Goal: Task Accomplishment & Management: Use online tool/utility

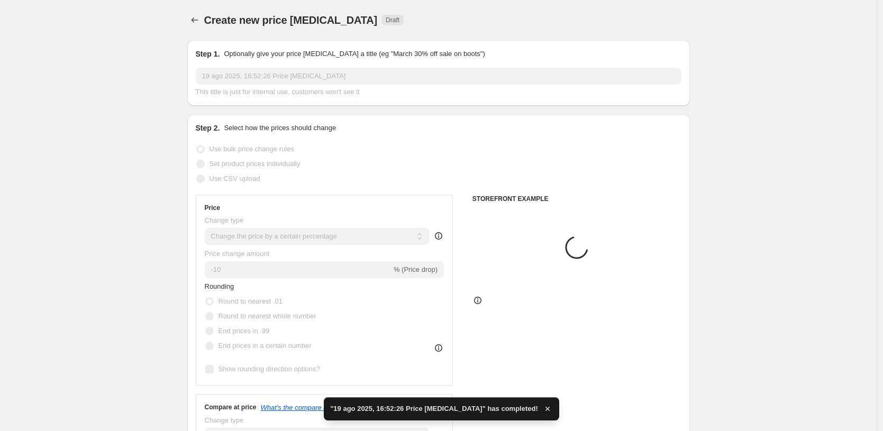
scroll to position [10, 0]
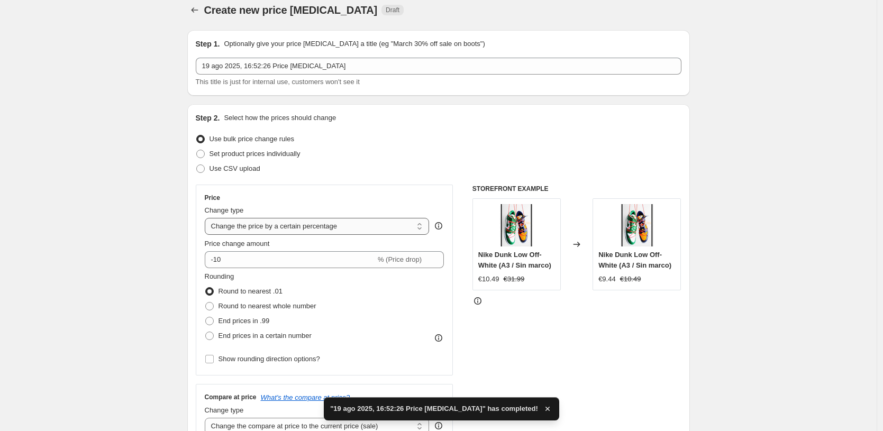
select select "by"
type input "-10.00"
select select "to"
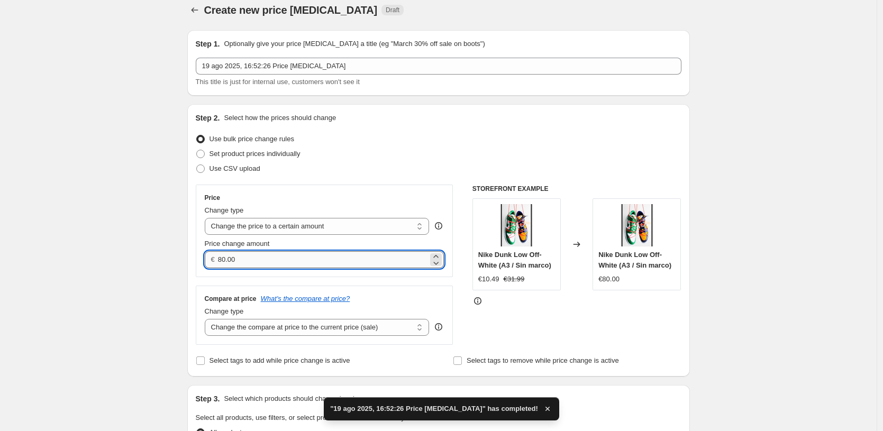
click at [288, 262] on input "80.00" at bounding box center [323, 259] width 210 height 17
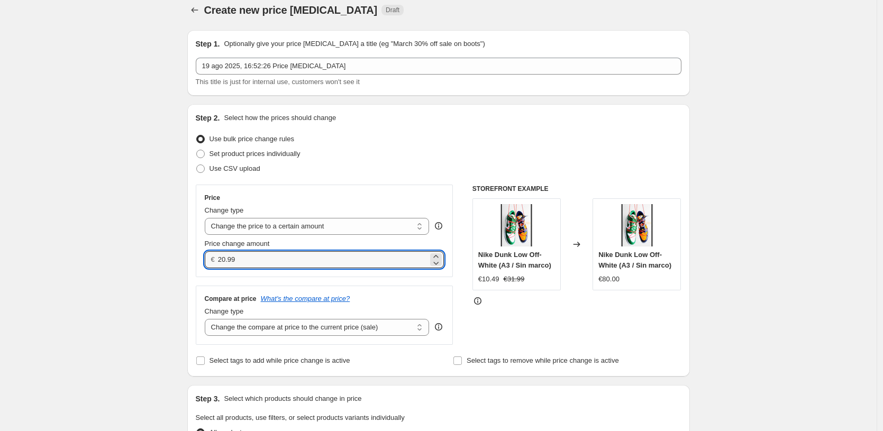
type input "20.99"
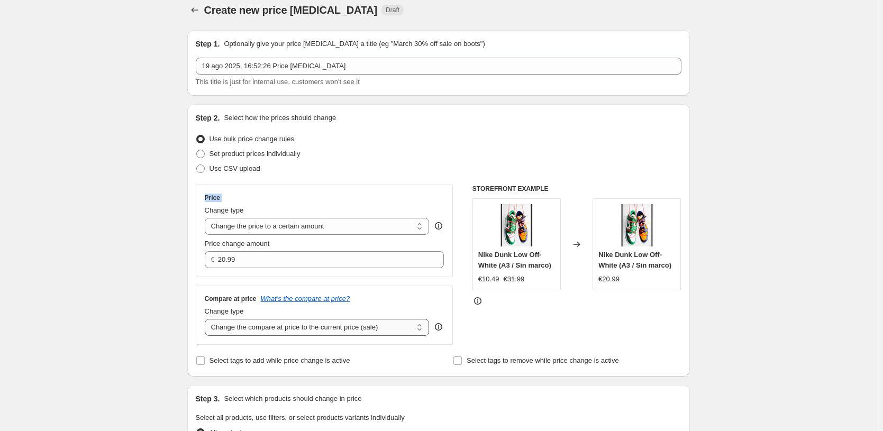
select select "to"
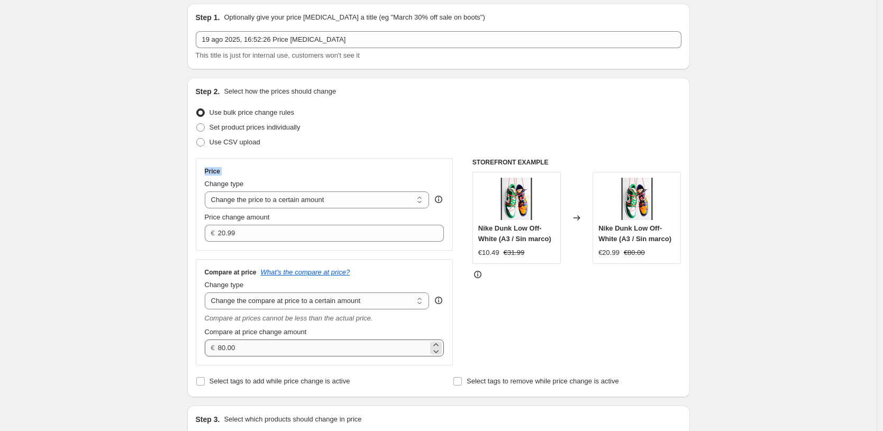
scroll to position [50, 0]
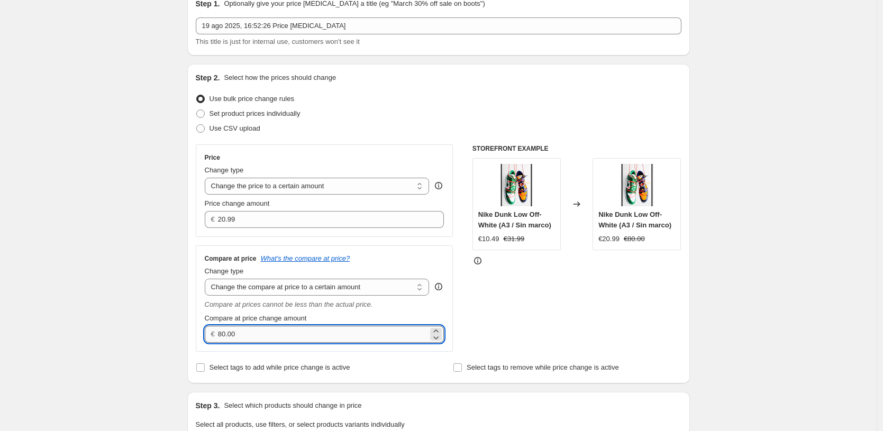
click at [324, 336] on input "80.00" at bounding box center [323, 334] width 210 height 17
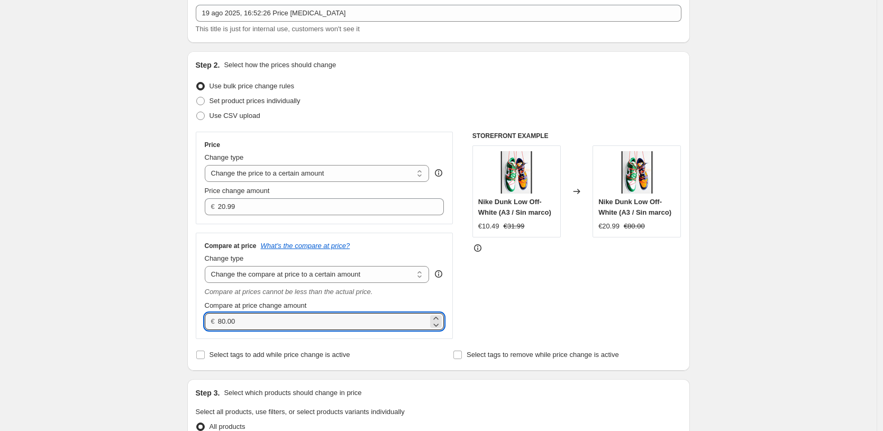
scroll to position [71, 0]
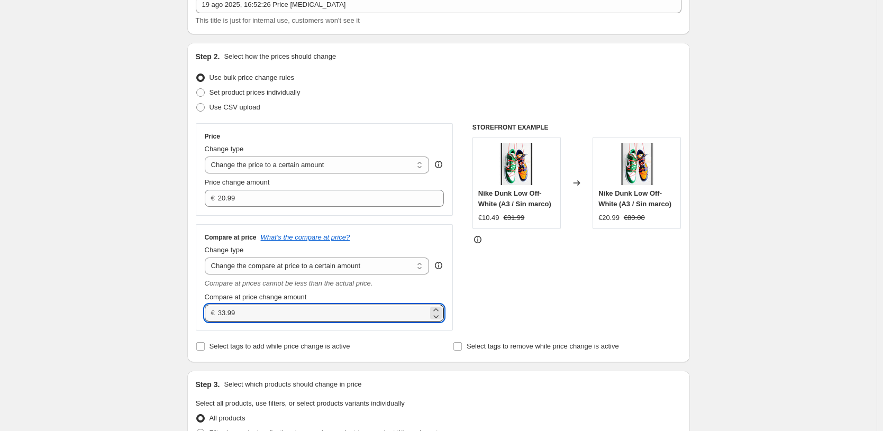
type input "33.99"
click at [140, 331] on div "Create new price [MEDICAL_DATA]. This page is ready Create new price [MEDICAL_D…" at bounding box center [438, 435] width 877 height 1013
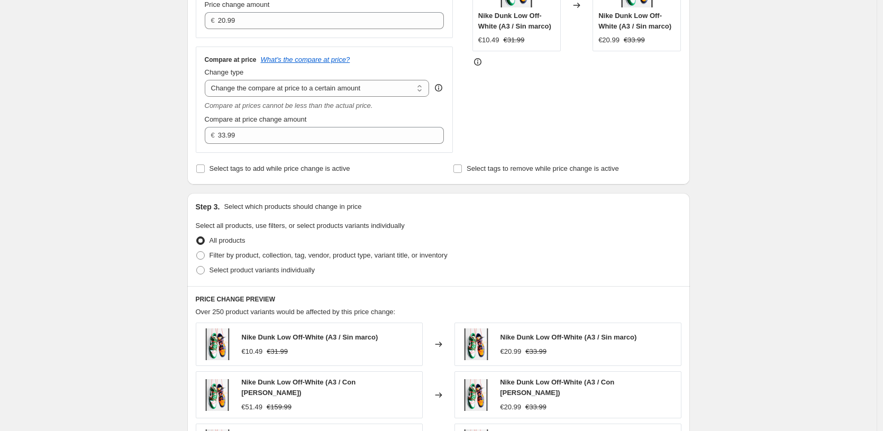
scroll to position [331, 0]
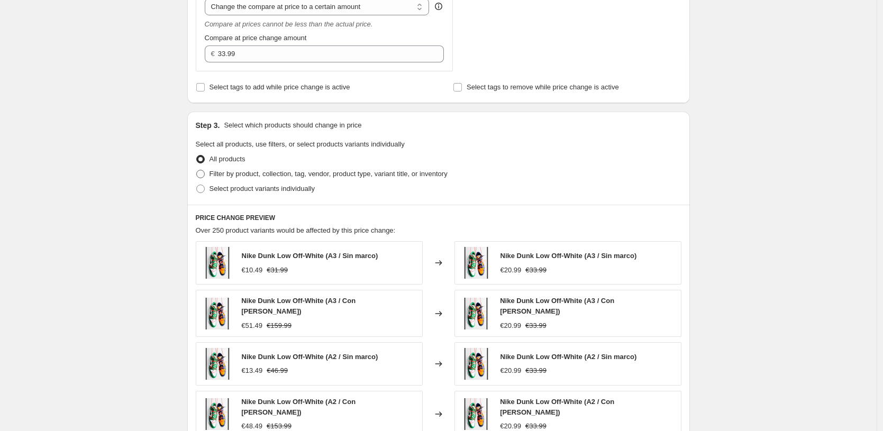
click at [362, 176] on span "Filter by product, collection, tag, vendor, product type, variant title, or inv…" at bounding box center [329, 174] width 238 height 8
click at [197, 170] on input "Filter by product, collection, tag, vendor, product type, variant title, or inv…" at bounding box center [196, 170] width 1 height 1
radio input "true"
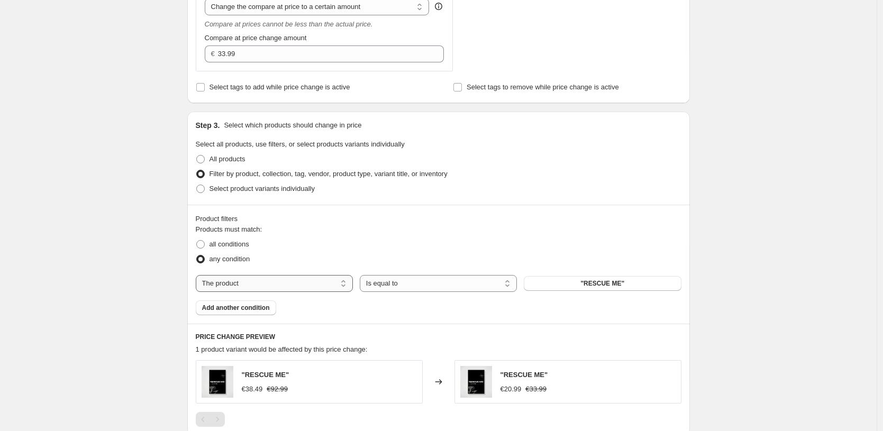
select select "title"
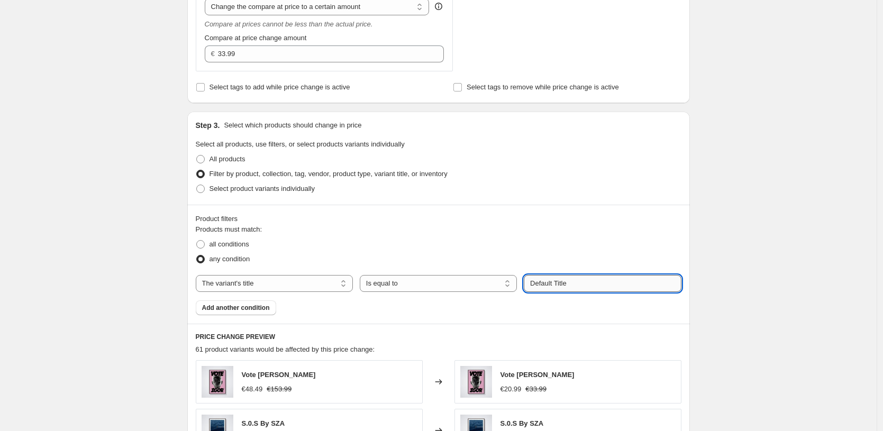
click at [612, 283] on input "Default Title" at bounding box center [602, 283] width 157 height 17
paste input "13X18 CM / [PERSON_NAME] / [PERSON_NAME] - 3 cm"
type input "13X18 CM / [PERSON_NAME] / [PERSON_NAME] - 3 cm"
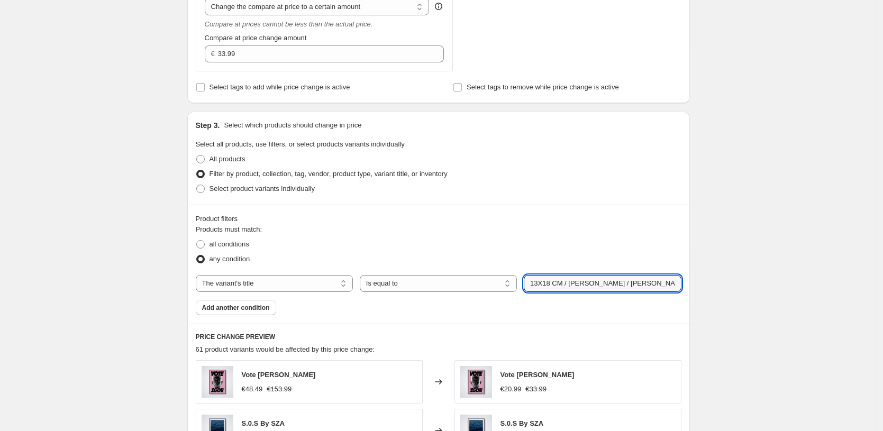
click at [722, 266] on div "Create new price [MEDICAL_DATA]. This page is ready Create new price [MEDICAL_D…" at bounding box center [438, 231] width 877 height 1125
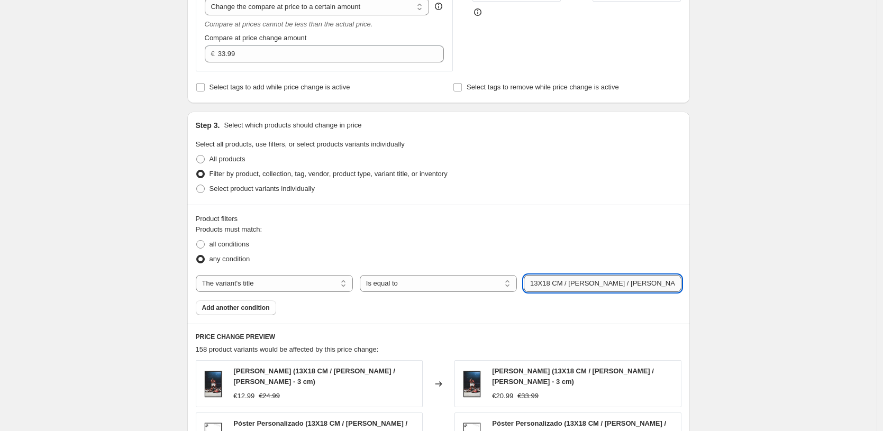
click at [547, 283] on input "13X18 CM / [PERSON_NAME] / [PERSON_NAME] - 3 cm" at bounding box center [602, 283] width 157 height 17
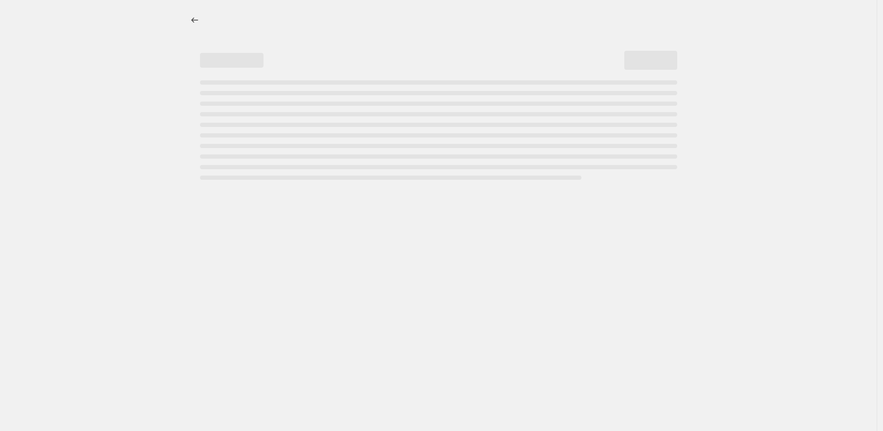
scroll to position [0, 0]
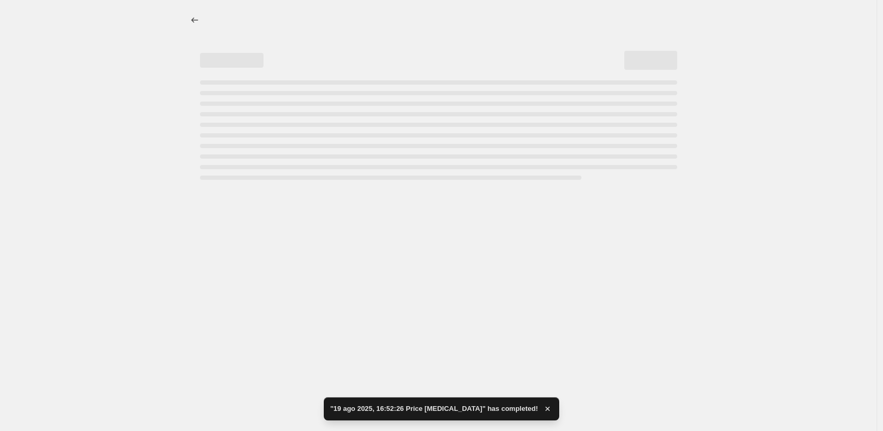
select select "to"
select select "title"
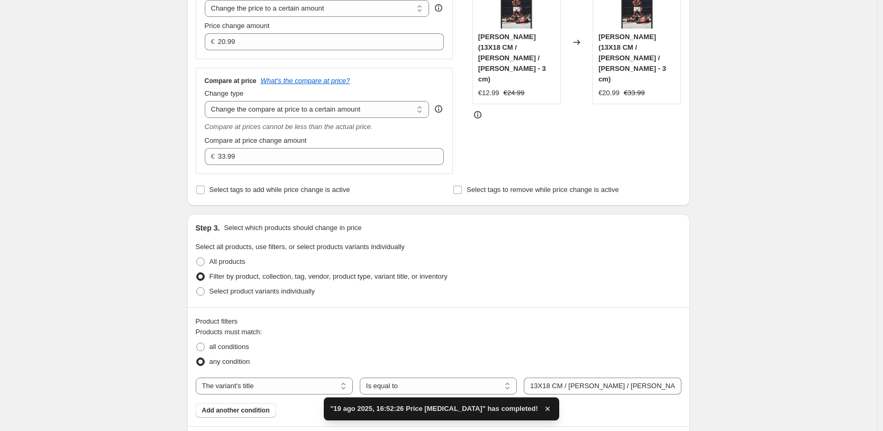
scroll to position [316, 0]
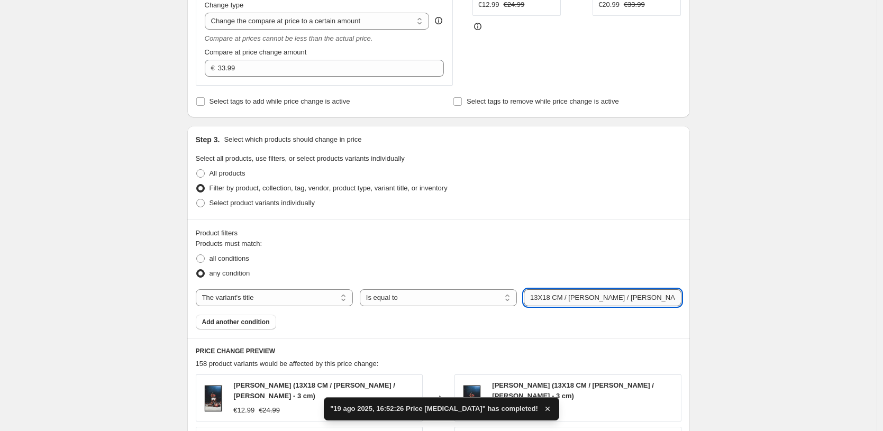
click at [548, 301] on input "13X18 CM / [PERSON_NAME] / [PERSON_NAME] - 3 cm" at bounding box center [602, 297] width 157 height 17
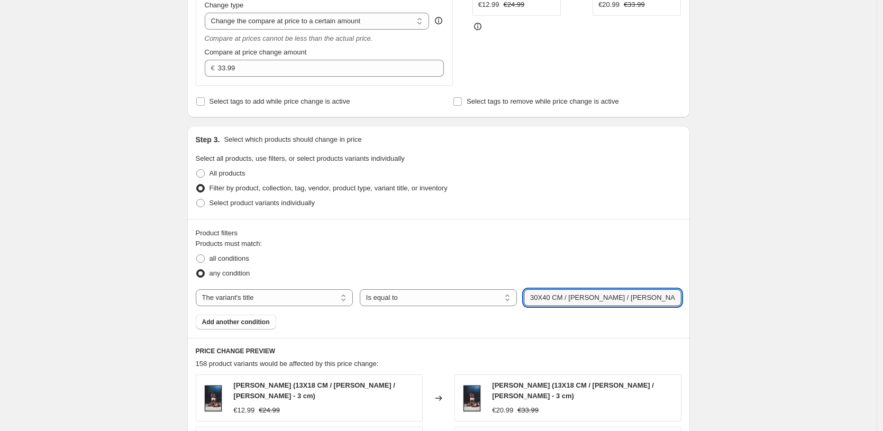
type input "30X40 CM / [PERSON_NAME] / [PERSON_NAME] - 3 cm"
click at [811, 223] on div "Create new price [MEDICAL_DATA]. This page is ready Create new price [MEDICAL_D…" at bounding box center [438, 255] width 877 height 1142
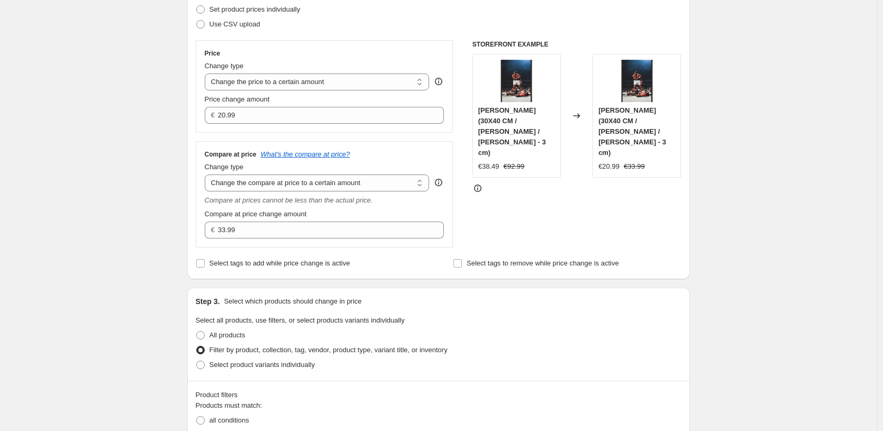
scroll to position [0, 0]
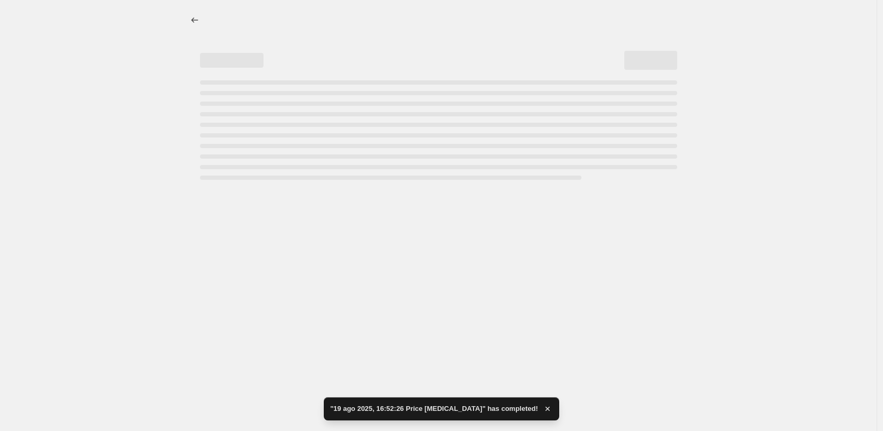
select select "to"
select select "title"
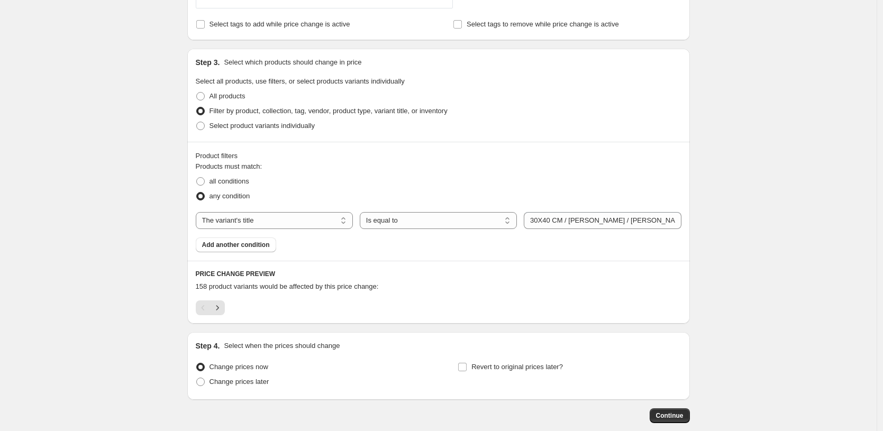
scroll to position [450, 0]
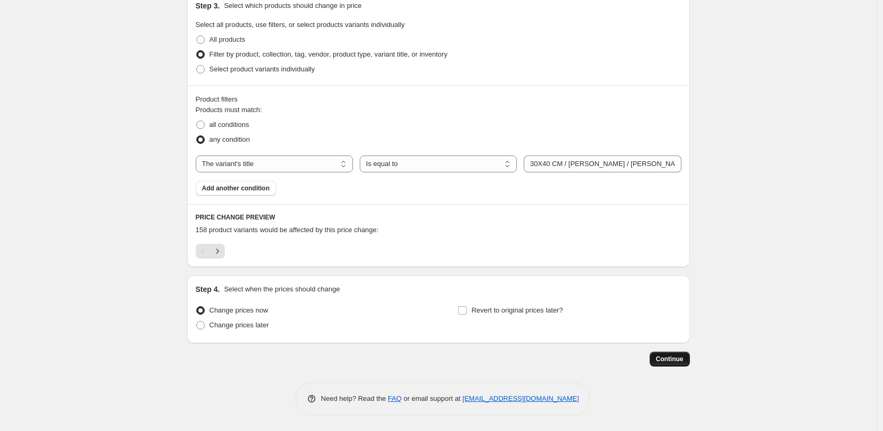
click at [690, 361] on button "Continue" at bounding box center [670, 359] width 40 height 15
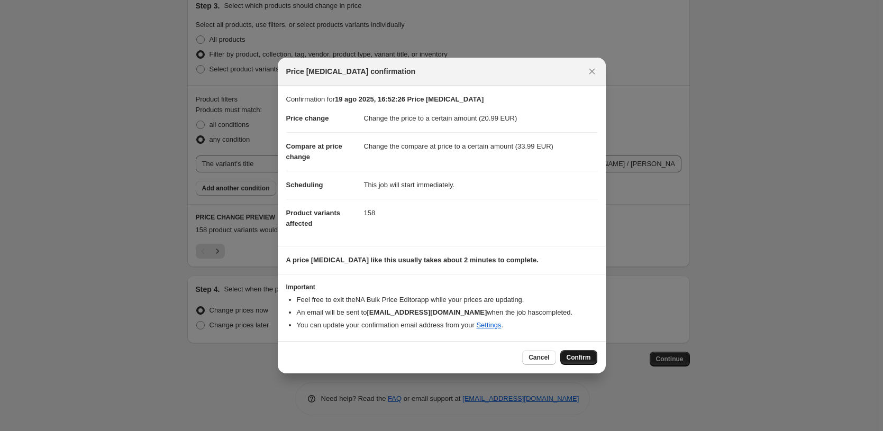
click at [569, 358] on span "Confirm" at bounding box center [579, 357] width 24 height 8
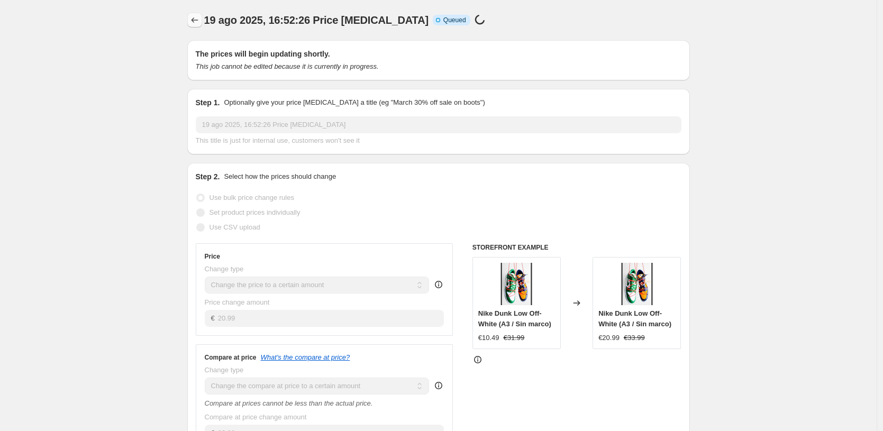
click at [196, 13] on button "Price change jobs" at bounding box center [194, 20] width 15 height 15
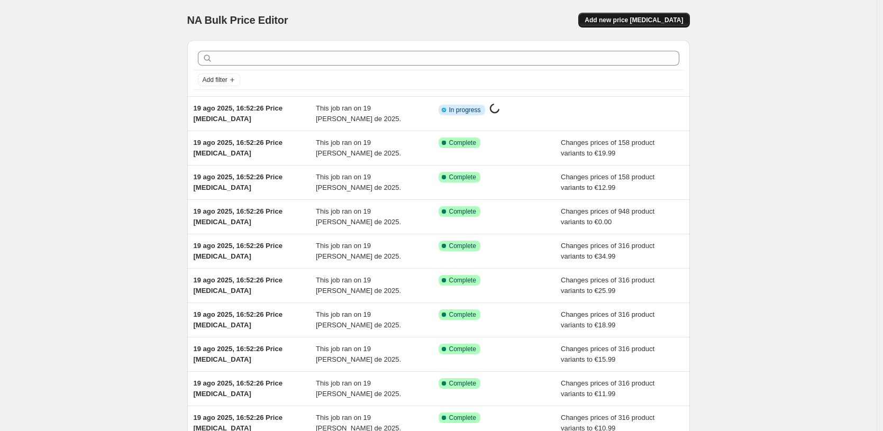
click at [674, 16] on span "Add new price [MEDICAL_DATA]" at bounding box center [634, 20] width 98 height 8
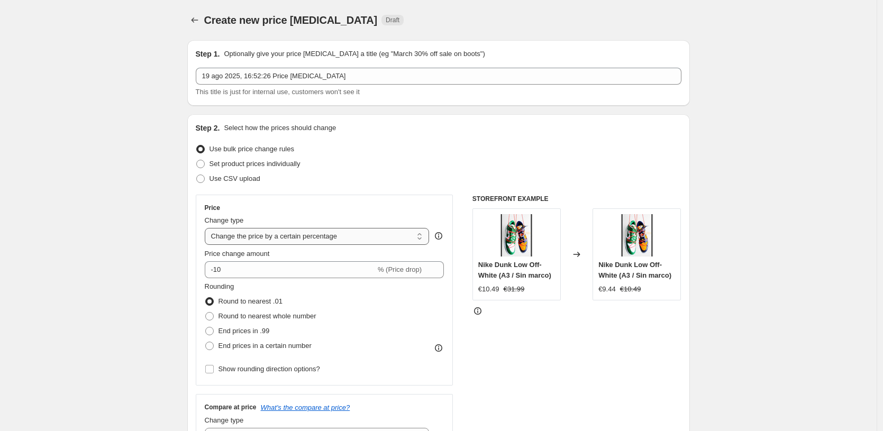
select select "to"
type input "80.00"
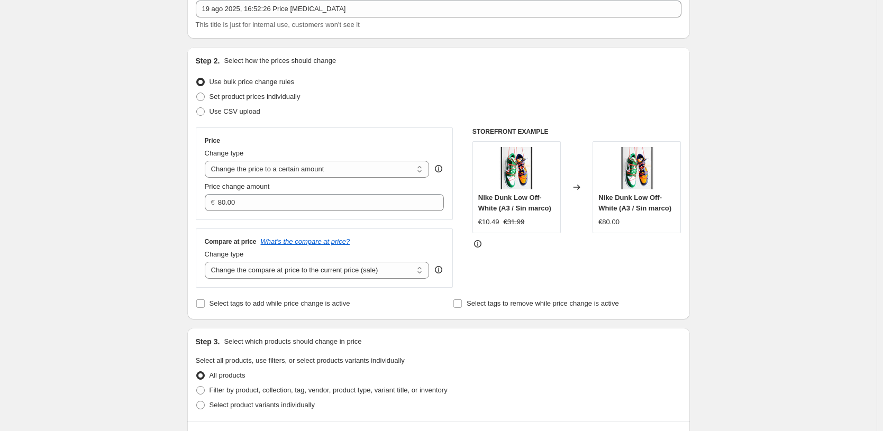
scroll to position [76, 0]
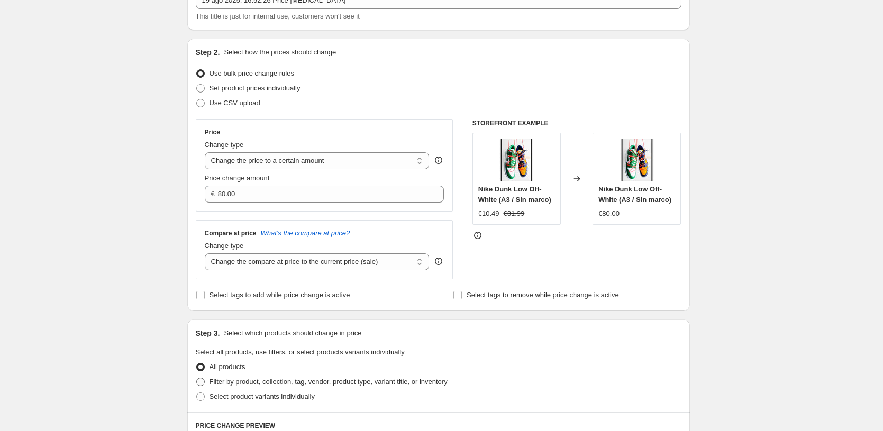
drag, startPoint x: 323, startPoint y: 388, endPoint x: 329, endPoint y: 385, distance: 7.1
click at [323, 388] on label "Filter by product, collection, tag, vendor, product type, variant title, or inv…" at bounding box center [322, 382] width 252 height 15
click at [197, 378] on input "Filter by product, collection, tag, vendor, product type, variant title, or inv…" at bounding box center [196, 378] width 1 height 1
radio input "true"
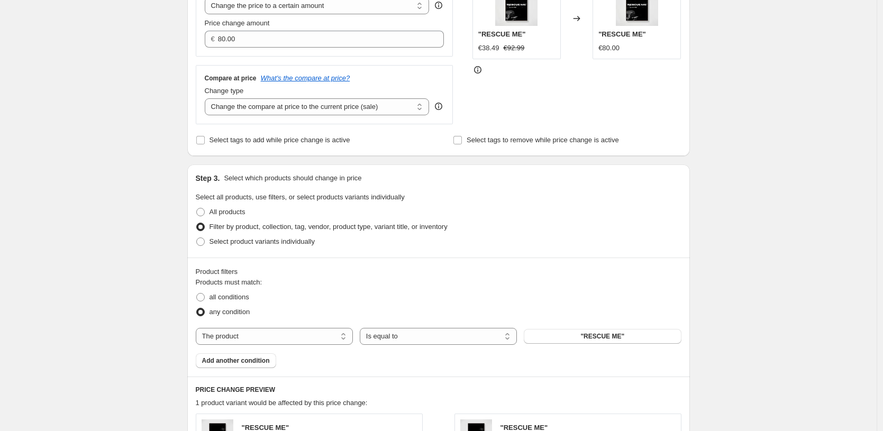
scroll to position [306, 0]
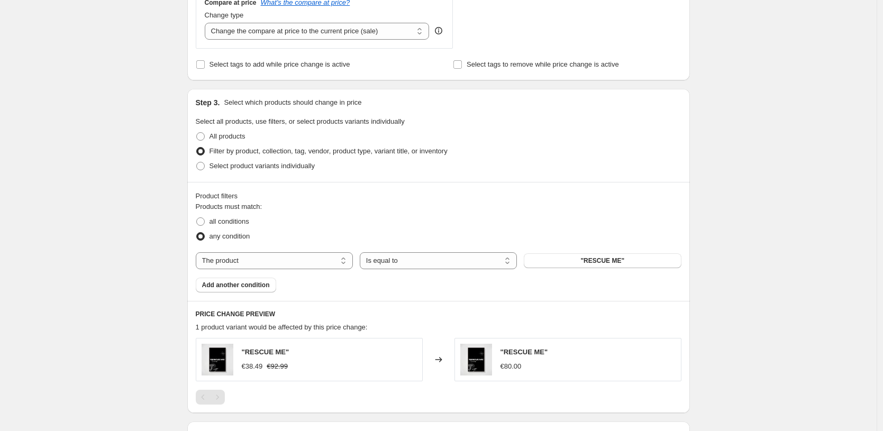
click at [298, 271] on div "Products must match: all conditions any condition The product The product's col…" at bounding box center [439, 247] width 486 height 91
select select "title"
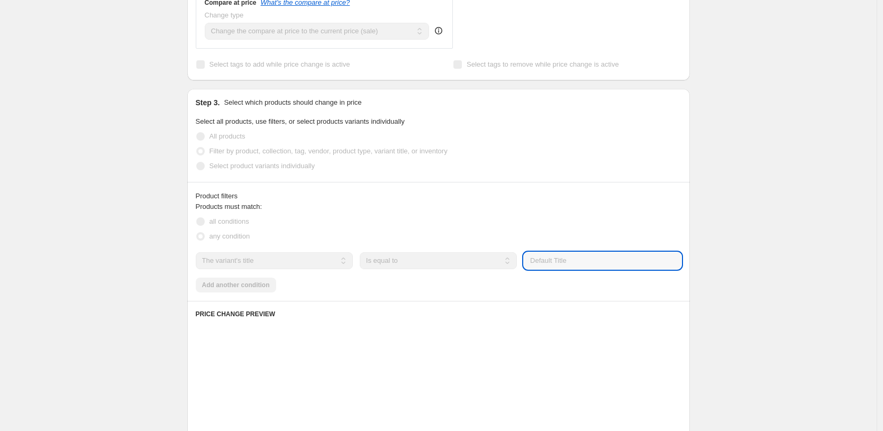
click at [565, 261] on input "Default Title" at bounding box center [602, 260] width 157 height 17
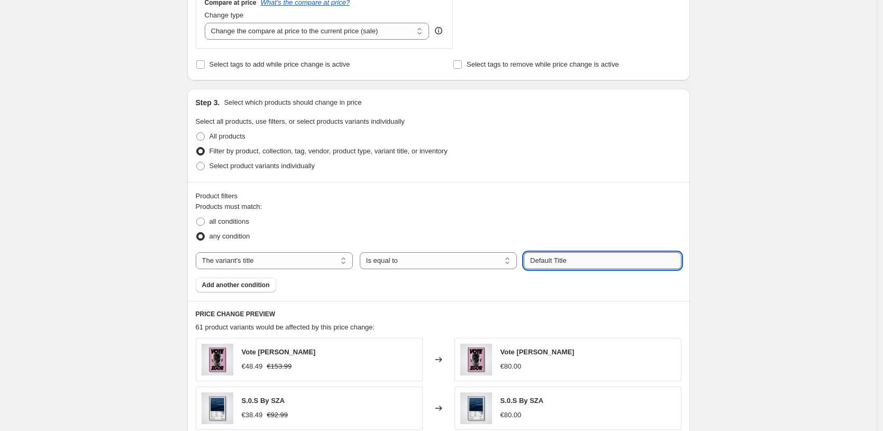
click at [565, 261] on input "Default Title" at bounding box center [602, 260] width 157 height 17
paste input "13X18 CM / [PERSON_NAME] / [PERSON_NAME] - 3 cm"
click at [791, 252] on div "Create new price [MEDICAL_DATA]. This page is ready Create new price [MEDICAL_D…" at bounding box center [438, 233] width 877 height 1078
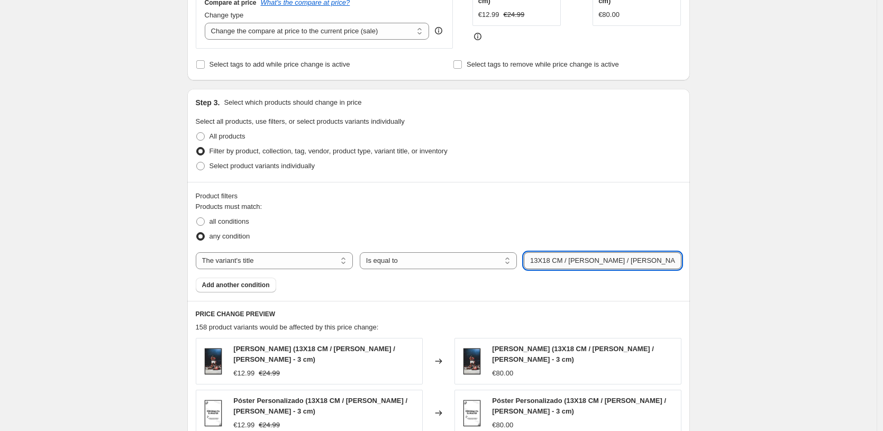
click at [547, 261] on input "13X18 CM / [PERSON_NAME] / [PERSON_NAME] - 3 cm" at bounding box center [602, 260] width 157 height 17
type input "40X50 CM / [PERSON_NAME] / [PERSON_NAME] - 3 cm"
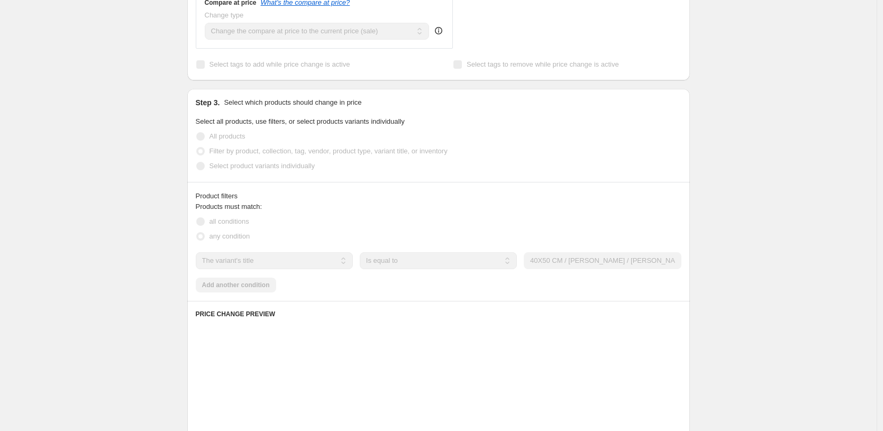
click at [808, 208] on div "Create new price [MEDICAL_DATA]. This page is ready Create new price [MEDICAL_D…" at bounding box center [438, 233] width 877 height 1078
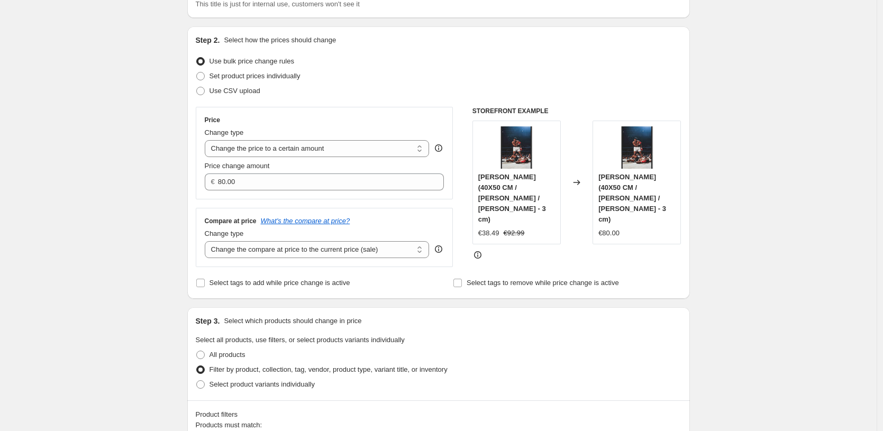
scroll to position [0, 0]
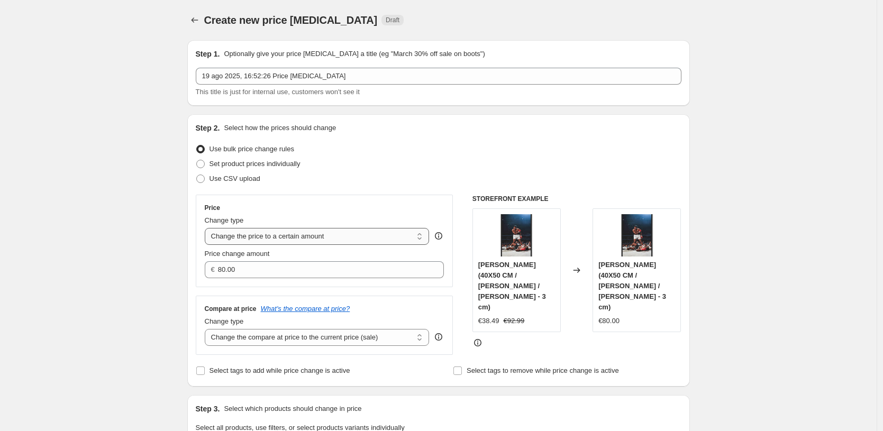
select select "by"
type input "-10.00"
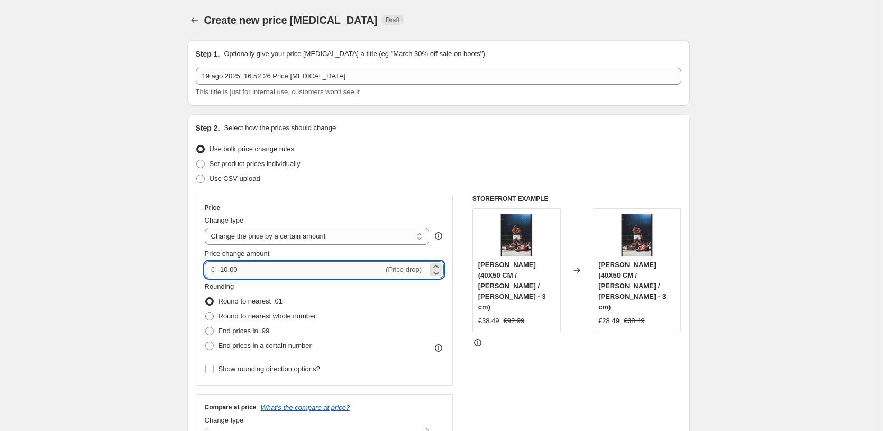
click at [297, 271] on input "-10.00" at bounding box center [301, 269] width 166 height 17
select select "to"
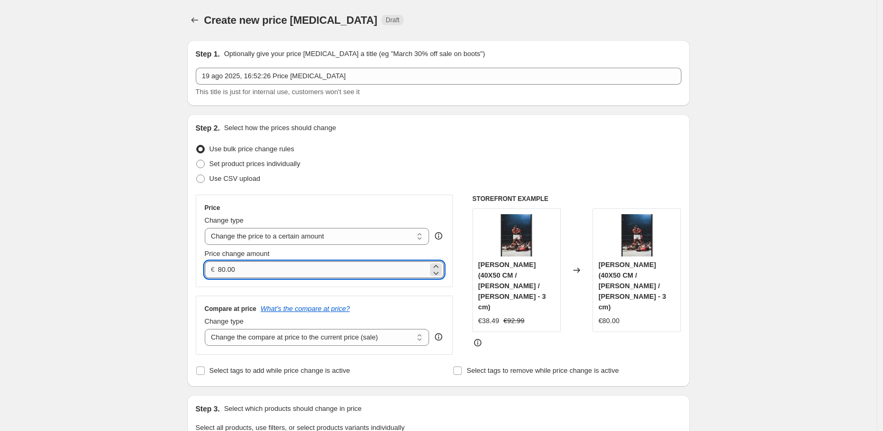
click at [290, 270] on input "80.00" at bounding box center [323, 269] width 210 height 17
type input "28.99"
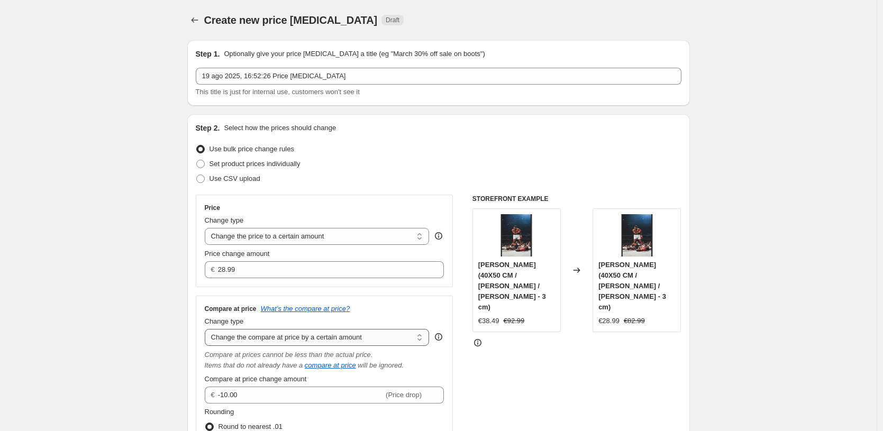
select select "to"
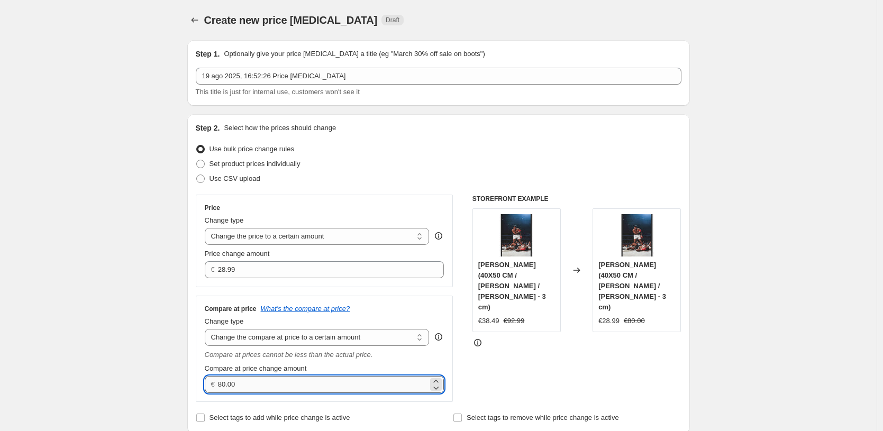
click at [305, 379] on input "80.00" at bounding box center [323, 384] width 210 height 17
type input "4"
type input "40.99"
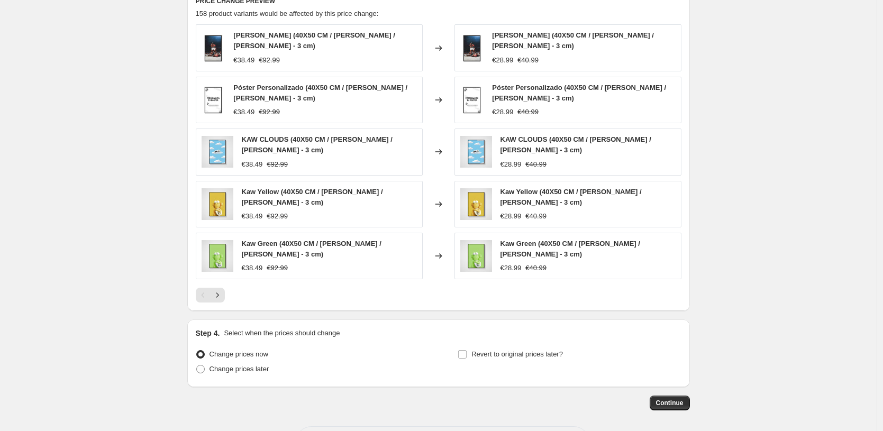
scroll to position [711, 0]
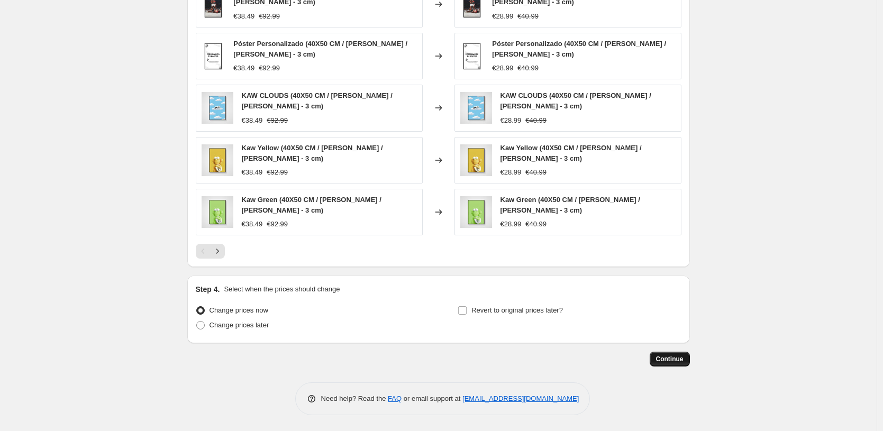
click at [667, 361] on span "Continue" at bounding box center [670, 359] width 28 height 8
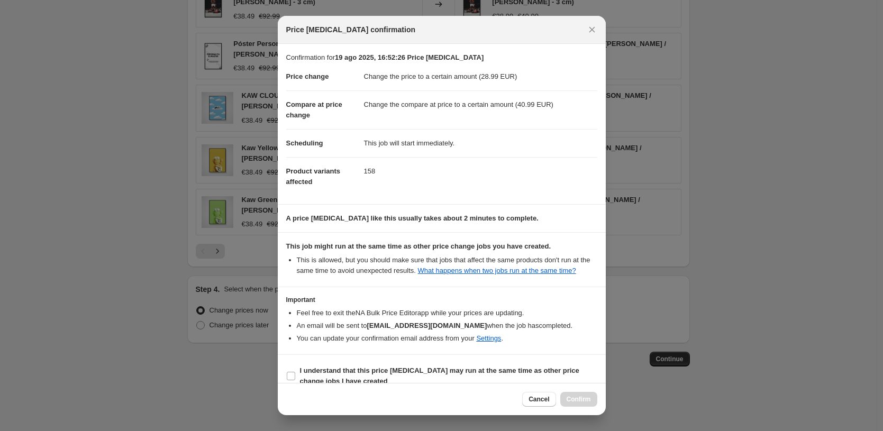
scroll to position [25, 0]
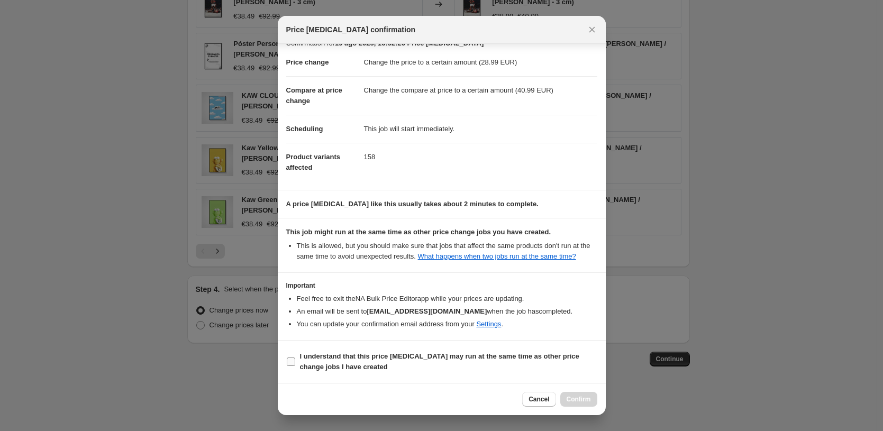
click at [397, 366] on span "I understand that this price [MEDICAL_DATA] may run at the same time as other p…" at bounding box center [448, 361] width 297 height 21
click at [295, 366] on input "I understand that this price [MEDICAL_DATA] may run at the same time as other p…" at bounding box center [291, 362] width 8 height 8
checkbox input "true"
click at [576, 397] on span "Confirm" at bounding box center [579, 399] width 24 height 8
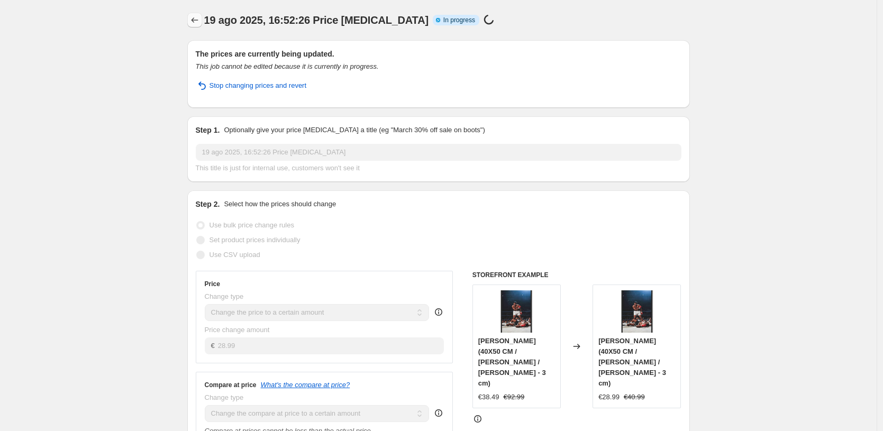
click at [199, 20] on icon "Price change jobs" at bounding box center [194, 20] width 11 height 11
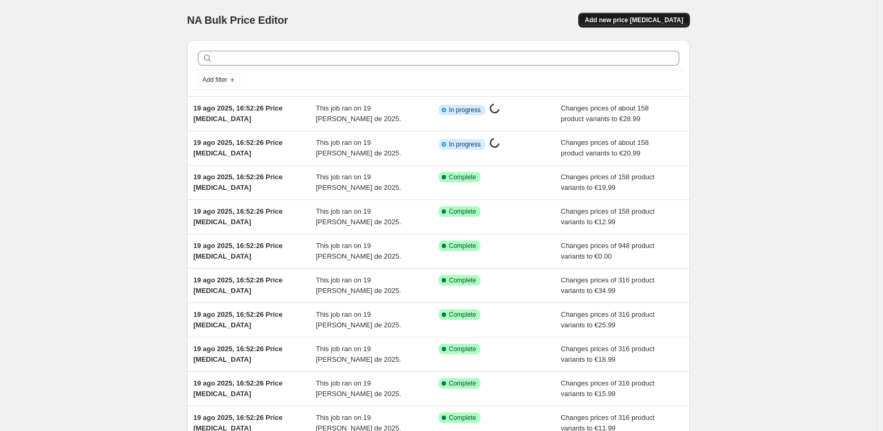
click at [652, 24] on button "Add new price [MEDICAL_DATA]" at bounding box center [633, 20] width 111 height 15
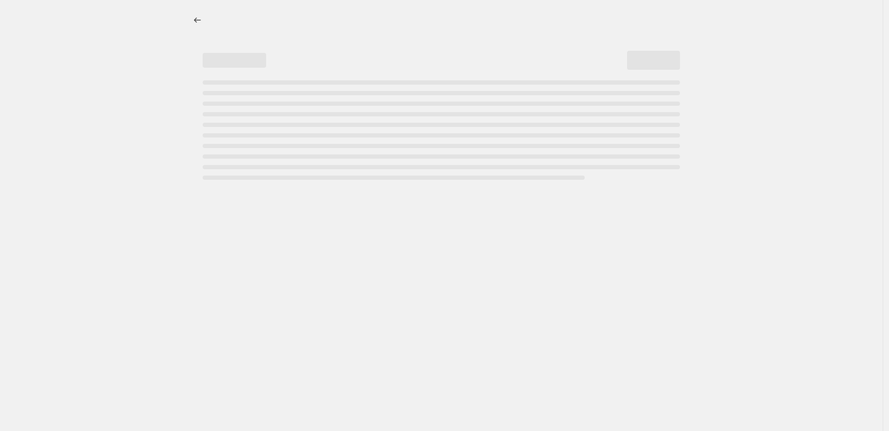
select select "percentage"
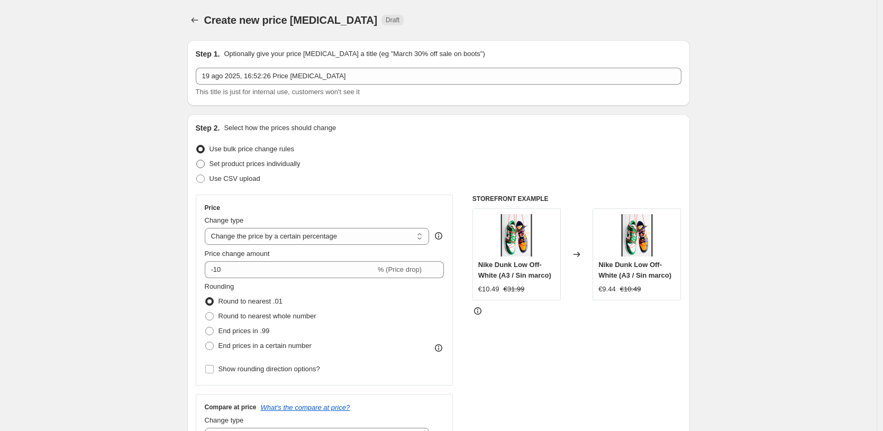
click at [269, 165] on span "Set product prices individually" at bounding box center [255, 164] width 91 height 8
click at [197, 160] on input "Set product prices individually" at bounding box center [196, 160] width 1 height 1
radio input "true"
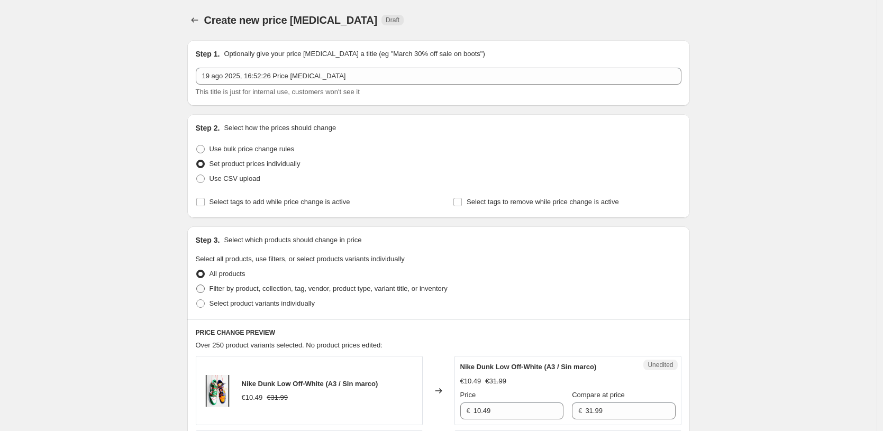
click at [294, 290] on span "Filter by product, collection, tag, vendor, product type, variant title, or inv…" at bounding box center [329, 289] width 238 height 8
click at [197, 285] on input "Filter by product, collection, tag, vendor, product type, variant title, or inv…" at bounding box center [196, 285] width 1 height 1
radio input "true"
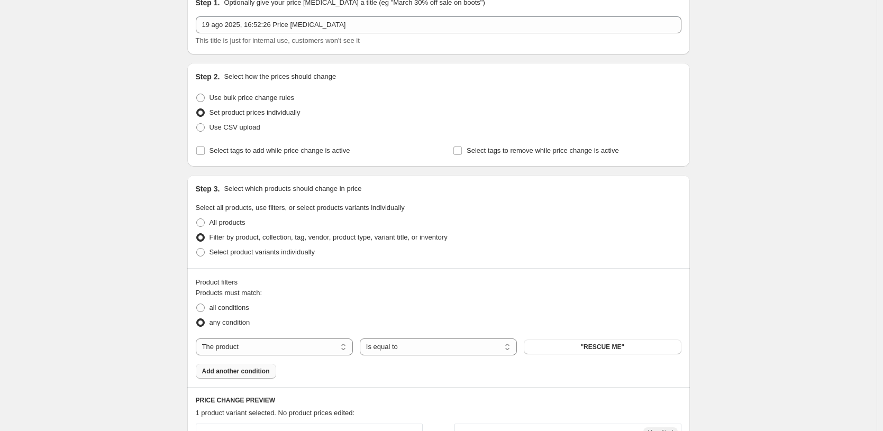
scroll to position [70, 0]
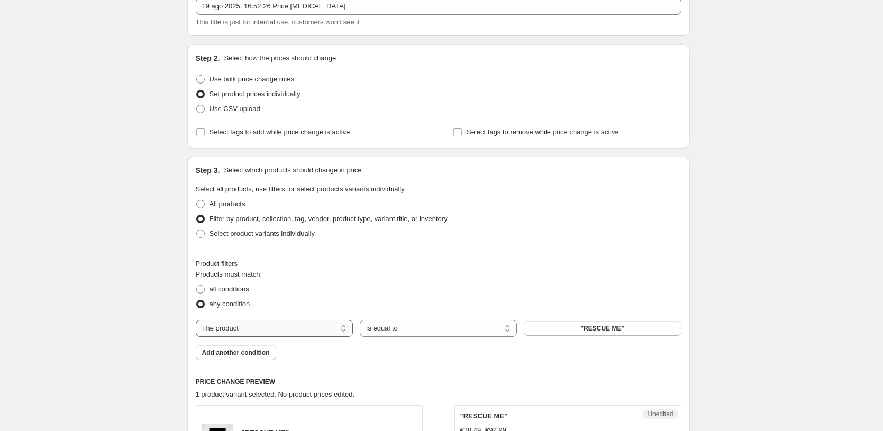
select select "title"
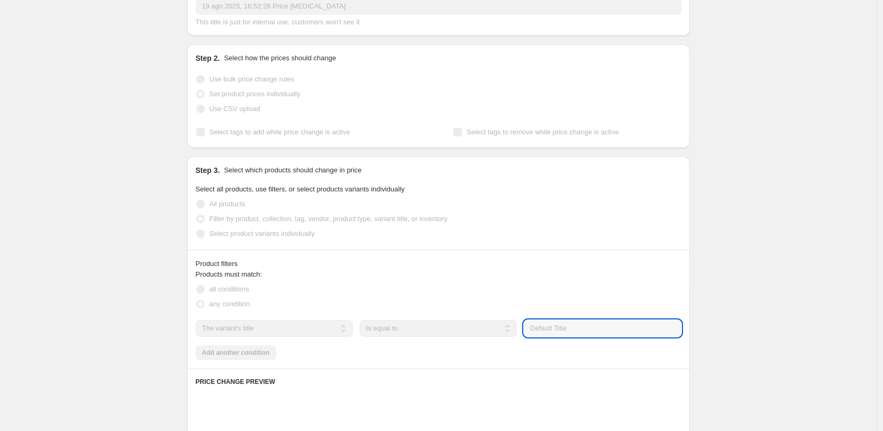
click at [563, 324] on input "Default Title" at bounding box center [602, 328] width 157 height 17
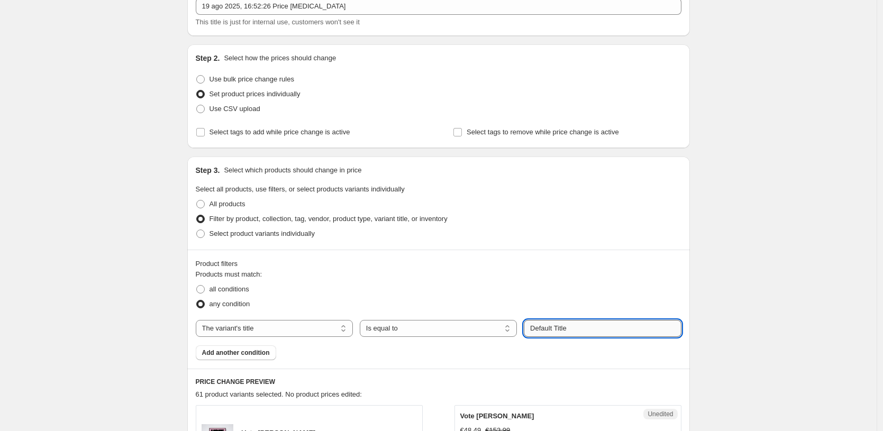
click at [563, 324] on input "Default Title" at bounding box center [602, 328] width 157 height 17
paste input "13X18 CM / [PERSON_NAME] / [PERSON_NAME] - 3 cm"
type input "13X18 CM / [PERSON_NAME] / [PERSON_NAME] - 3 cm"
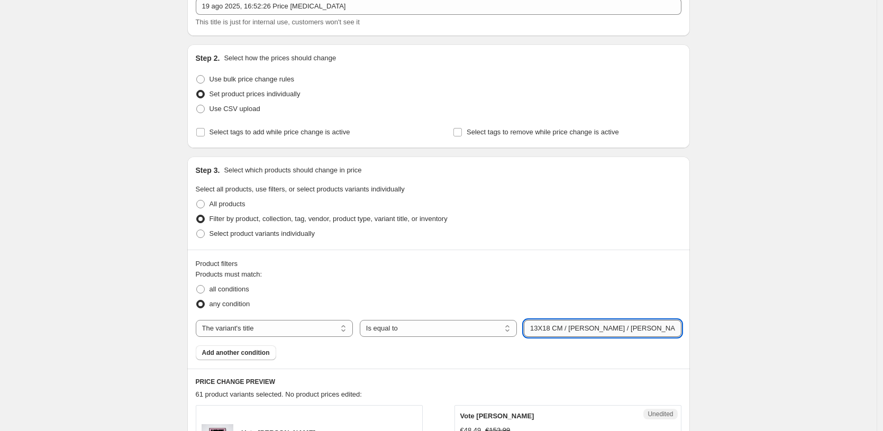
click at [567, 325] on input "13X18 CM / [PERSON_NAME] / [PERSON_NAME] - 3 cm" at bounding box center [602, 328] width 157 height 17
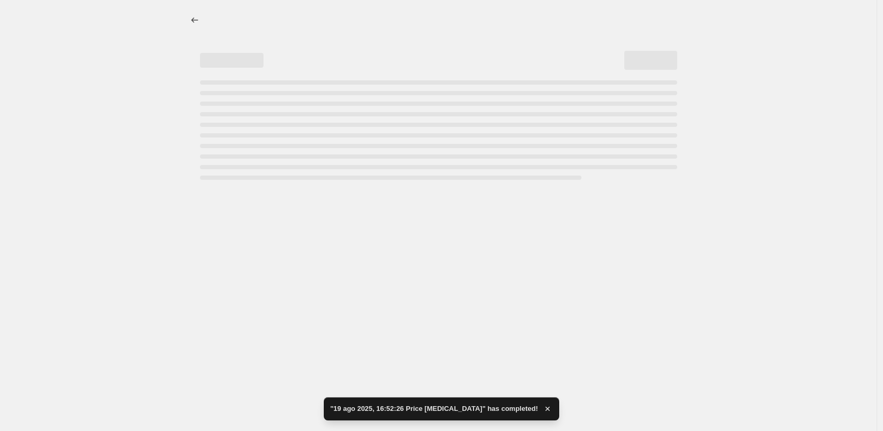
scroll to position [0, 0]
select select "title"
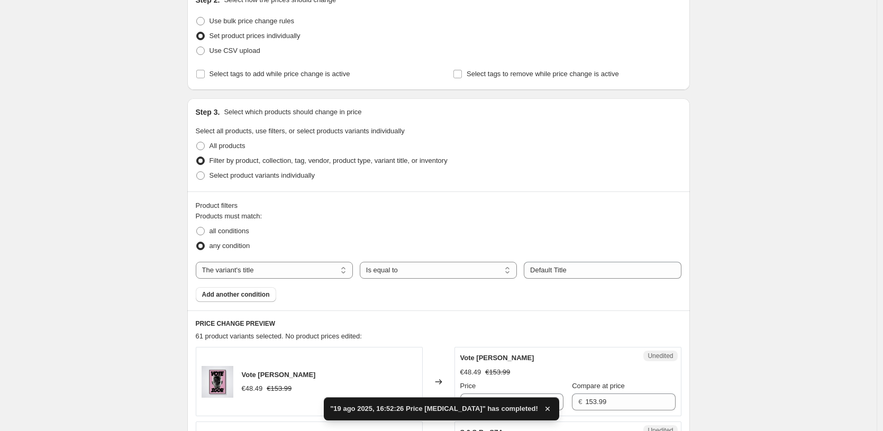
scroll to position [126, 0]
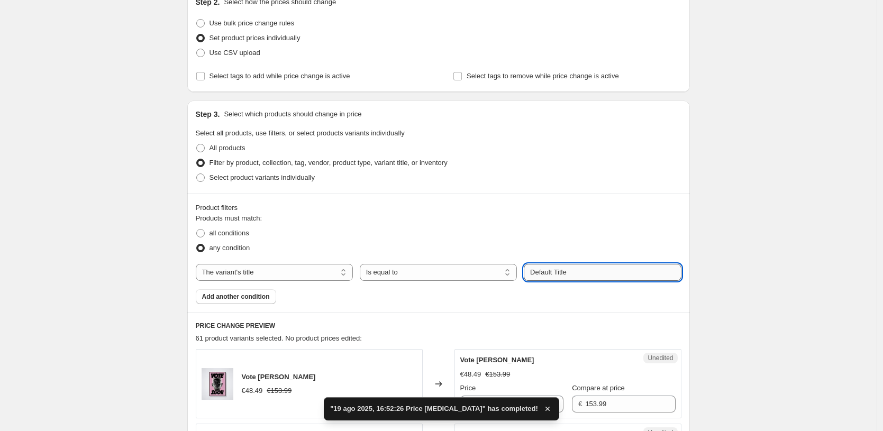
click at [584, 274] on input "Default Title" at bounding box center [602, 272] width 157 height 17
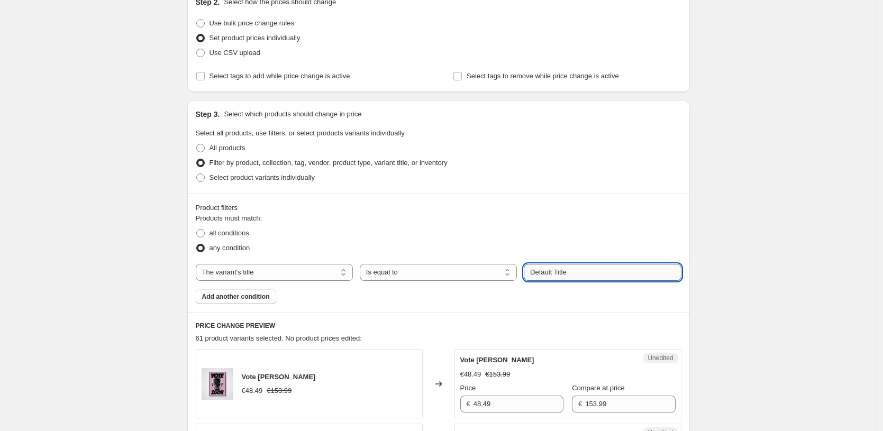
paste input "13X18 CM / [PERSON_NAME] / [PERSON_NAME] - 3 cm"
click at [538, 271] on input "13X18 CM / [PERSON_NAME] / [PERSON_NAME] - 3 cm" at bounding box center [602, 272] width 157 height 17
type input "50X70 CM / [PERSON_NAME] / [PERSON_NAME] - 3 cm"
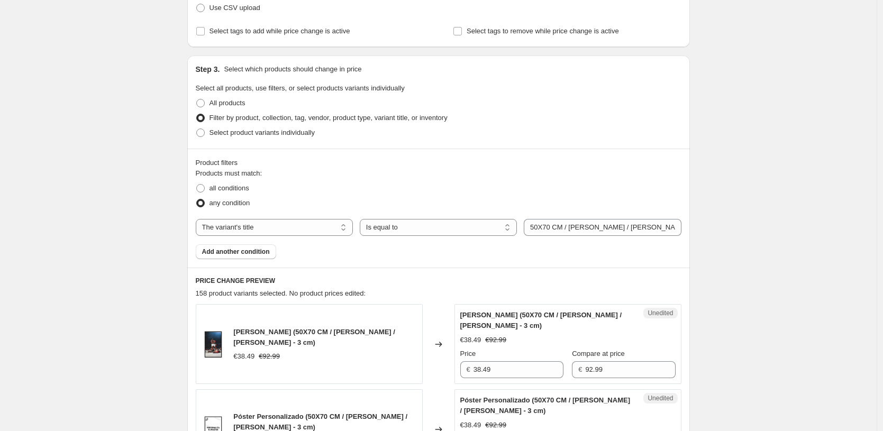
scroll to position [0, 0]
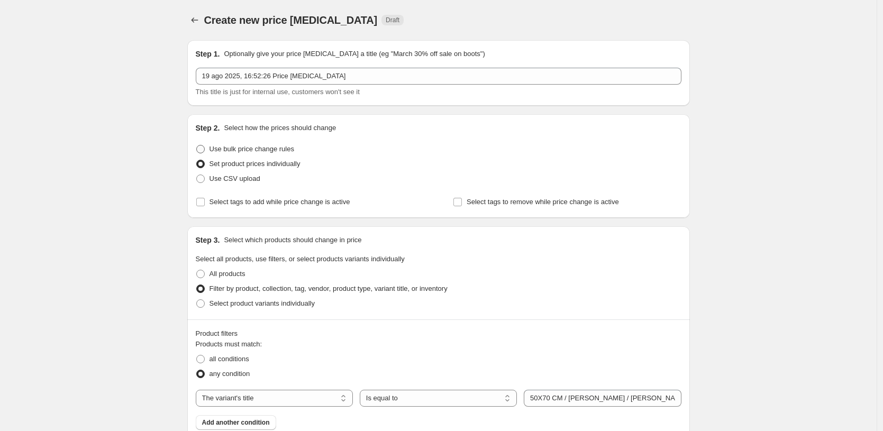
click at [258, 156] on label "Use bulk price change rules" at bounding box center [245, 149] width 98 height 15
click at [197, 146] on input "Use bulk price change rules" at bounding box center [196, 145] width 1 height 1
radio input "true"
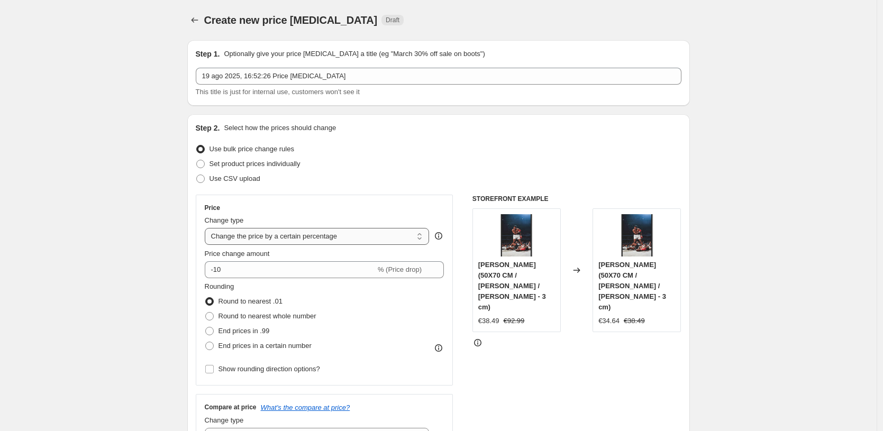
select select "by"
type input "-10.00"
select select "to"
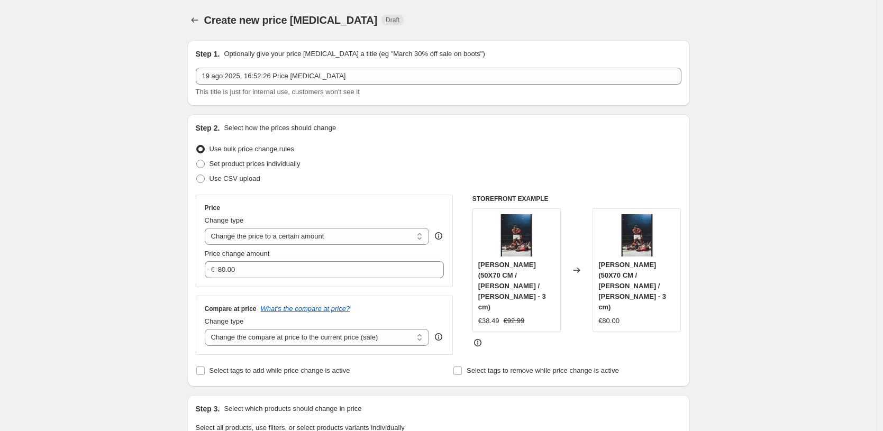
click at [312, 260] on div "Price change amount € 80.00" at bounding box center [325, 264] width 240 height 30
click at [312, 268] on input "80.00" at bounding box center [323, 269] width 210 height 17
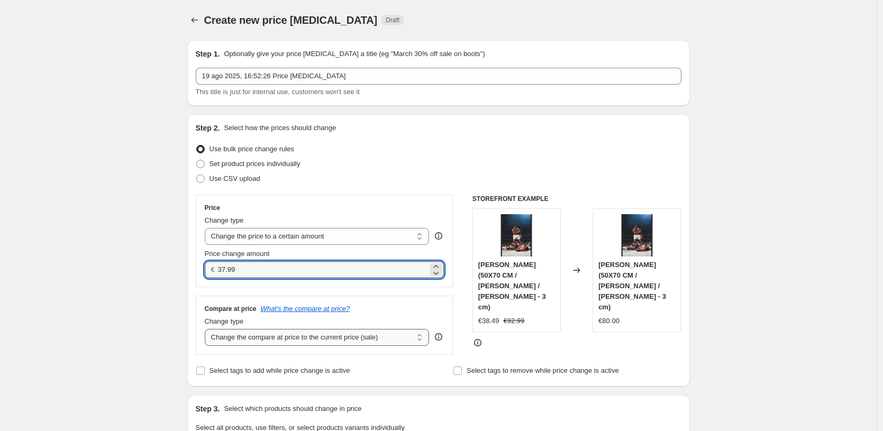
type input "37.99"
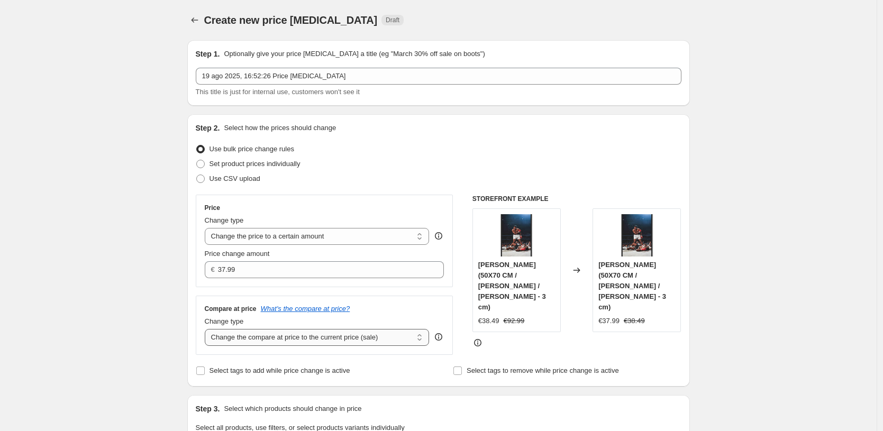
select select "to"
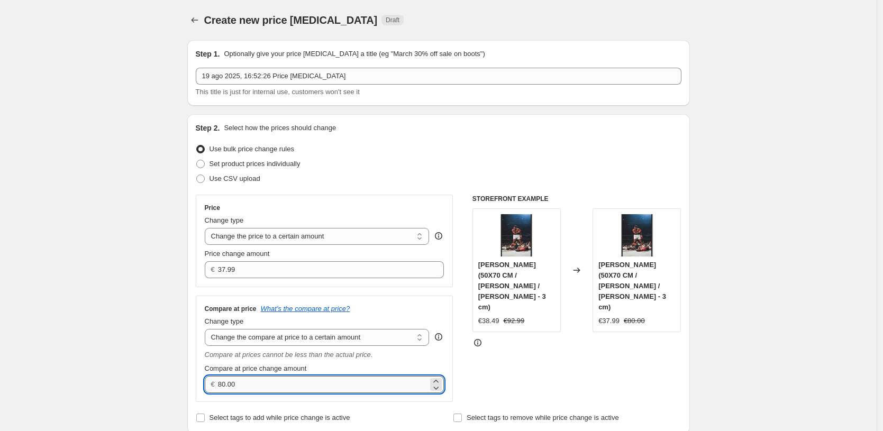
click at [339, 392] on input "80.00" at bounding box center [323, 384] width 210 height 17
click at [341, 385] on input "80.00" at bounding box center [323, 384] width 210 height 17
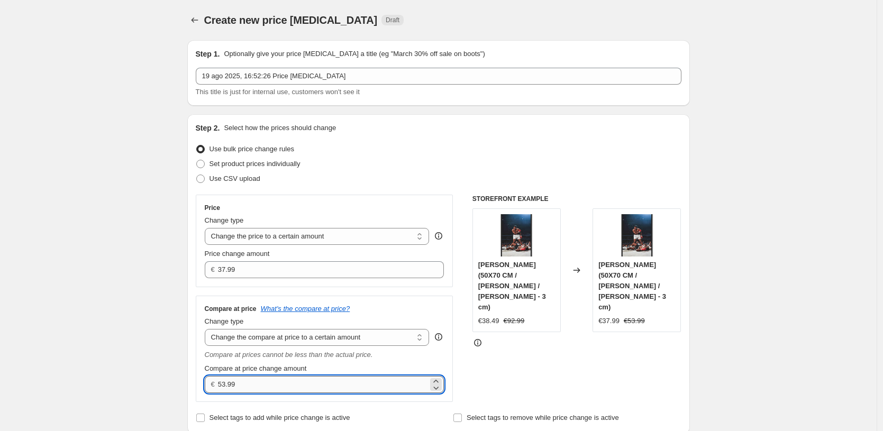
click at [289, 387] on input "53.99" at bounding box center [323, 384] width 210 height 17
click at [229, 387] on input "53.99" at bounding box center [323, 384] width 210 height 17
type input "52.99"
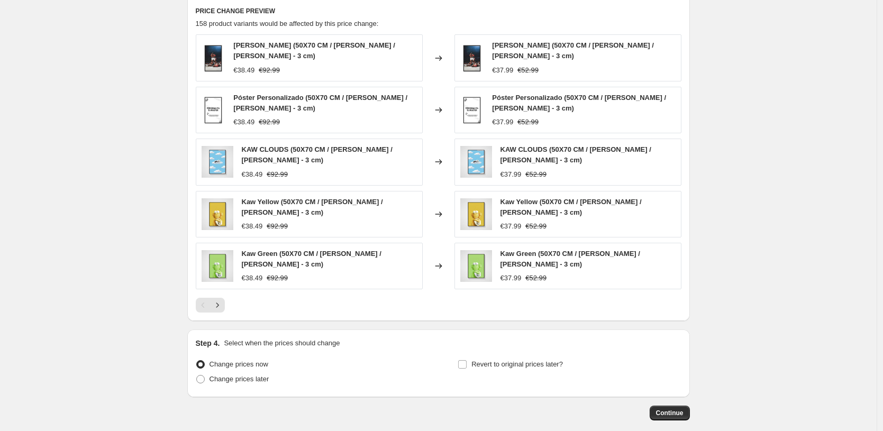
scroll to position [711, 0]
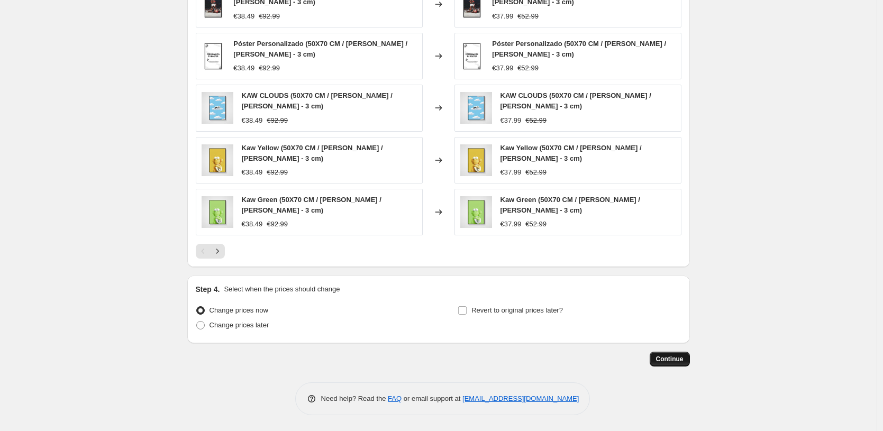
click at [669, 358] on span "Continue" at bounding box center [670, 359] width 28 height 8
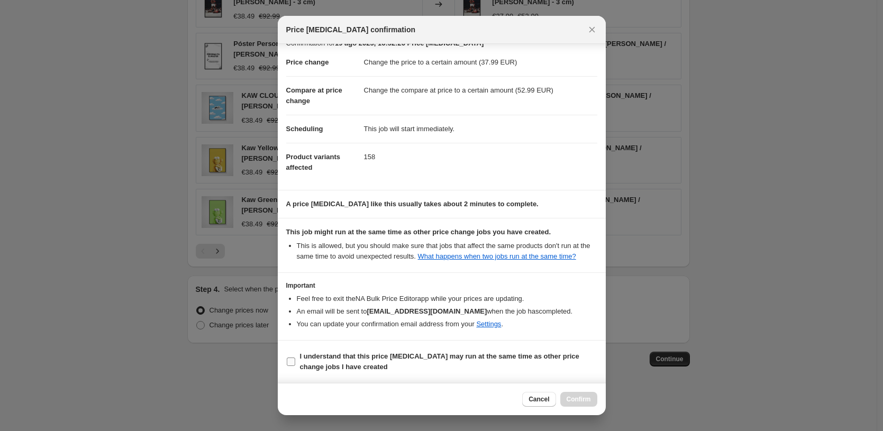
scroll to position [25, 0]
click at [423, 357] on b "I understand that this price [MEDICAL_DATA] may run at the same time as other p…" at bounding box center [439, 361] width 279 height 19
click at [295, 358] on input "I understand that this price [MEDICAL_DATA] may run at the same time as other p…" at bounding box center [291, 362] width 8 height 8
checkbox input "true"
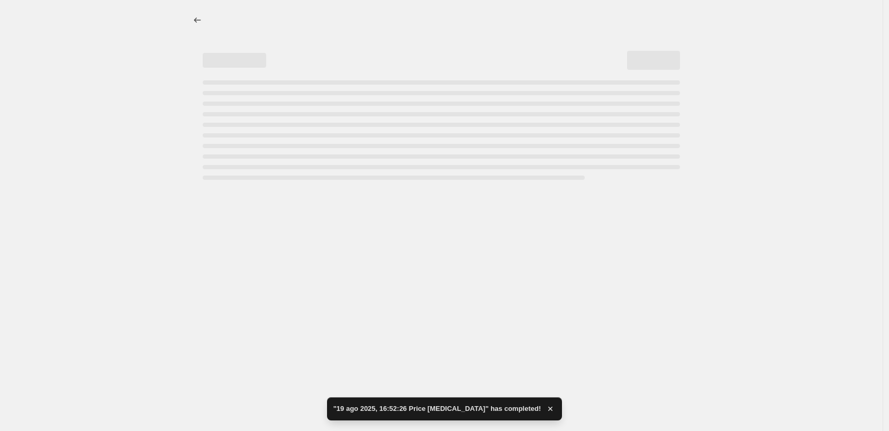
select select "to"
select select "title"
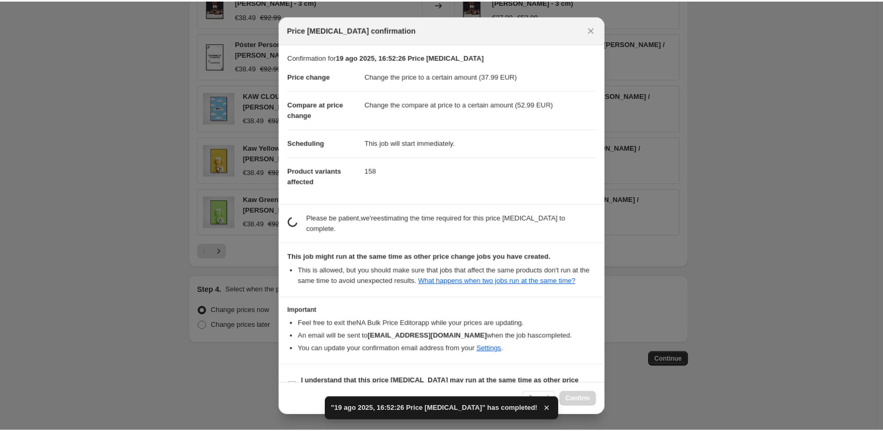
scroll to position [0, 0]
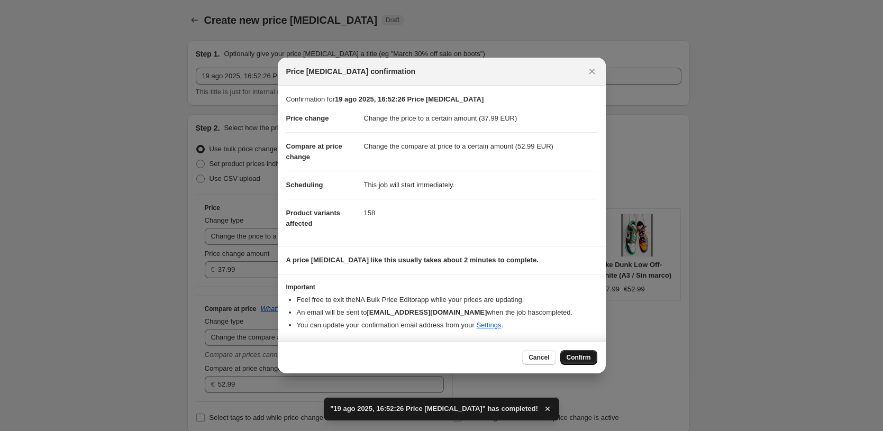
click at [565, 356] on button "Confirm" at bounding box center [578, 357] width 37 height 15
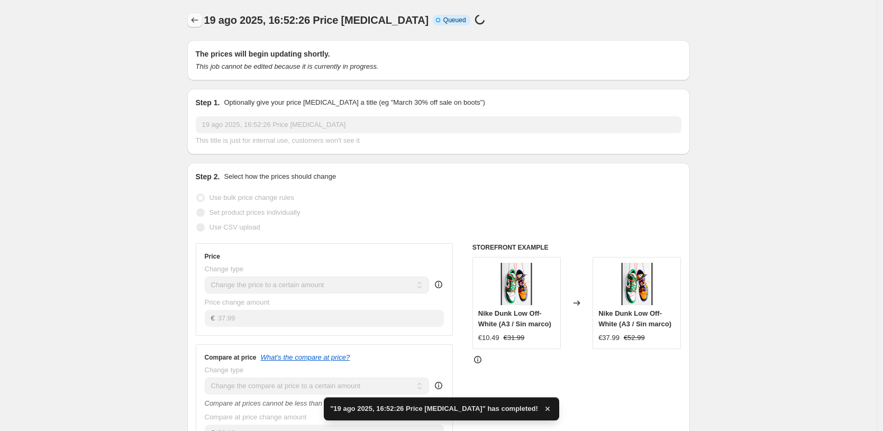
click at [197, 20] on icon "Price change jobs" at bounding box center [194, 20] width 11 height 11
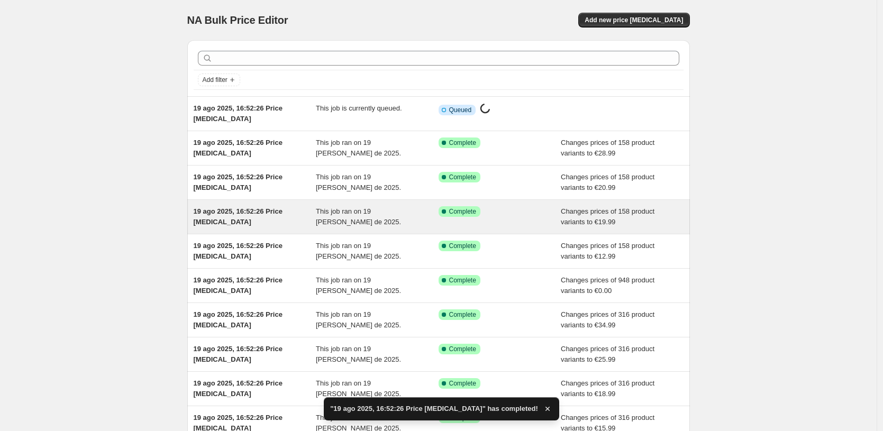
click at [297, 212] on div "19 ago 2025, 16:52:26 Price [MEDICAL_DATA]" at bounding box center [255, 216] width 123 height 21
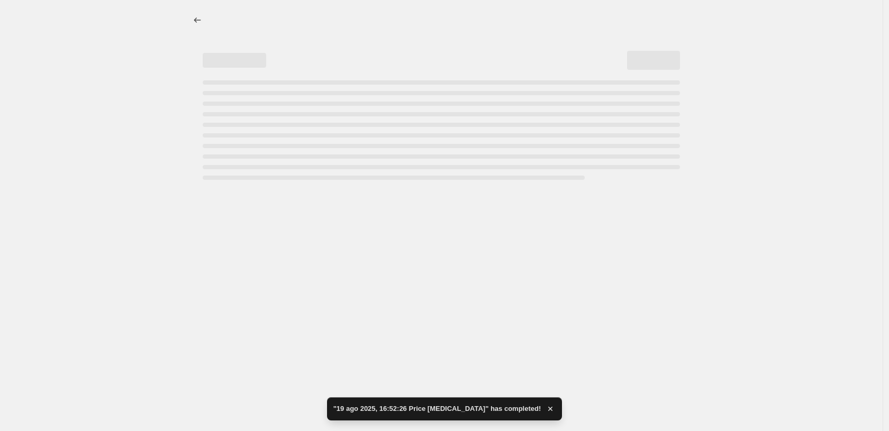
select select "to"
select select "title"
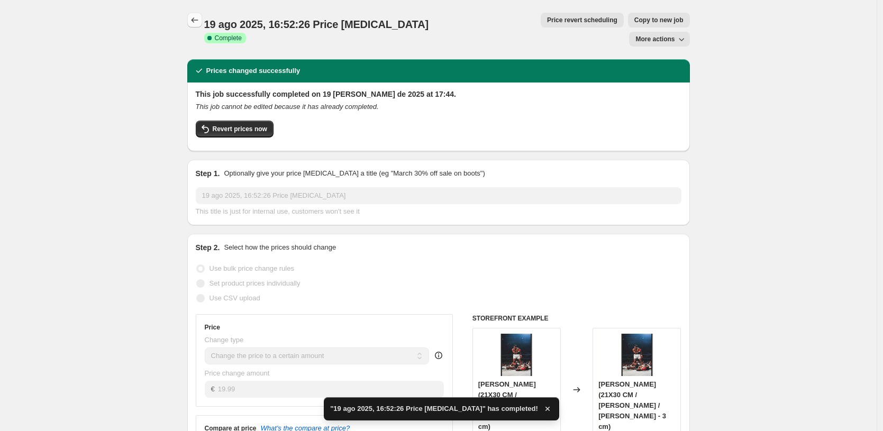
click at [199, 24] on icon "Price change jobs" at bounding box center [194, 20] width 11 height 11
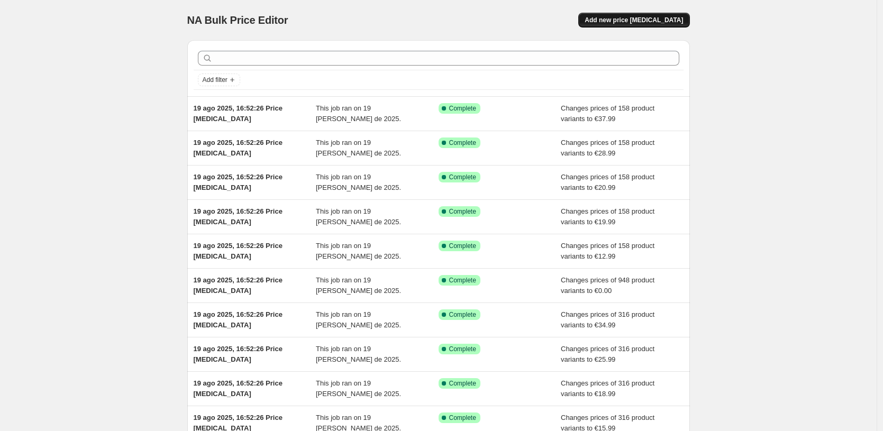
click at [655, 25] on button "Add new price [MEDICAL_DATA]" at bounding box center [633, 20] width 111 height 15
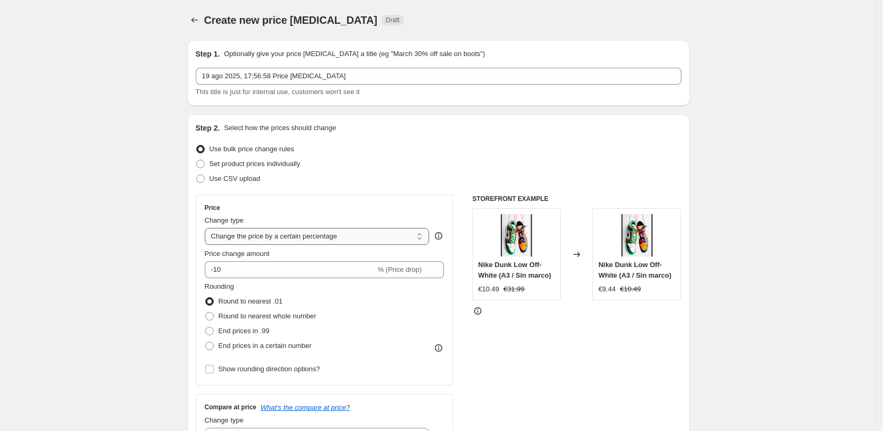
select select "by"
type input "-10.00"
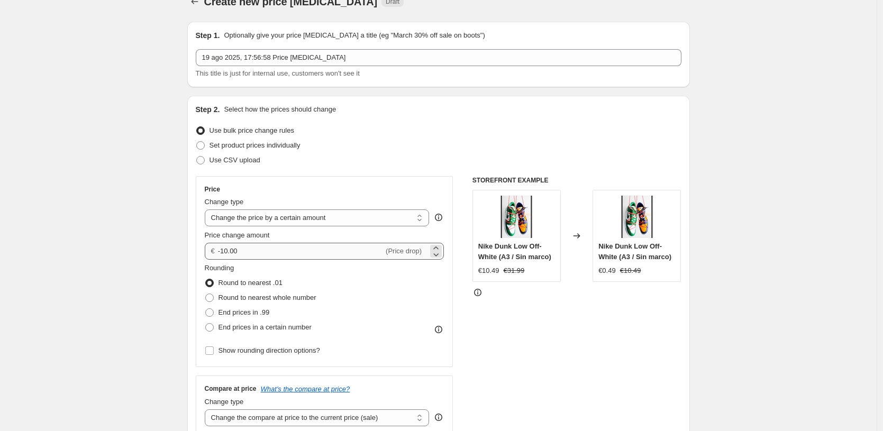
scroll to position [46, 0]
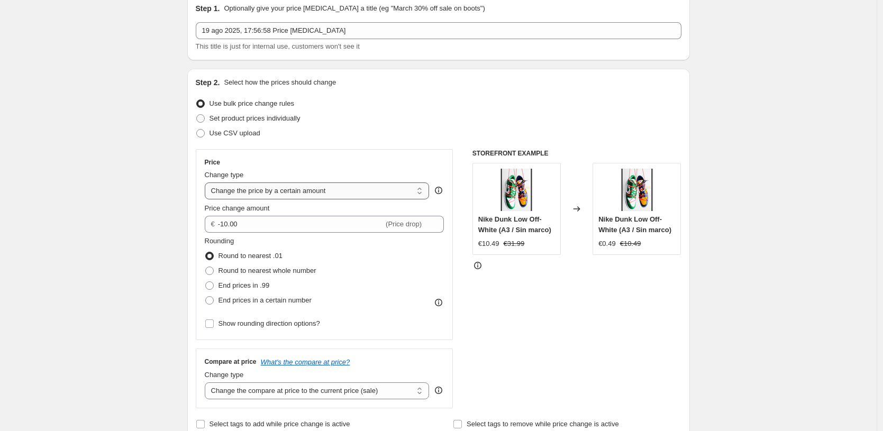
select select "to"
type input "80.00"
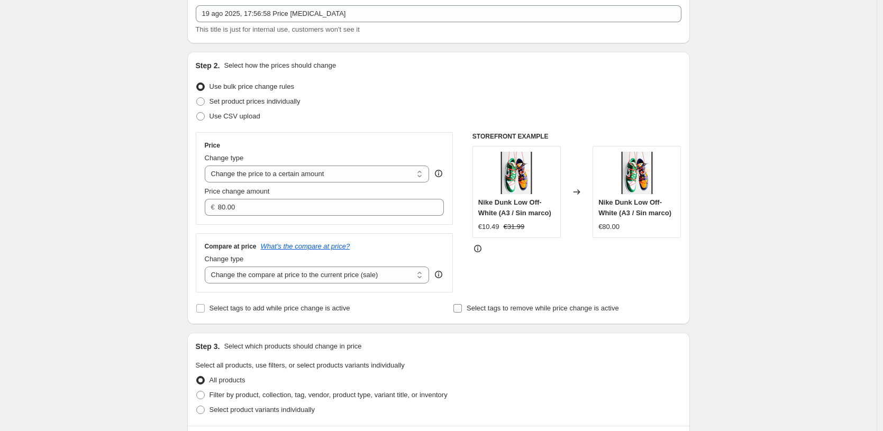
scroll to position [186, 0]
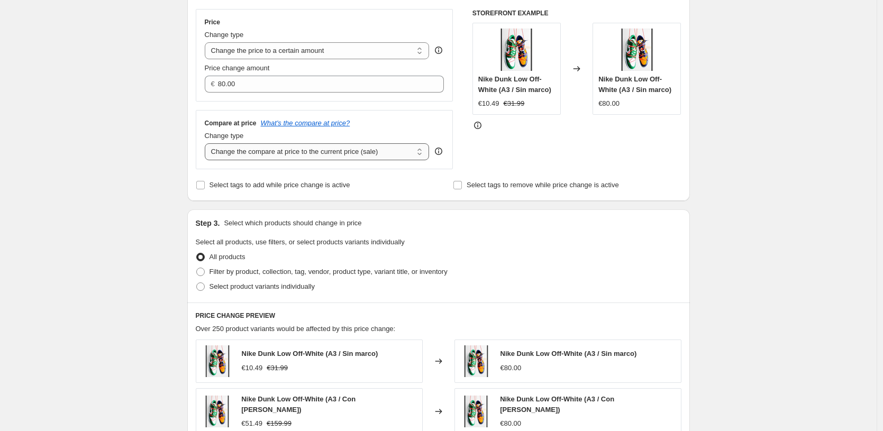
select select "to"
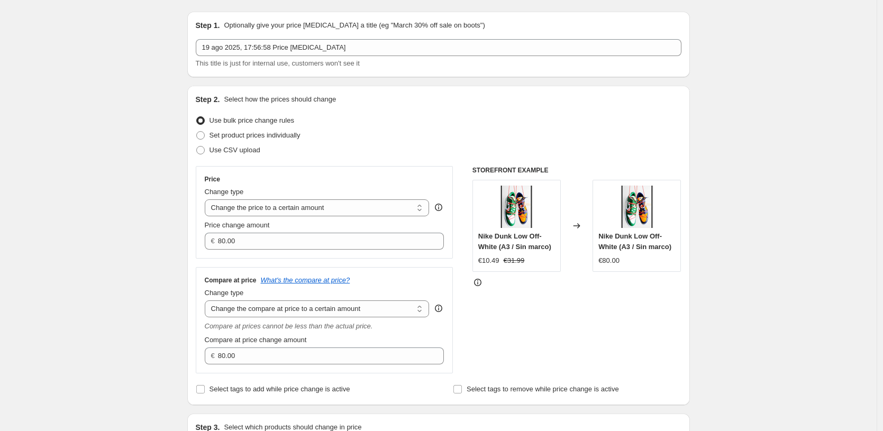
scroll to position [0, 0]
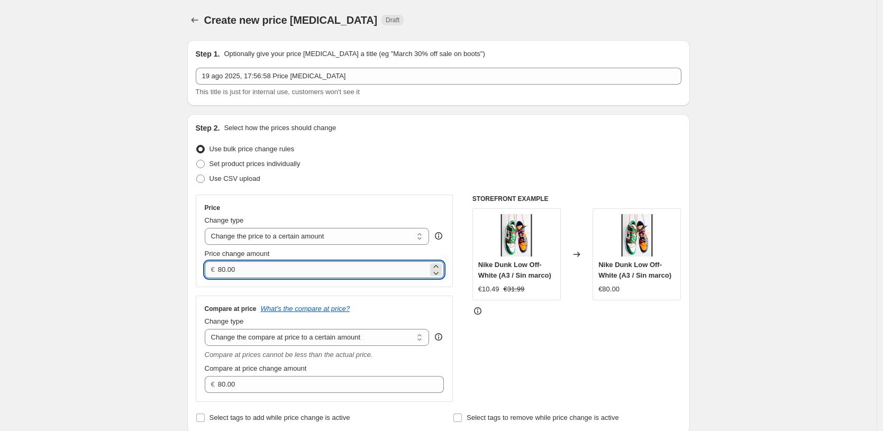
click at [378, 270] on input "80.00" at bounding box center [323, 269] width 210 height 17
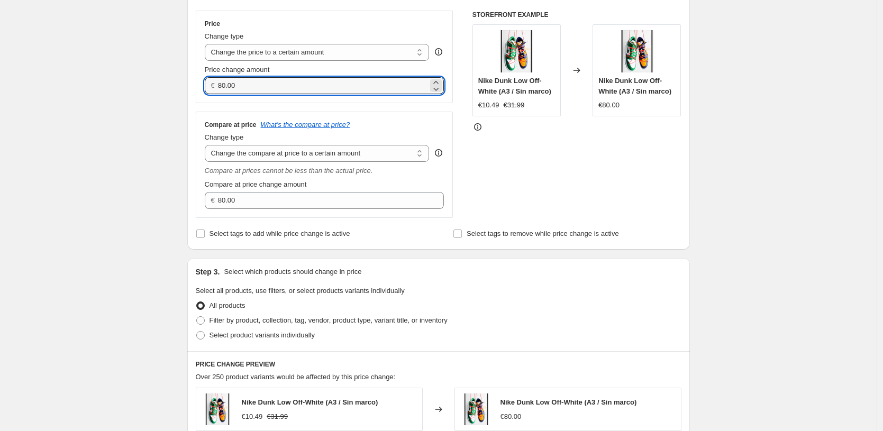
scroll to position [271, 0]
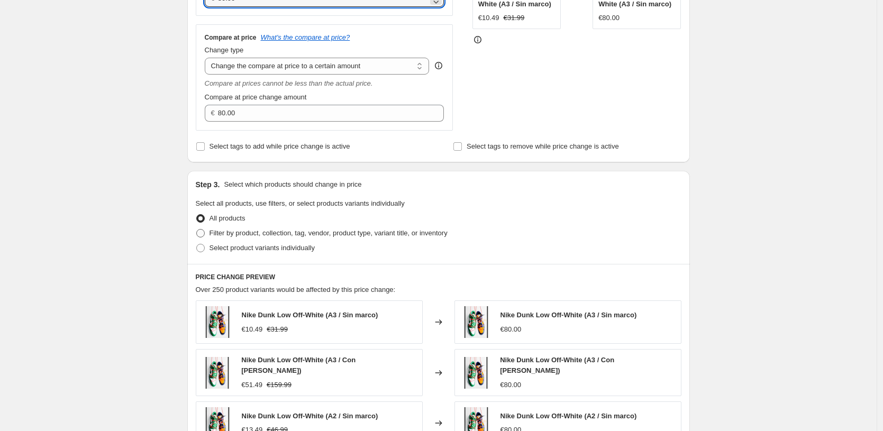
click at [361, 233] on span "Filter by product, collection, tag, vendor, product type, variant title, or inv…" at bounding box center [329, 233] width 238 height 8
click at [197, 230] on input "Filter by product, collection, tag, vendor, product type, variant title, or inv…" at bounding box center [196, 229] width 1 height 1
radio input "true"
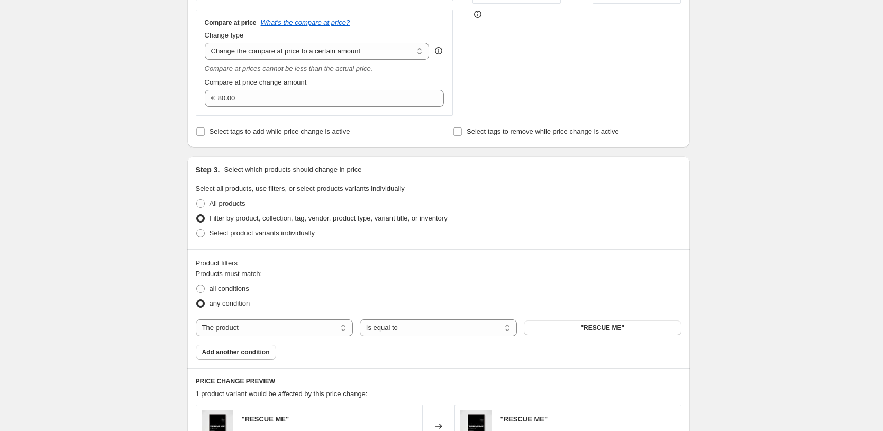
scroll to position [313, 0]
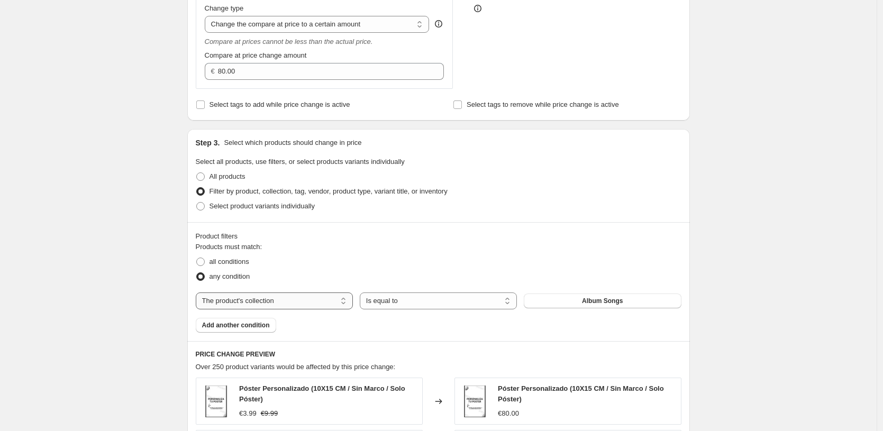
select select "title"
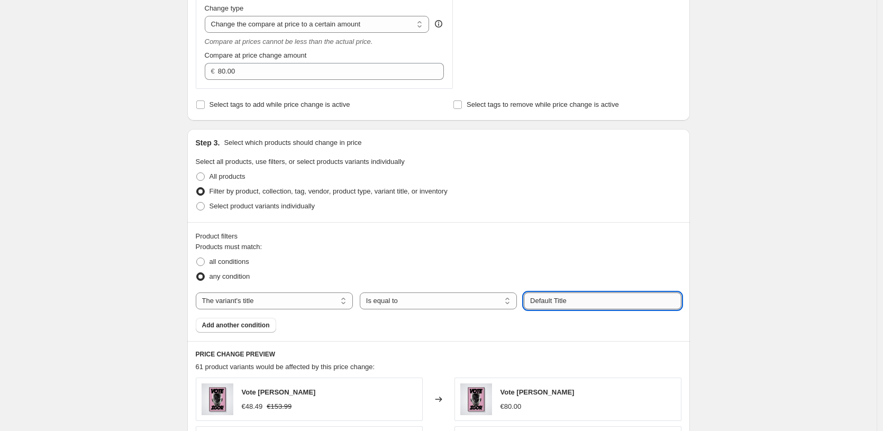
click at [577, 299] on input "Default Title" at bounding box center [602, 301] width 157 height 17
paste input "13X18 CM / [PERSON_NAME] / [PERSON_NAME] - 3 cm"
click at [620, 268] on div "all conditions" at bounding box center [439, 262] width 486 height 15
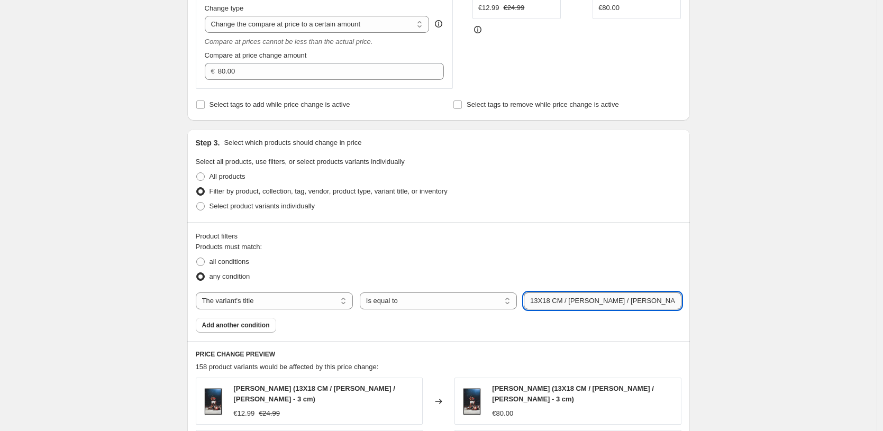
click at [634, 304] on input "13X18 CM / [PERSON_NAME] / [PERSON_NAME] - 3 cm" at bounding box center [602, 301] width 157 height 17
drag, startPoint x: 624, startPoint y: 305, endPoint x: 774, endPoint y: 311, distance: 149.9
click at [774, 311] on div "Create new price change job. This page is ready Create new price change job Dra…" at bounding box center [438, 258] width 877 height 1142
click at [777, 139] on div "Create new price change job. This page is ready Create new price change job Dra…" at bounding box center [438, 258] width 877 height 1142
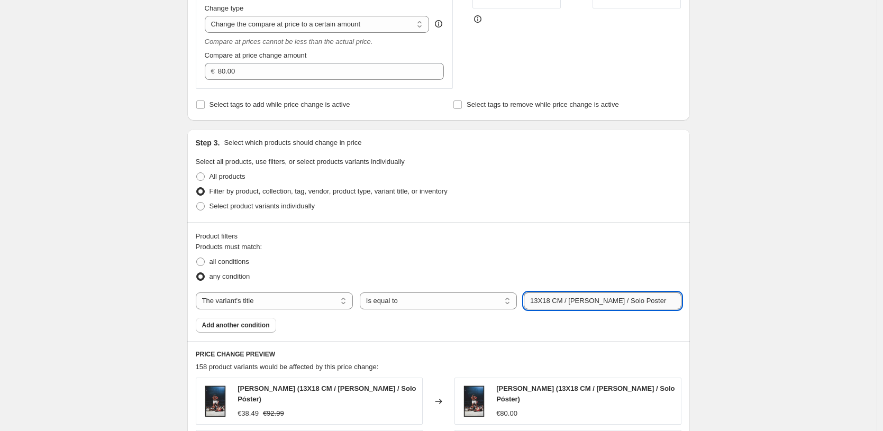
click at [630, 299] on input "13X18 CM / Marco Abedul / Solo Poster" at bounding box center [602, 301] width 157 height 17
click at [680, 283] on div "any condition" at bounding box center [439, 276] width 486 height 15
click at [536, 304] on input "13X18 CM / Marco Abedul / Solo Poster" at bounding box center [602, 301] width 157 height 17
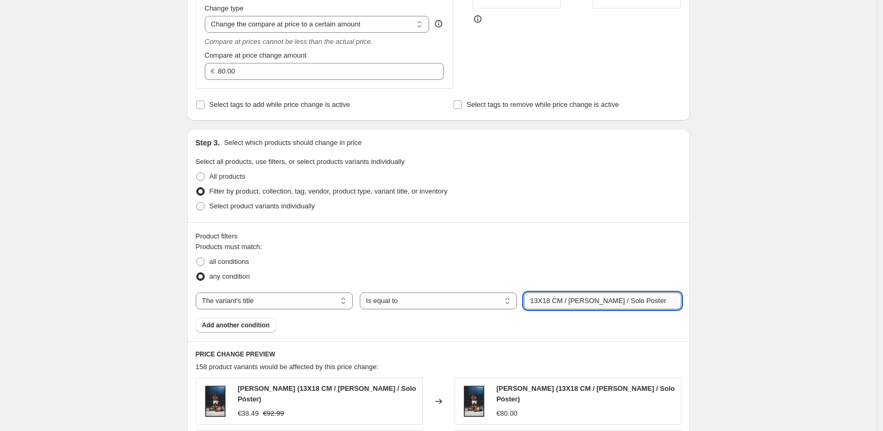
click at [539, 303] on input "13X18 CM / Marco Abedul / Solo Poster" at bounding box center [602, 301] width 157 height 17
type input "10X15 CM / Marco Abedul / Solo Poster"
click at [734, 285] on div "Create new price change job. This page is ready Create new price change job Dra…" at bounding box center [438, 258] width 877 height 1142
click at [648, 301] on input "10X15 CM / Marco Abedul / Solo Poster" at bounding box center [602, 301] width 157 height 17
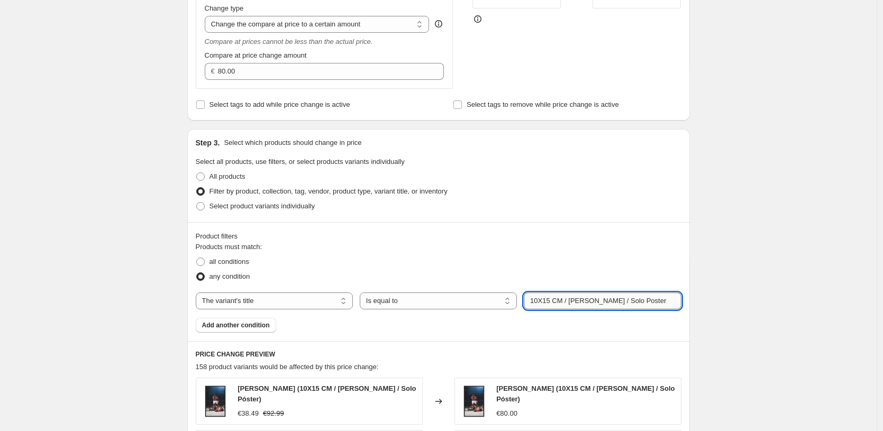
click at [648, 301] on input "10X15 CM / Marco Abedul / Solo Poster" at bounding box center [602, 301] width 157 height 17
click at [780, 271] on div "Create new price change job. This page is ready Create new price change job Dra…" at bounding box center [438, 258] width 877 height 1142
click at [234, 328] on span "Add another condition" at bounding box center [236, 325] width 68 height 8
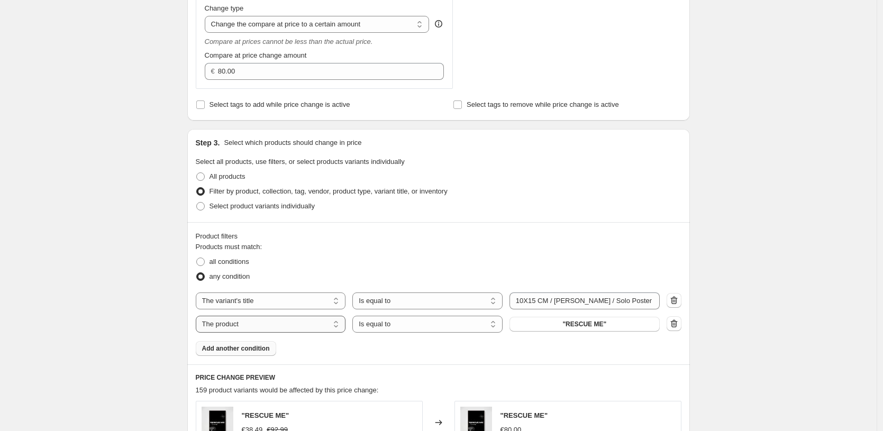
select select "title"
click at [246, 352] on span "Add another condition" at bounding box center [236, 348] width 68 height 8
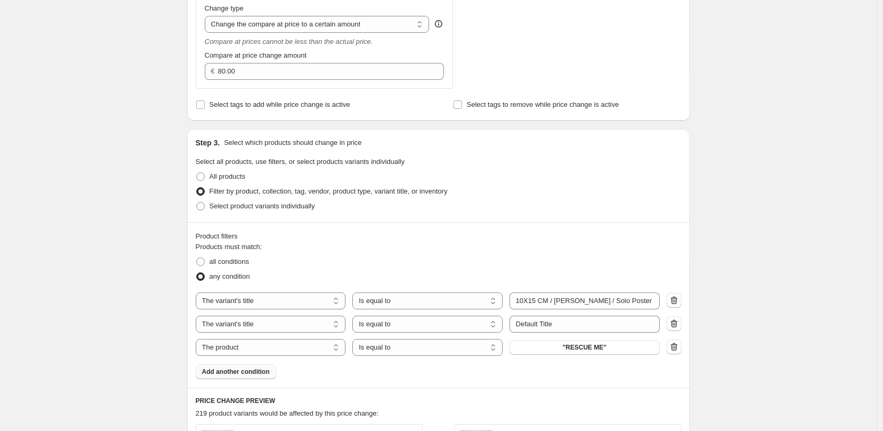
click at [255, 376] on button "Add another condition" at bounding box center [236, 372] width 80 height 15
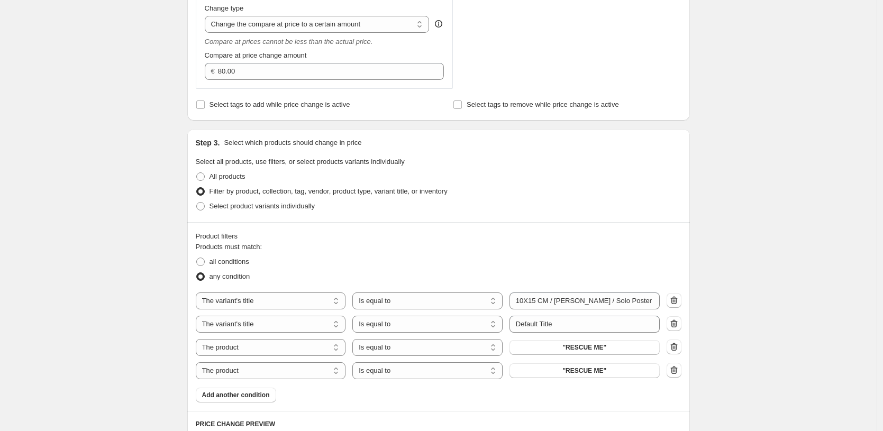
click at [256, 401] on button "Add another condition" at bounding box center [236, 395] width 80 height 15
select select "title"
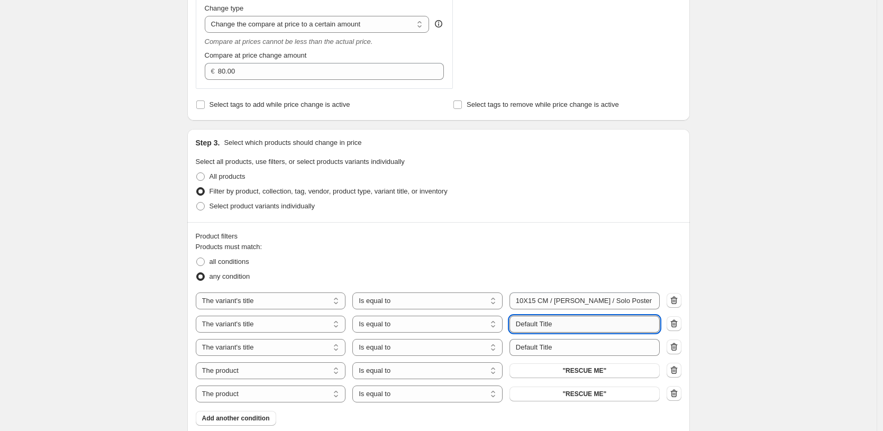
click at [572, 327] on input "Default Title" at bounding box center [585, 324] width 150 height 17
paste input "10X15 CM / Marco Abedul / Solo Poster"
click at [538, 324] on input "10X15 CM / Marco Abedul / Solo Poster" at bounding box center [585, 324] width 150 height 17
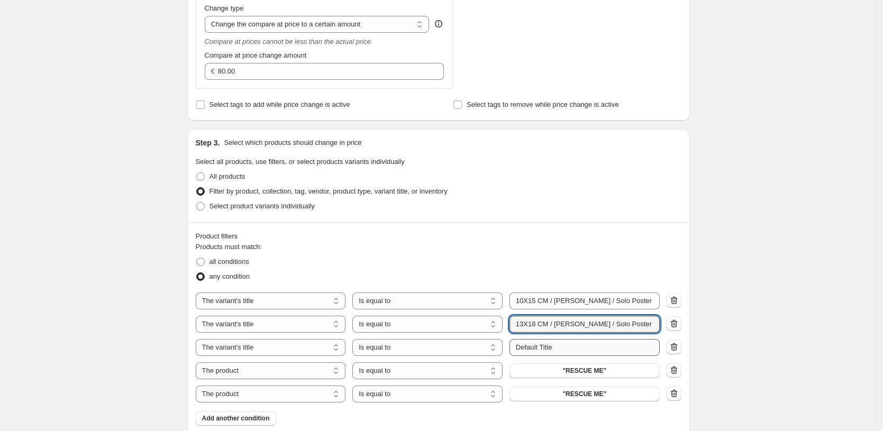
type input "13X18 CM / Marco Abedul / Solo Poster"
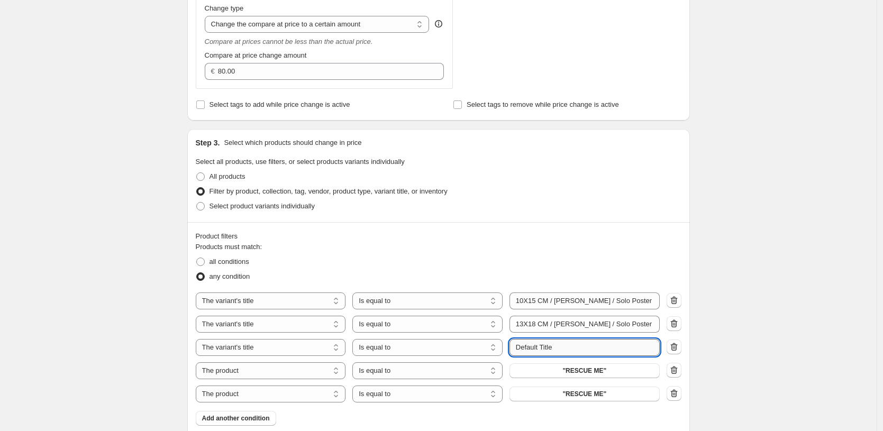
click at [546, 349] on input "Default Title" at bounding box center [585, 347] width 150 height 17
click at [576, 323] on input "13X18 CM / Marco Abedul / Solo Poster" at bounding box center [585, 324] width 150 height 17
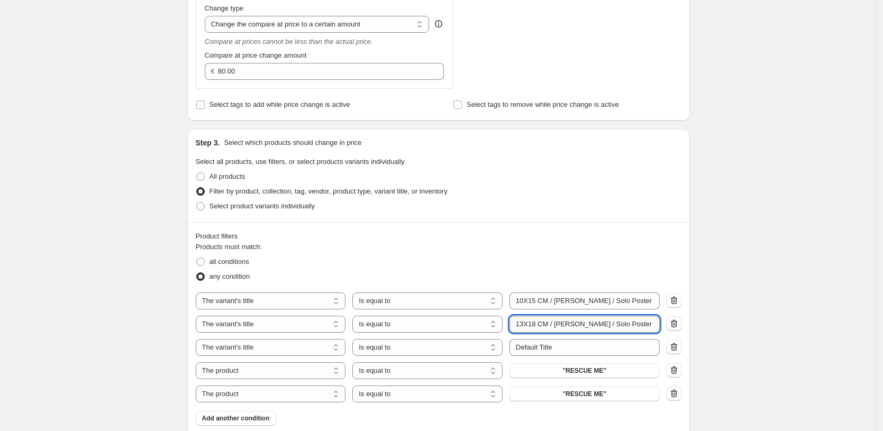
click at [576, 323] on input "13X18 CM / Marco Abedul / Solo Poster" at bounding box center [585, 324] width 150 height 17
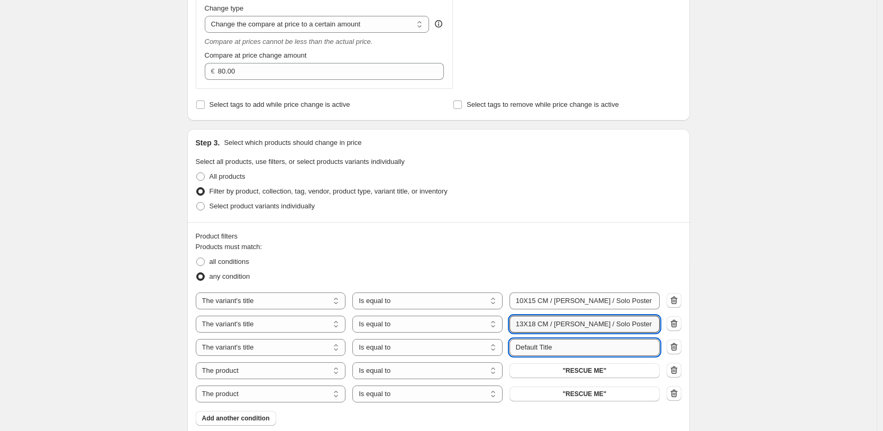
click at [573, 354] on input "Default Title" at bounding box center [585, 347] width 150 height 17
paste input "13X18 CM / Marco Abedul / Solo Poster"
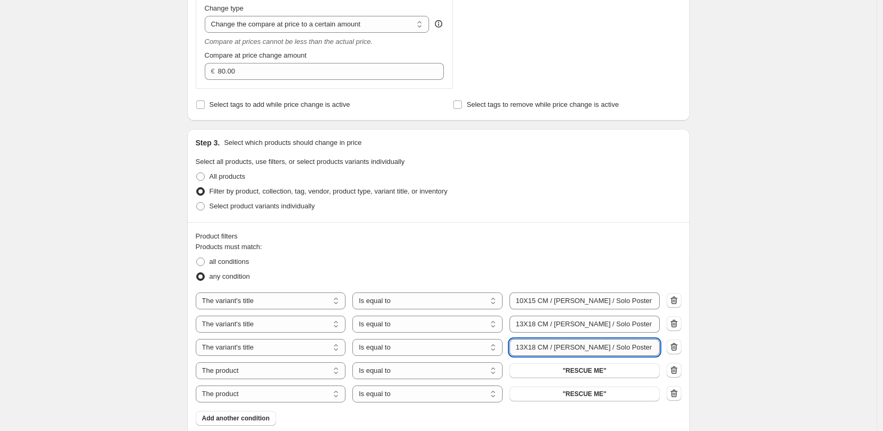
click at [533, 349] on input "13X18 CM / Marco Abedul / Solo Poster" at bounding box center [585, 347] width 150 height 17
click at [537, 349] on input "13X18 CM / Marco Abedul / Solo Poster" at bounding box center [585, 347] width 150 height 17
type input "21X30 CM / Marco Abedul / Solo Poster"
select select "title"
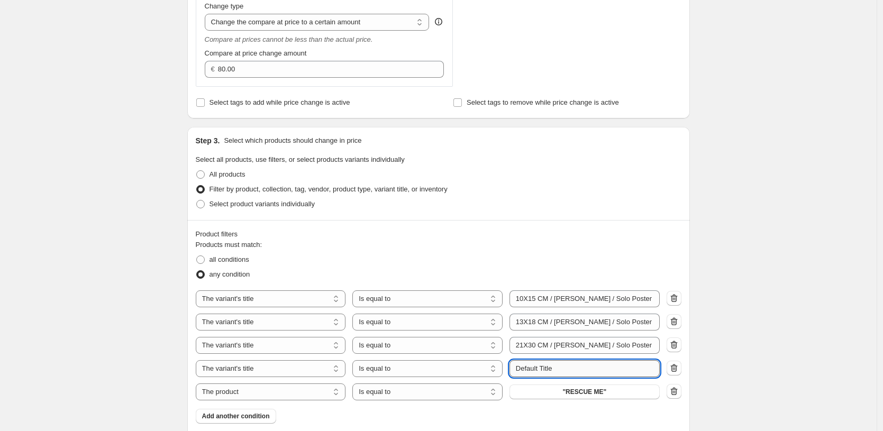
click at [549, 366] on input "Default Title" at bounding box center [585, 368] width 150 height 17
paste input "13X18 CM / Marco Abedul / Solo Poster"
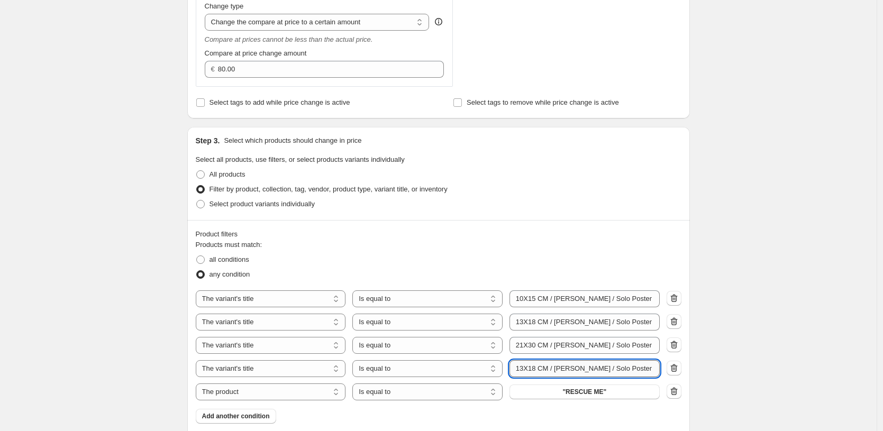
click at [537, 367] on input "13X18 CM / Marco Abedul / Solo Poster" at bounding box center [585, 368] width 150 height 17
type input "30X40 CM / Marco Abedul / Solo Poster"
select select "title"
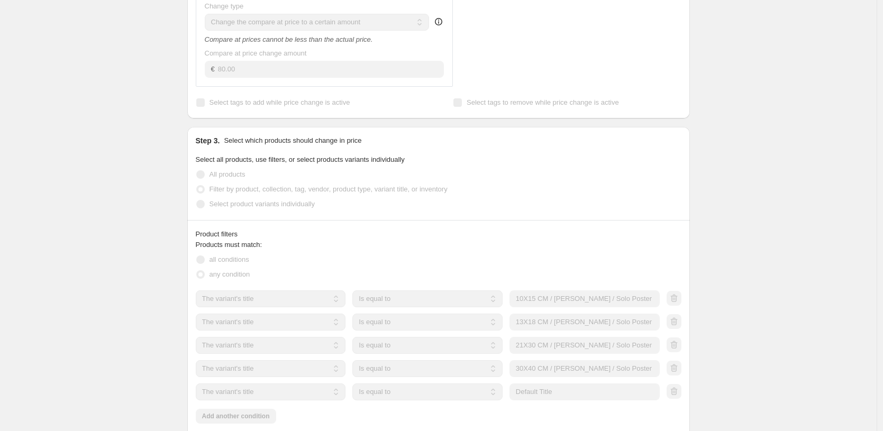
drag, startPoint x: 276, startPoint y: 393, endPoint x: 571, endPoint y: 369, distance: 295.6
click at [571, 369] on input "30X40 CM / Marco Abedul / Solo Poster" at bounding box center [585, 368] width 150 height 17
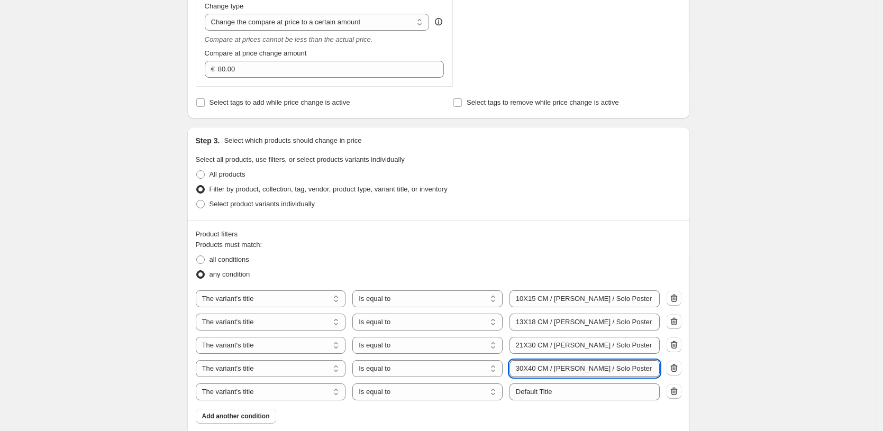
click at [571, 369] on input "30X40 CM / Marco Abedul / Solo Poster" at bounding box center [585, 368] width 150 height 17
click at [571, 394] on input "Default Title" at bounding box center [585, 392] width 150 height 17
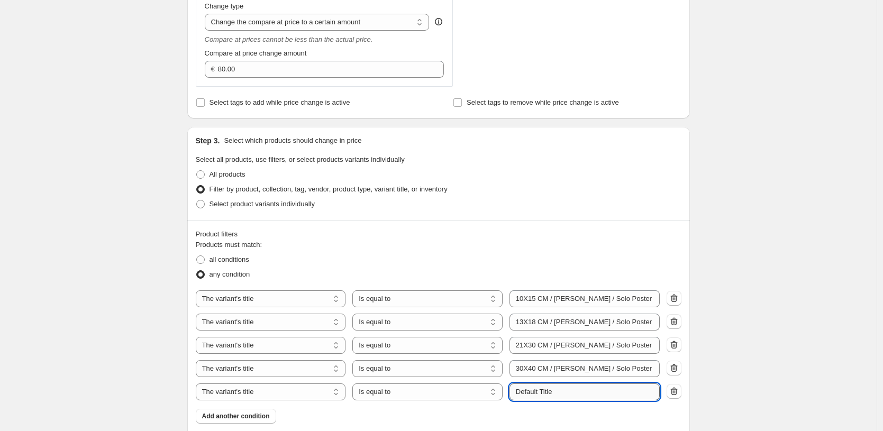
click at [571, 394] on input "Default Title" at bounding box center [585, 392] width 150 height 17
paste input "30X40 CM / Marco Abedul / Solo Poster"
click at [537, 392] on input "30X40 CM / Marco Abedul / Solo Poster" at bounding box center [585, 392] width 150 height 17
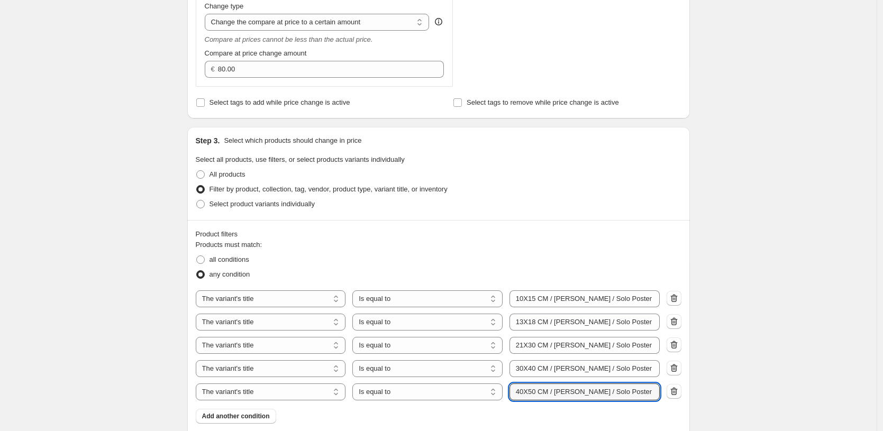
type input "40X50 CM / Marco Abedul / Solo Poster"
click at [867, 327] on div "Create new price change job. This page is ready Create new price change job Dra…" at bounding box center [438, 294] width 877 height 1218
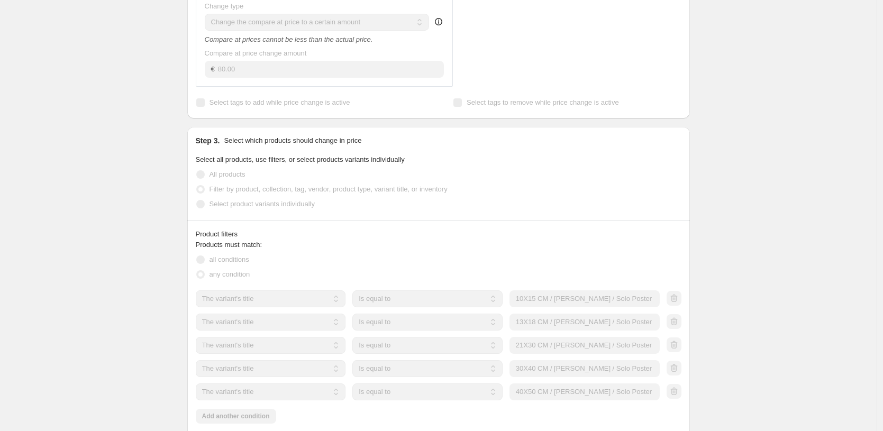
scroll to position [492, 0]
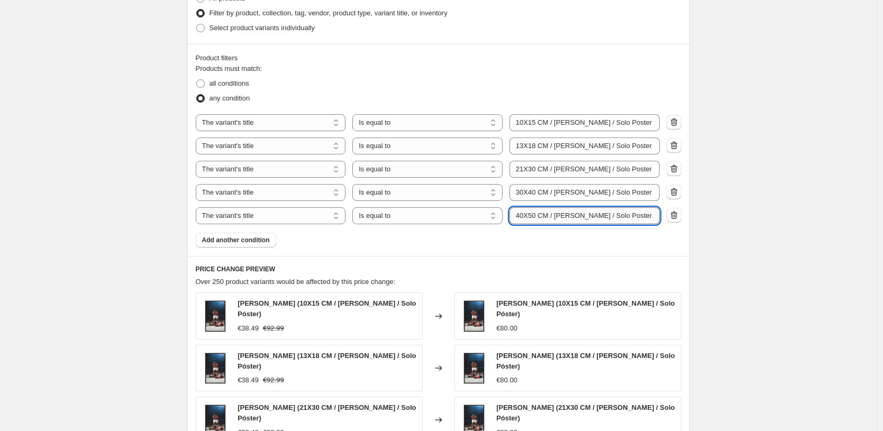
click at [579, 217] on input "40X50 CM / Marco Abedul / Solo Poster" at bounding box center [585, 215] width 150 height 17
click at [235, 236] on button "Add another condition" at bounding box center [236, 240] width 80 height 15
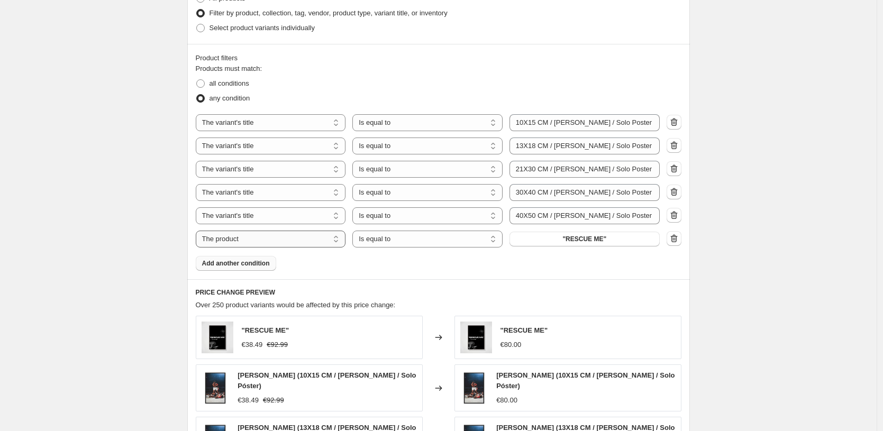
drag, startPoint x: 431, startPoint y: 237, endPoint x: 290, endPoint y: 239, distance: 140.8
click at [290, 239] on div "The product The product's collection The product's tag The product's vendor The…" at bounding box center [428, 239] width 464 height 17
click at [298, 226] on div "The product The product's collection The product's tag The product's vendor The…" at bounding box center [439, 180] width 486 height 133
select select "title"
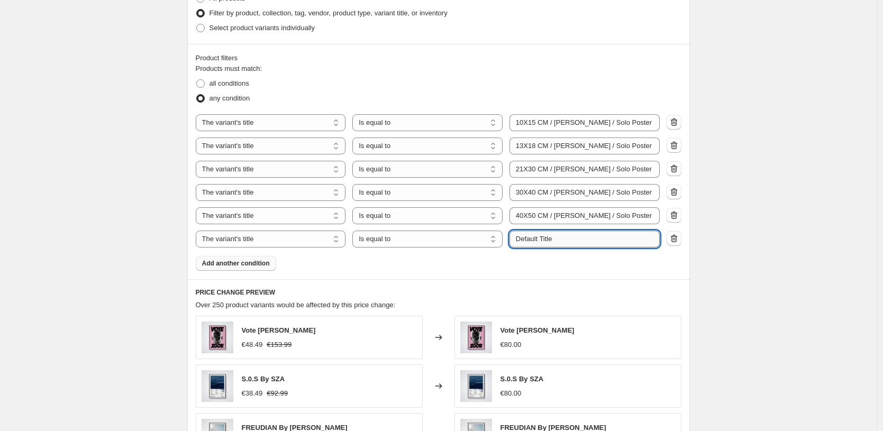
click at [560, 241] on input "Default Title" at bounding box center [585, 239] width 150 height 17
paste input "40X50 CM / Marco Abedul / Solo Poster"
click at [525, 238] on input "40X50 CM / Marco Abedul / Solo Poster" at bounding box center [585, 239] width 150 height 17
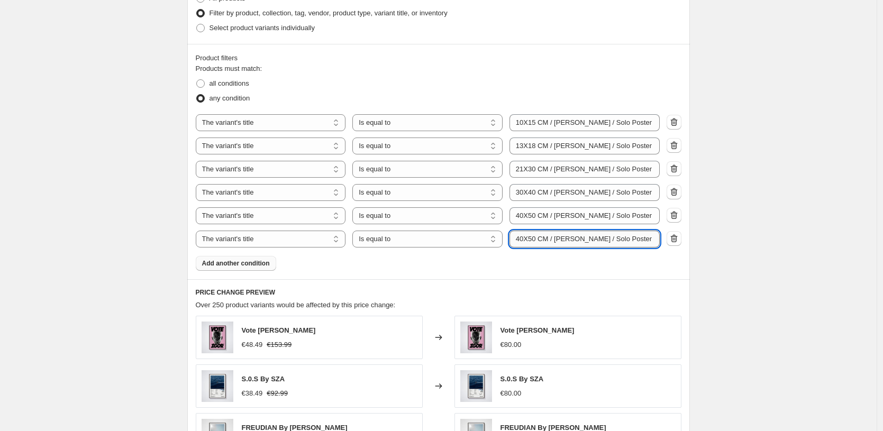
click at [525, 238] on input "40X50 CM / Marco Abedul / Solo Poster" at bounding box center [585, 239] width 150 height 17
type input "50X70 CM / Marco Abedul / Solo Poster"
click at [610, 311] on div "PRICE CHANGE PREVIEW Over 250 product variants would be affected by this price …" at bounding box center [438, 432] width 503 height 306
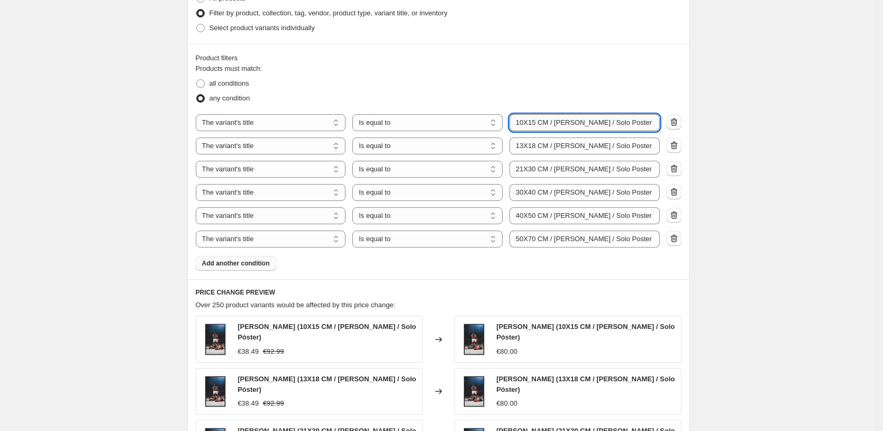
click at [597, 121] on input "10X15 CM / Marco Abedul / Solo Poster" at bounding box center [585, 122] width 150 height 17
click at [787, 112] on div "Create new price change job. This page is ready Create new price change job Dra…" at bounding box center [438, 137] width 877 height 1258
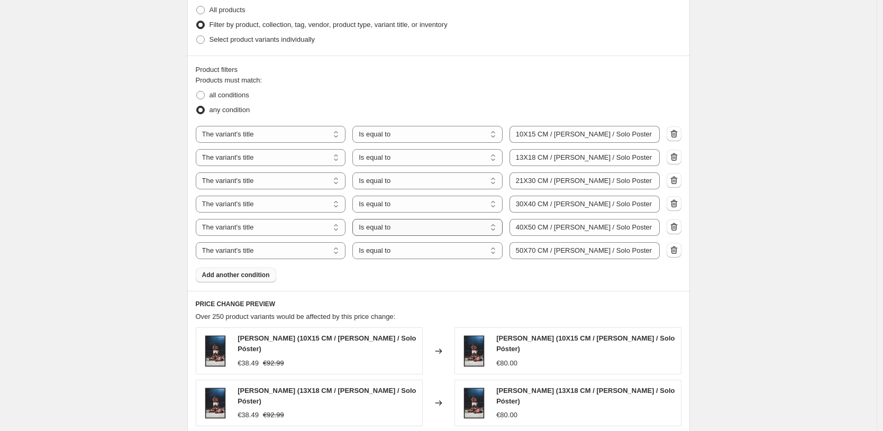
scroll to position [482, 0]
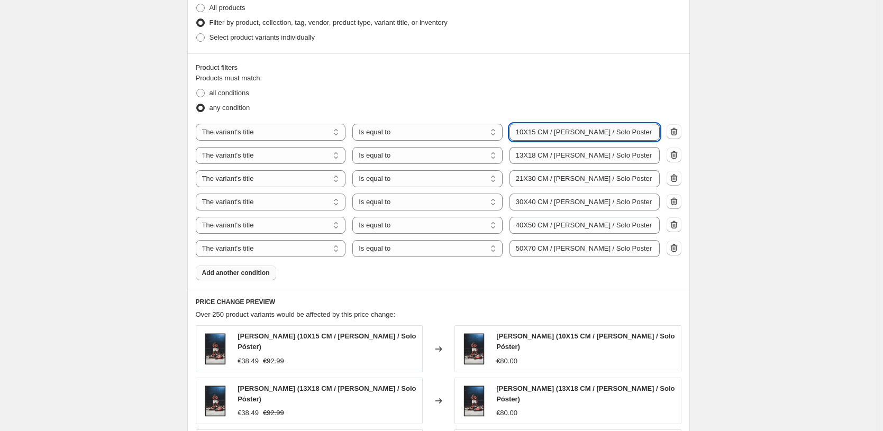
click at [600, 131] on input "10X15 CM / Marco Abedul / Solo Poster" at bounding box center [585, 132] width 150 height 17
click at [820, 85] on div "Create new price change job. This page is ready Create new price change job Dra…" at bounding box center [438, 147] width 877 height 1258
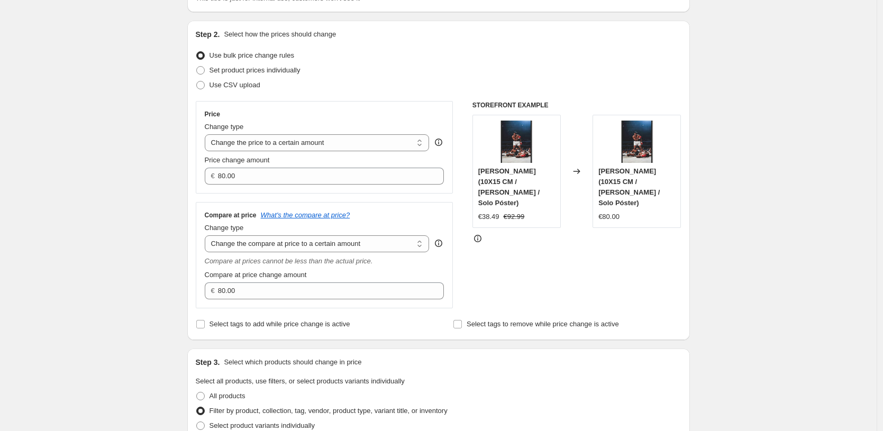
scroll to position [0, 0]
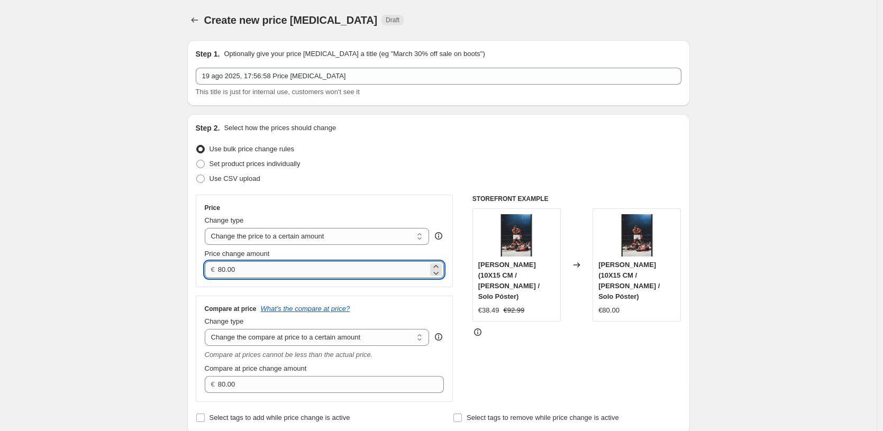
click at [301, 270] on input "80.00" at bounding box center [323, 269] width 210 height 17
type input "0.00"
click at [637, 398] on div "STOREFRONT EXAMPLE Mike Tyson (10X15 CM / Marco Abedul / Solo Póster) €38.49 €9…" at bounding box center [577, 298] width 209 height 207
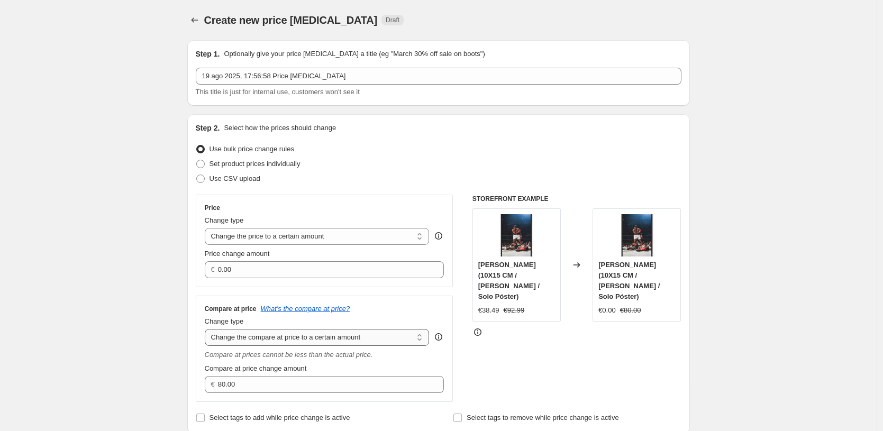
select select "remove"
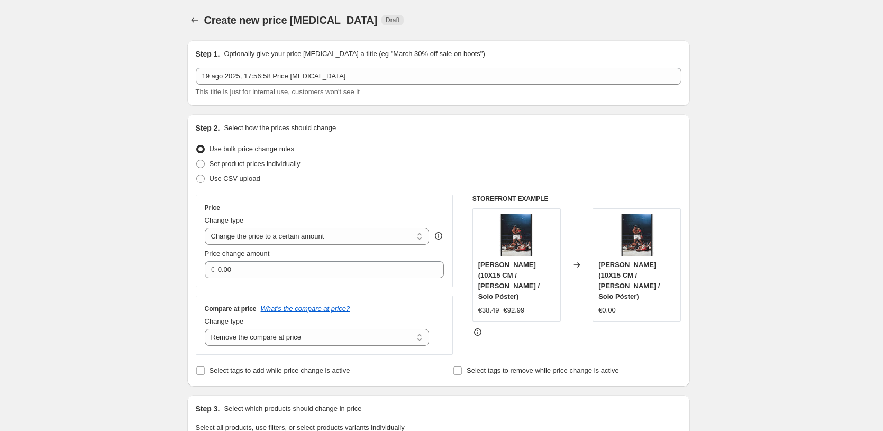
click at [523, 381] on div "Step 2. Select how the prices should change Use bulk price change rules Set pro…" at bounding box center [438, 250] width 503 height 272
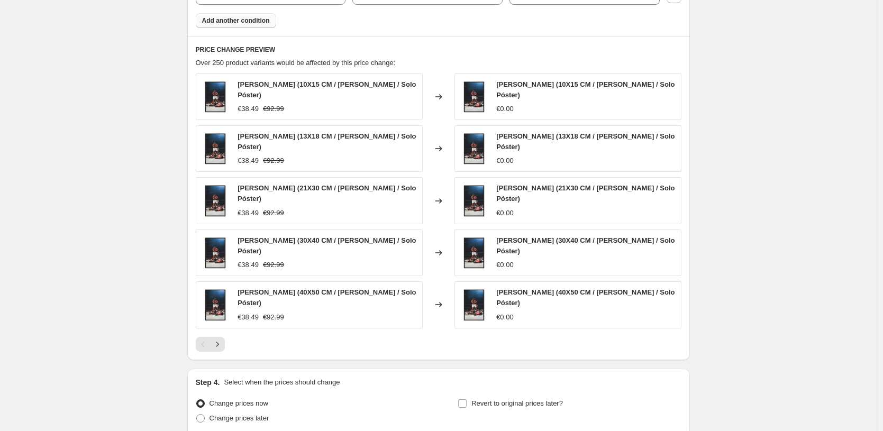
scroll to position [780, 0]
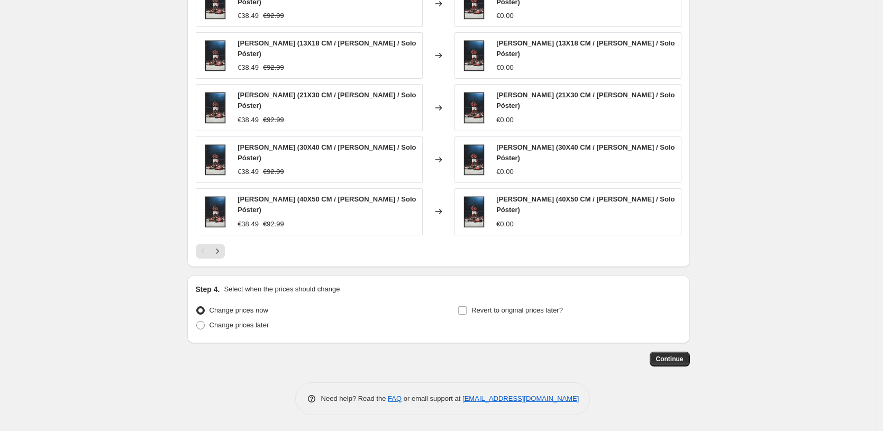
click at [679, 361] on span "Continue" at bounding box center [670, 359] width 28 height 8
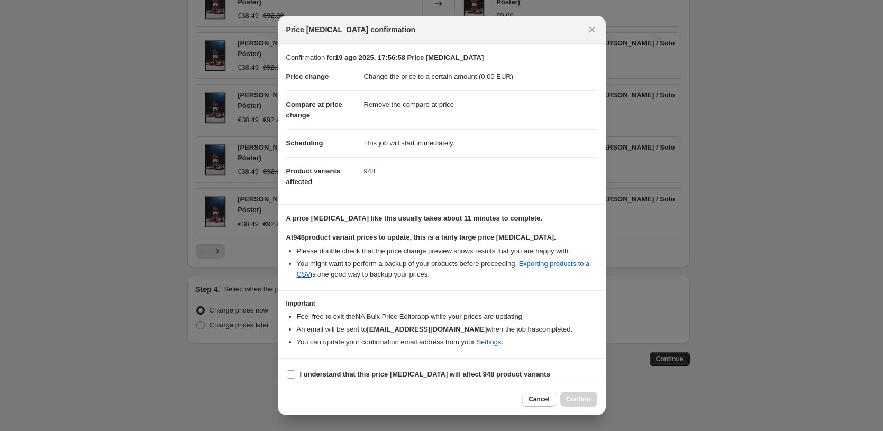
click at [387, 365] on section "I understand that this price change job will affect 948 product variants" at bounding box center [442, 375] width 328 height 32
click at [386, 368] on label "I understand that this price change job will affect 948 product variants" at bounding box center [418, 374] width 264 height 15
click at [295, 370] on input "I understand that this price change job will affect 948 product variants" at bounding box center [291, 374] width 8 height 8
checkbox input "true"
click at [581, 399] on span "Confirm" at bounding box center [579, 399] width 24 height 8
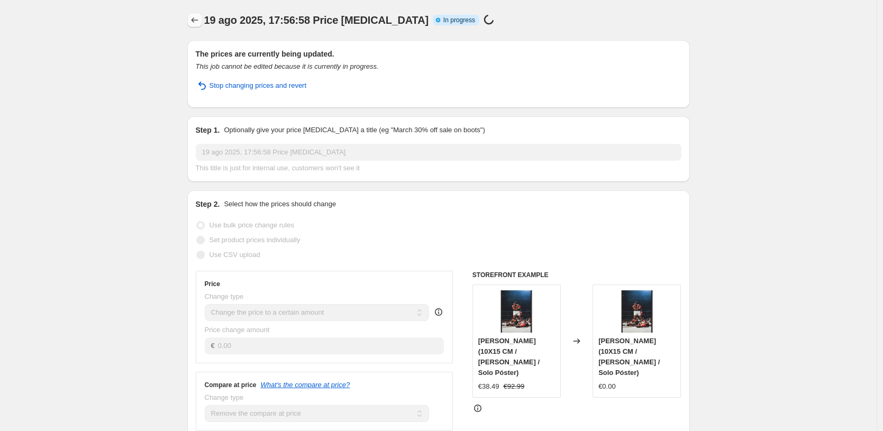
click at [200, 19] on icon "Price change jobs" at bounding box center [194, 20] width 11 height 11
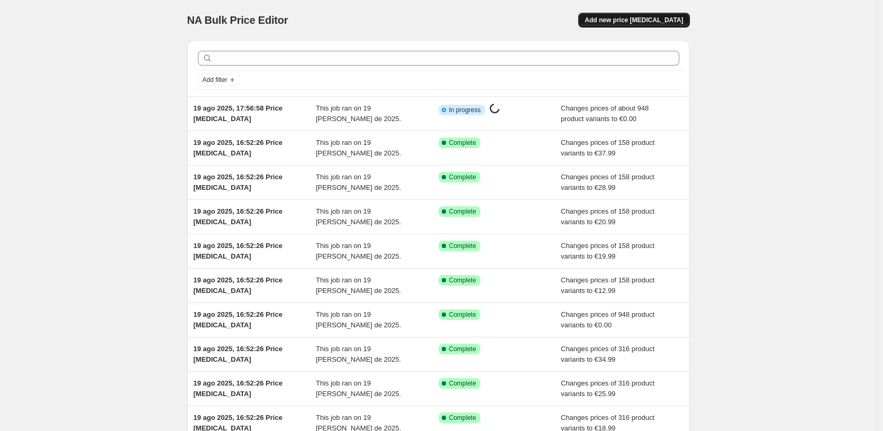
click at [671, 19] on span "Add new price [MEDICAL_DATA]" at bounding box center [634, 20] width 98 height 8
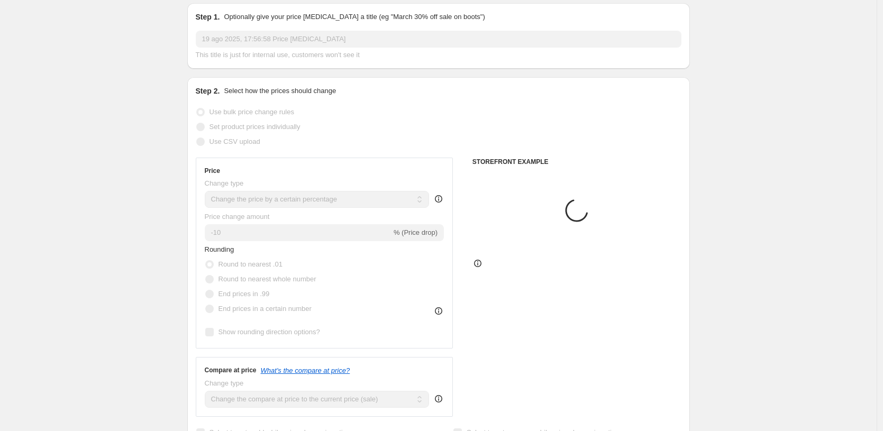
scroll to position [68, 0]
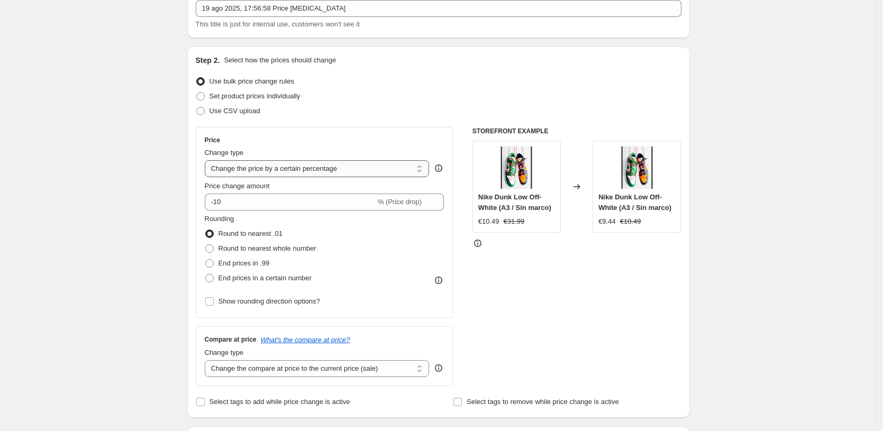
select select "by"
type input "-10.00"
click at [330, 159] on div "Change type Change the price to a certain amount Change the price by a certain …" at bounding box center [317, 163] width 225 height 30
select select "to"
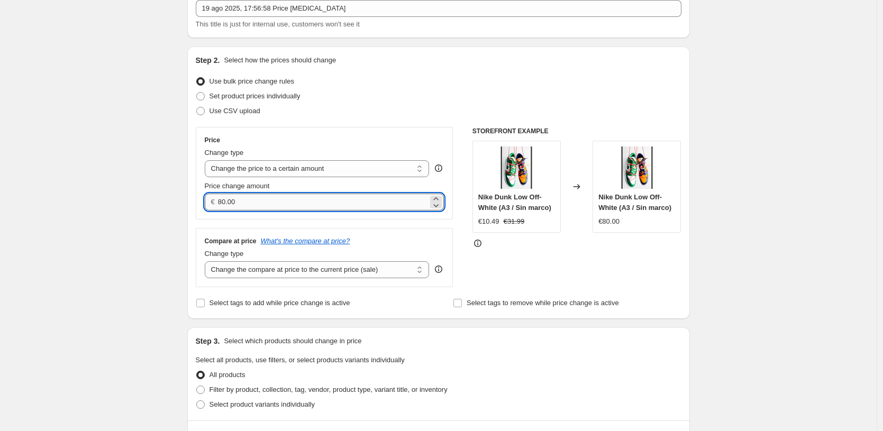
click at [283, 201] on input "80.00" at bounding box center [323, 202] width 210 height 17
type input "0.00"
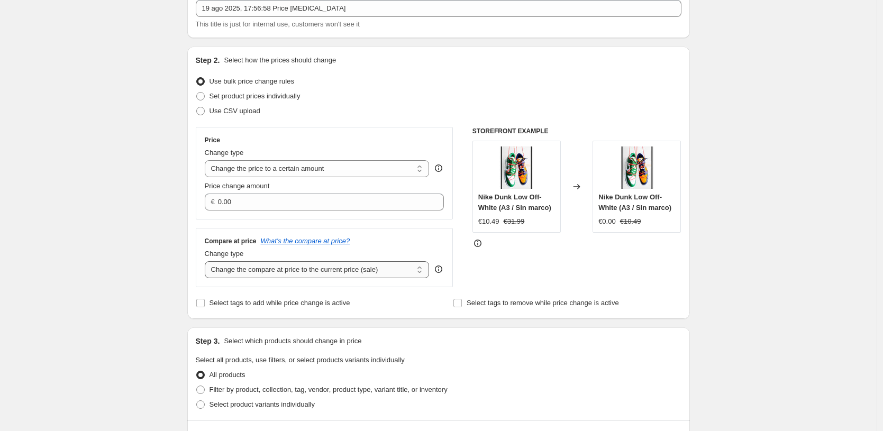
select select "remove"
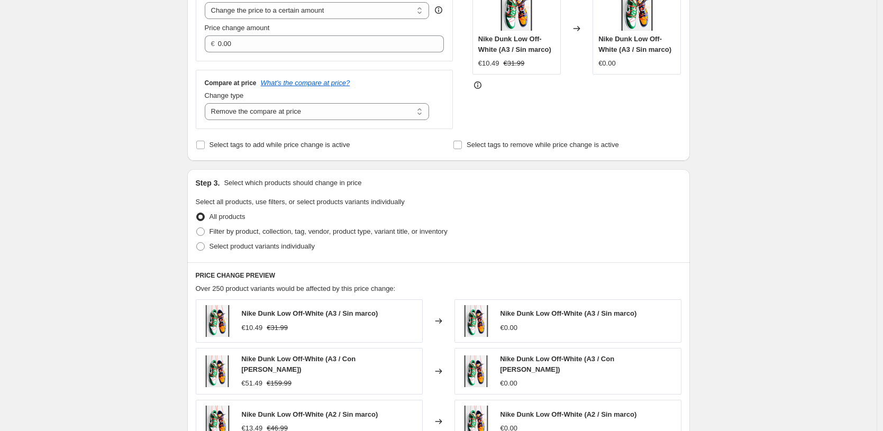
scroll to position [300, 0]
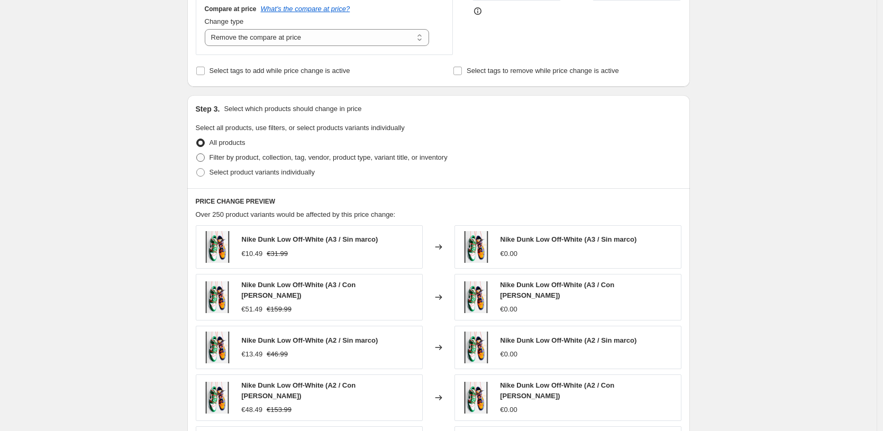
click at [397, 155] on span "Filter by product, collection, tag, vendor, product type, variant title, or inv…" at bounding box center [329, 157] width 238 height 8
click at [197, 154] on input "Filter by product, collection, tag, vendor, product type, variant title, or inv…" at bounding box center [196, 153] width 1 height 1
radio input "true"
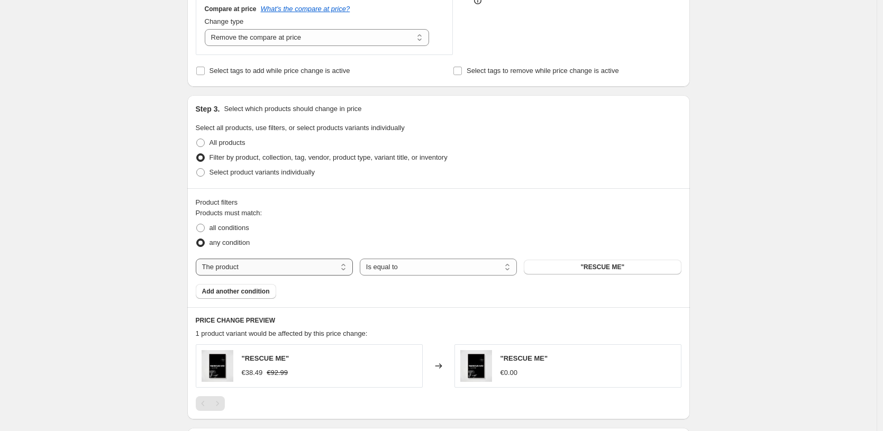
select select "title"
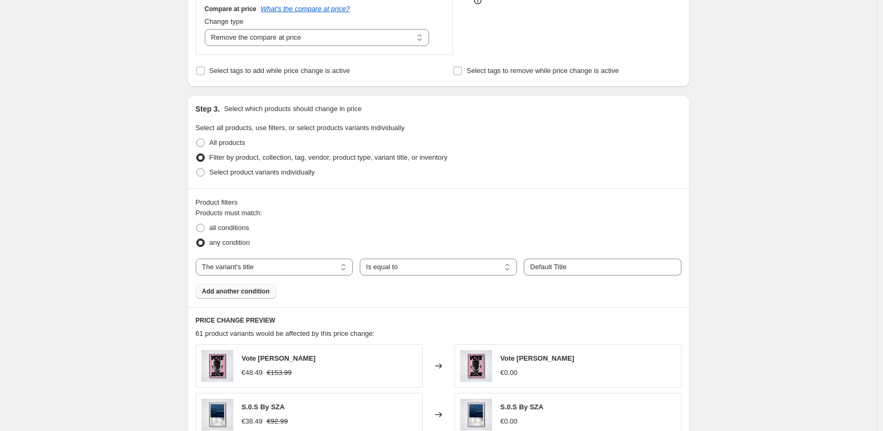
drag, startPoint x: 295, startPoint y: 273, endPoint x: 252, endPoint y: 297, distance: 49.5
click at [253, 296] on span "Add another condition" at bounding box center [236, 291] width 68 height 8
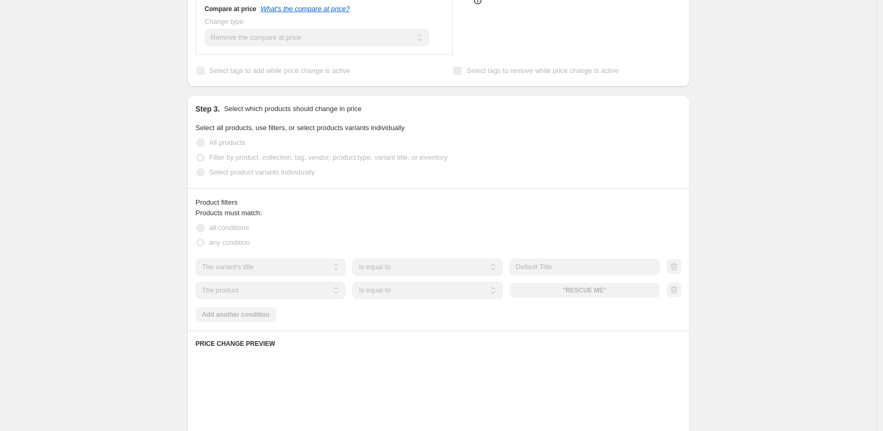
click at [252, 320] on div "Products must match: all conditions any condition The product The product's col…" at bounding box center [439, 265] width 486 height 114
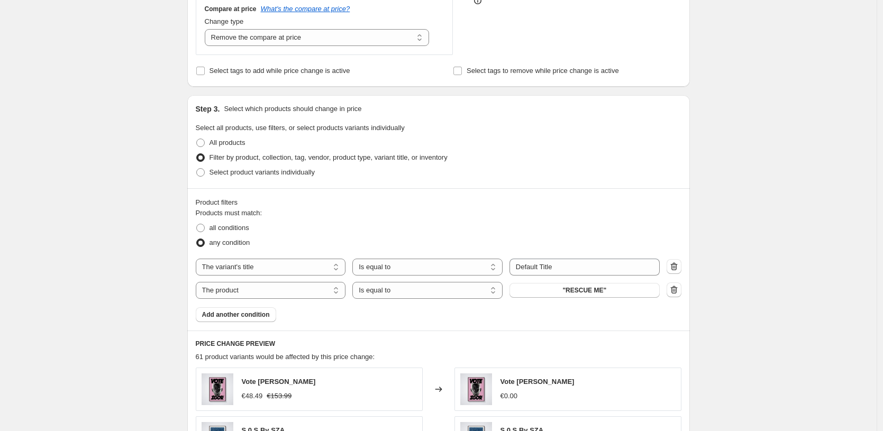
click at [253, 326] on div "Product filters Products must match: all conditions any condition The product T…" at bounding box center [438, 259] width 503 height 142
click at [258, 316] on span "Add another condition" at bounding box center [236, 315] width 68 height 8
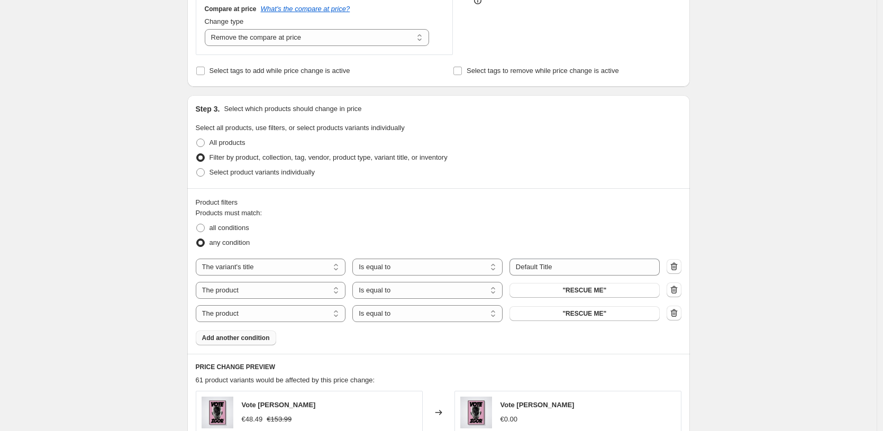
click at [255, 349] on div "Product filters Products must match: all conditions any condition The product T…" at bounding box center [438, 271] width 503 height 166
click at [260, 342] on span "Add another condition" at bounding box center [236, 338] width 68 height 8
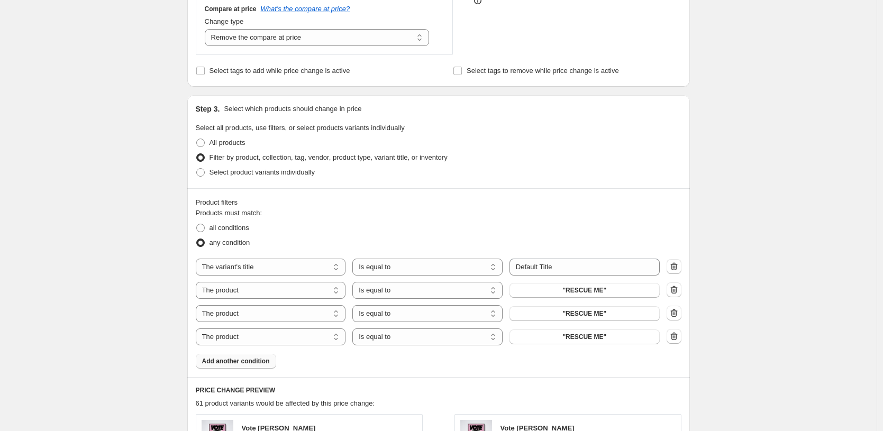
click at [260, 370] on div "Product filters Products must match: all conditions any condition The product T…" at bounding box center [438, 282] width 503 height 189
click at [265, 364] on span "Add another condition" at bounding box center [236, 361] width 68 height 8
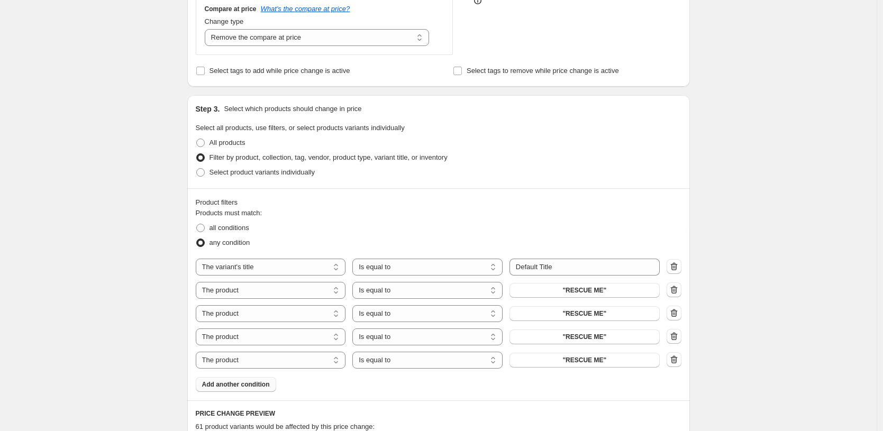
click at [263, 389] on span "Add another condition" at bounding box center [236, 384] width 68 height 8
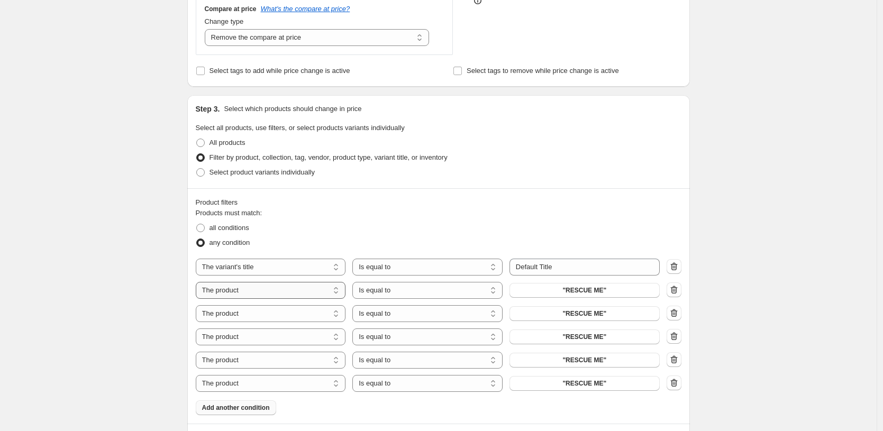
select select "title"
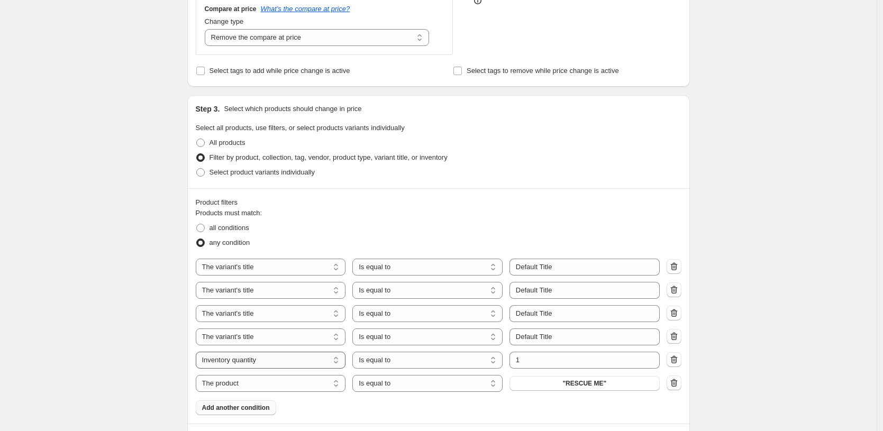
select select "title"
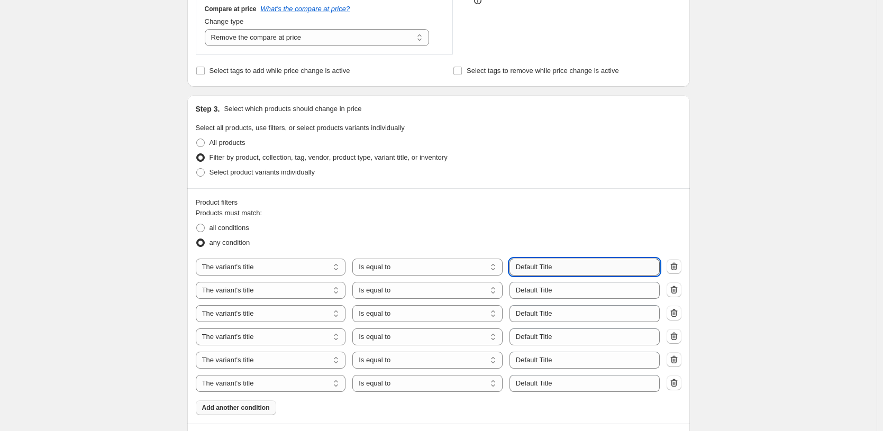
click at [564, 270] on input "Default Title" at bounding box center [585, 267] width 150 height 17
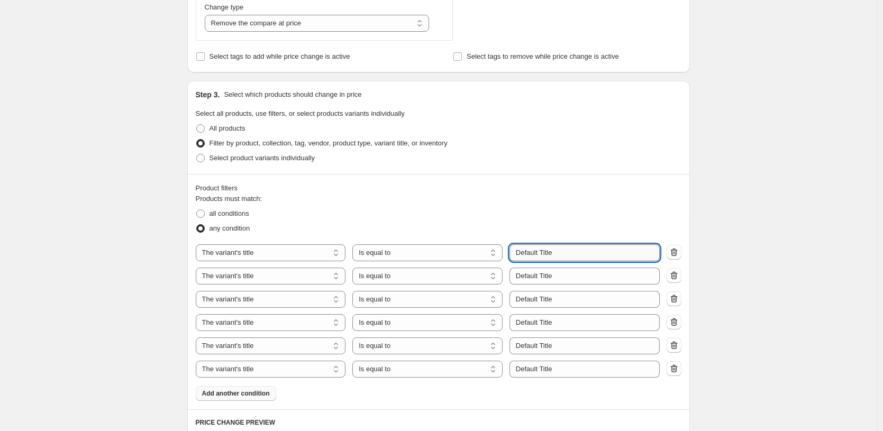
scroll to position [343, 0]
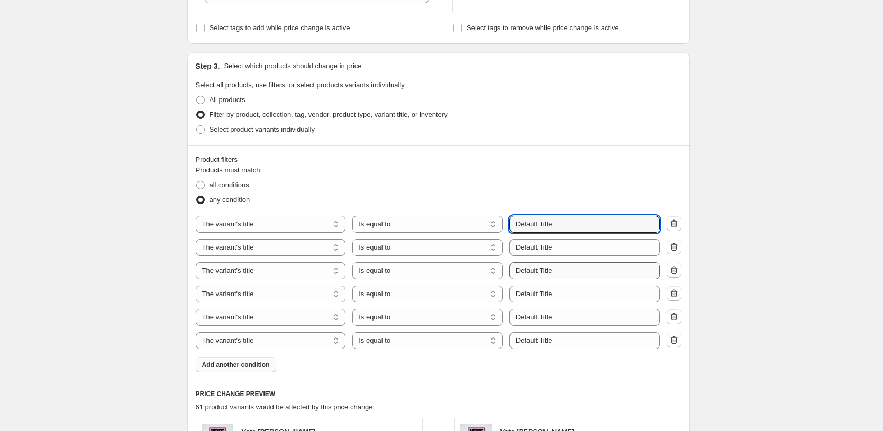
paste input "10X15 CM / Marco Abedul / Solo Poster"
click at [582, 225] on input "10X15 CM / Marco Abedul / Solo Poster" at bounding box center [585, 224] width 150 height 17
click at [582, 225] on input "10X15 CM / Marco Negro / Solo Poster" at bounding box center [585, 224] width 150 height 17
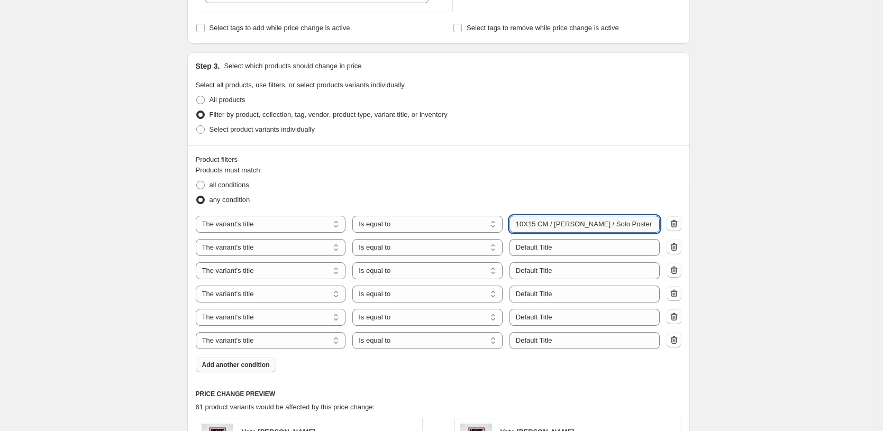
click at [582, 225] on input "10X15 CM / Marco Negro / Solo Poster" at bounding box center [585, 224] width 150 height 17
type input "10X15 CM / Marco Negro / Solo Poster"
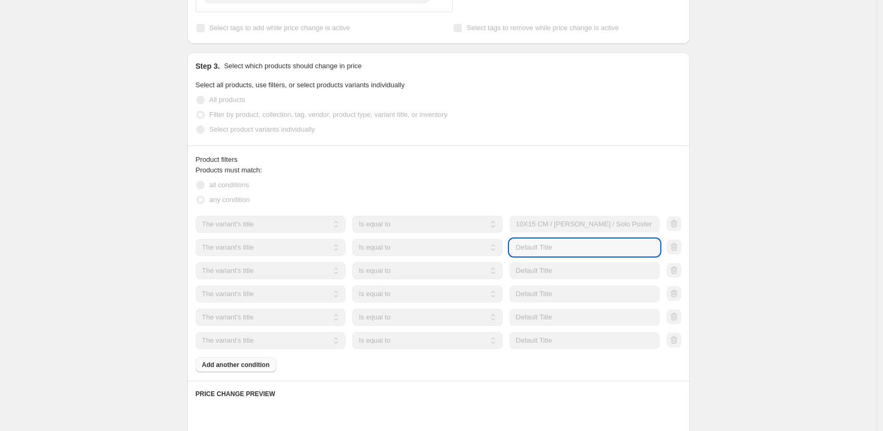
click at [552, 245] on input "Default Title" at bounding box center [585, 247] width 150 height 17
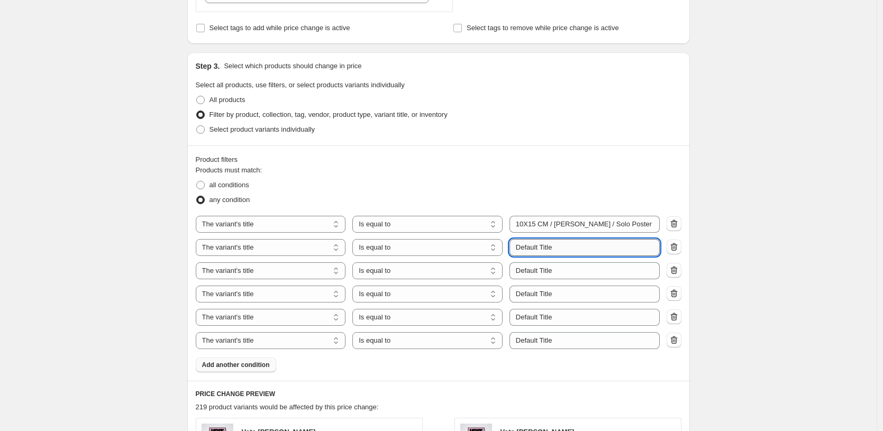
click at [552, 245] on input "Default Title" at bounding box center [585, 247] width 150 height 17
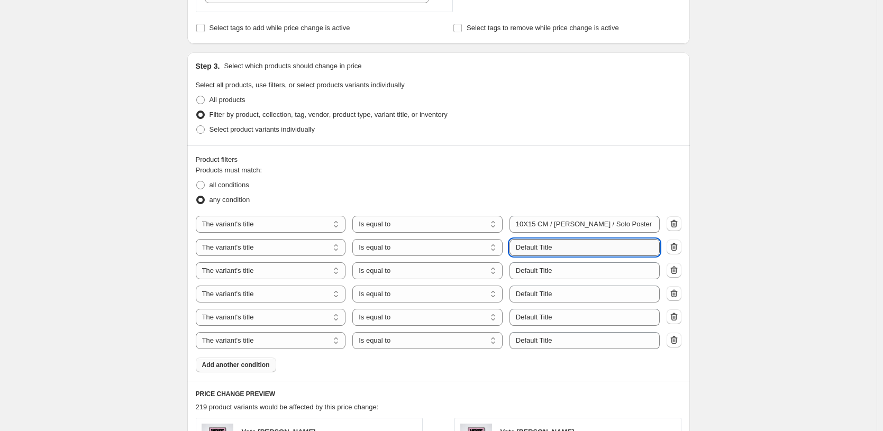
click at [552, 245] on input "Default Title" at bounding box center [585, 247] width 150 height 17
paste input "10X15 CM / Marco Negro / Solo Poster"
click at [532, 241] on input "10X15 CM / Marco Negro / Solo Poster" at bounding box center [585, 247] width 150 height 17
click at [526, 250] on input "10X15 CM / Marco Negro / Solo Poster" at bounding box center [585, 247] width 150 height 17
click at [526, 248] on input "10X15 CM / Marco Negro / Solo Poster" at bounding box center [585, 247] width 150 height 17
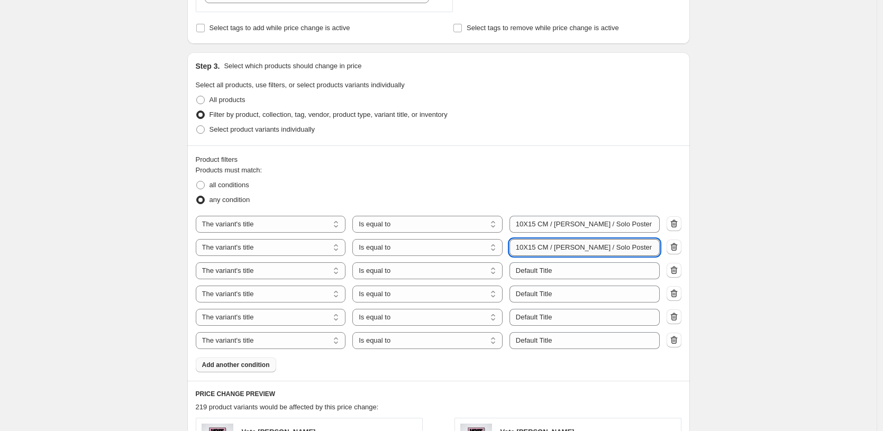
click at [526, 248] on input "10X15 CM / Marco Negro / Solo Poster" at bounding box center [585, 247] width 150 height 17
type input "13X18 CM / Marco Negro / Solo Poster"
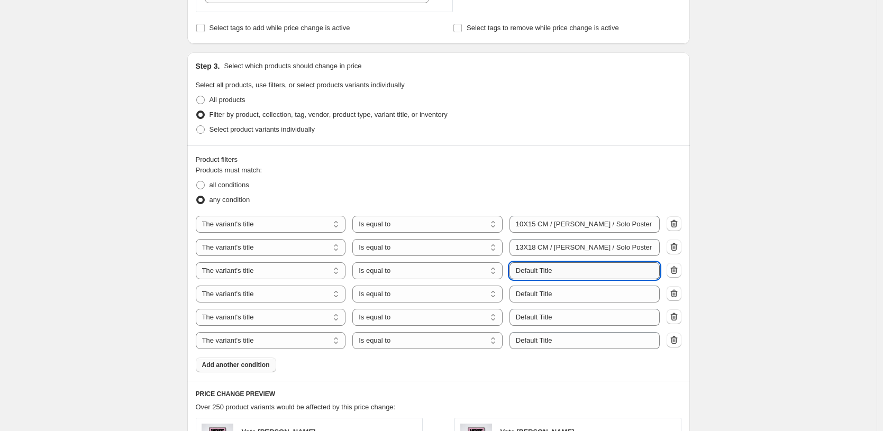
click at [549, 272] on input "Default Title" at bounding box center [585, 270] width 150 height 17
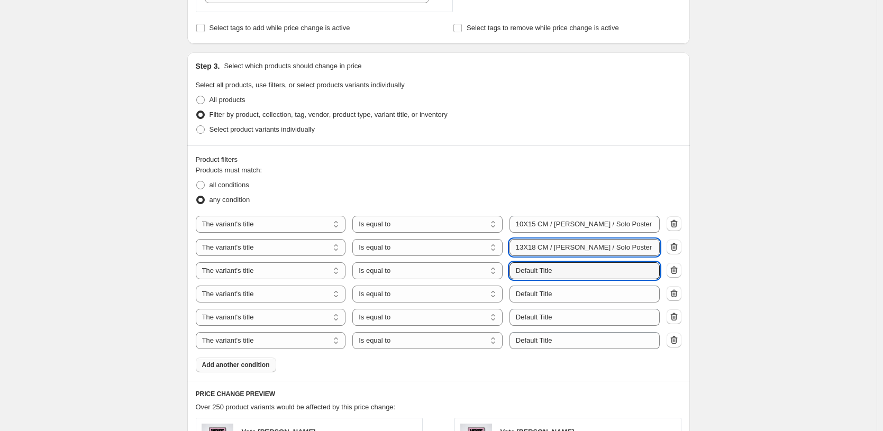
click at [580, 250] on input "13X18 CM / Marco Negro / Solo Poster" at bounding box center [585, 247] width 150 height 17
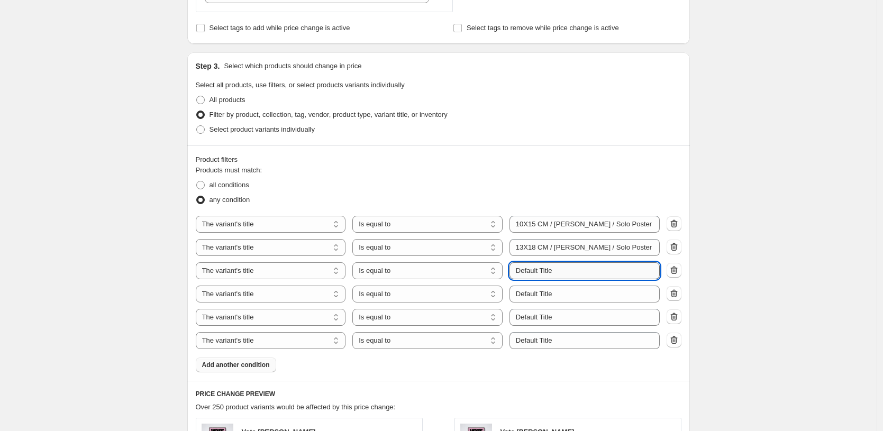
click at [573, 272] on input "Default Title" at bounding box center [585, 270] width 150 height 17
paste input "13X18 CM / Marco Negro / Solo Poster"
click at [532, 271] on input "13X18 CM / Marco Negro / Solo Poster" at bounding box center [585, 270] width 150 height 17
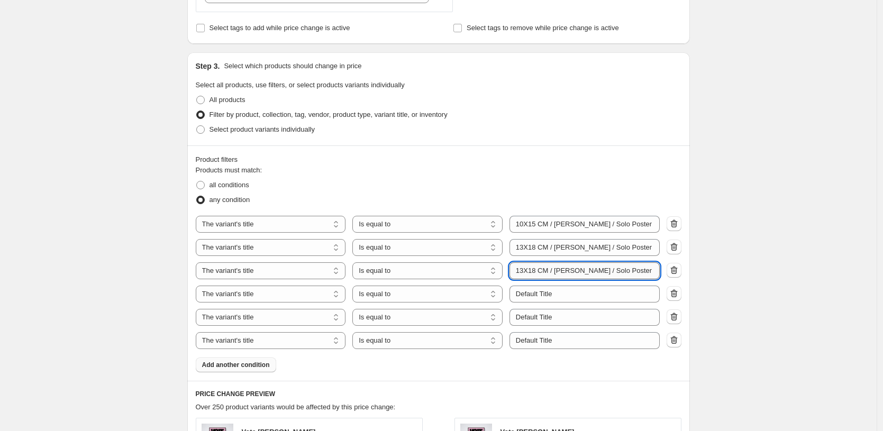
click at [532, 271] on input "13X18 CM / Marco Negro / Solo Poster" at bounding box center [585, 270] width 150 height 17
type input "21X30 CM / Marco Negro / Solo Poster"
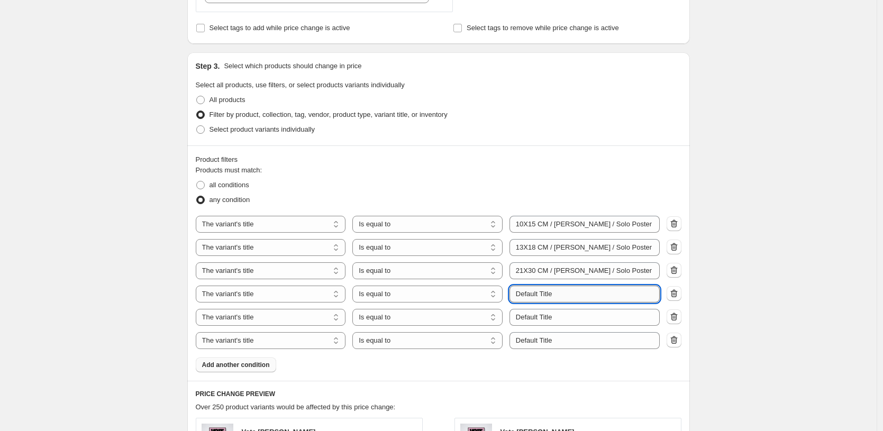
click at [529, 296] on input "Default Title" at bounding box center [585, 294] width 150 height 17
click at [579, 272] on input "21X30 CM / Marco Negro / Solo Poster" at bounding box center [585, 270] width 150 height 17
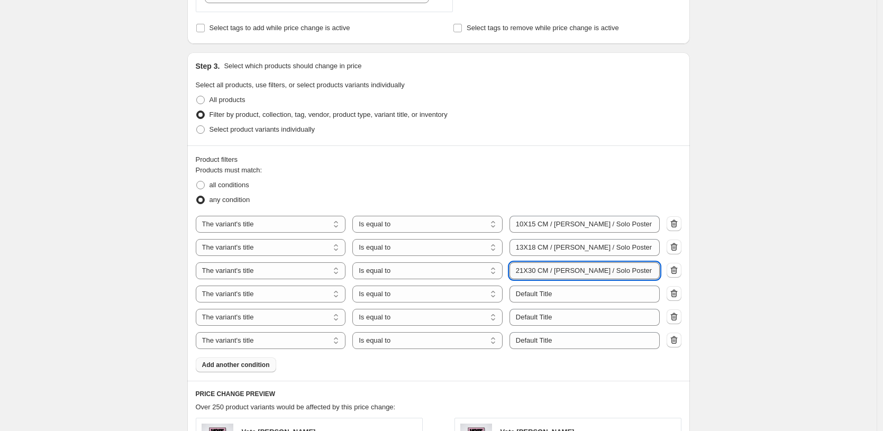
click at [579, 272] on input "21X30 CM / Marco Negro / Solo Poster" at bounding box center [585, 270] width 150 height 17
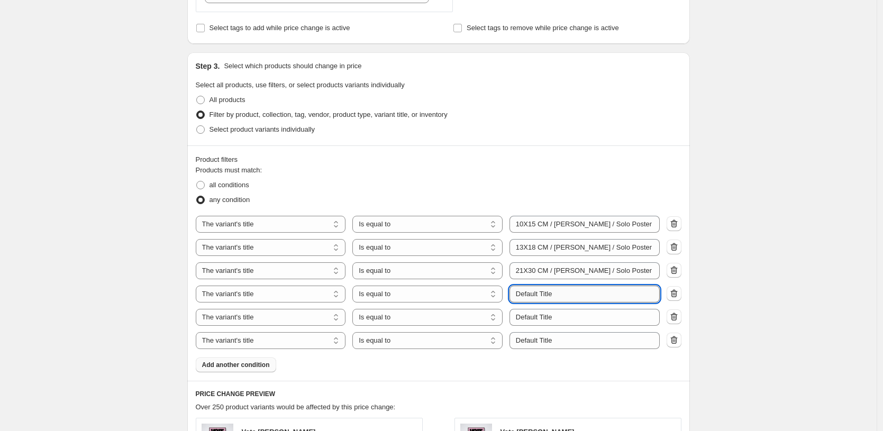
click at [558, 290] on input "Default Title" at bounding box center [585, 294] width 150 height 17
paste input "21X30 CM / Marco Negro / Solo Poster"
click at [535, 296] on input "21X30 CM / Marco Negro / Solo Poster" at bounding box center [585, 294] width 150 height 17
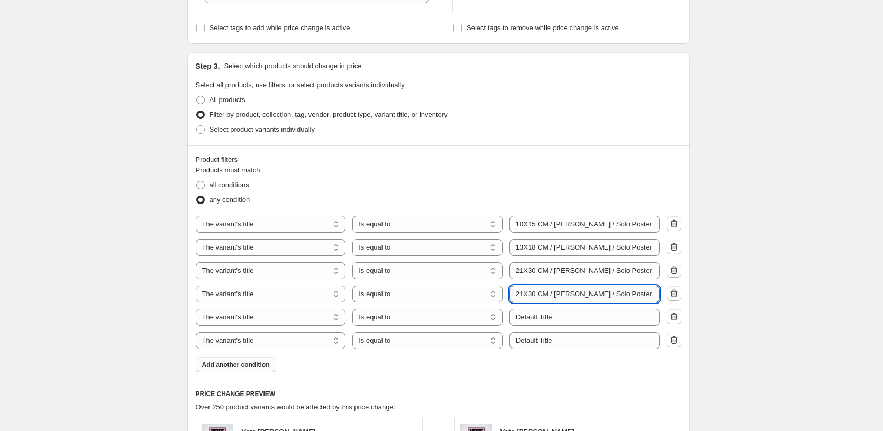
click at [535, 296] on input "21X30 CM / Marco Negro / Solo Poster" at bounding box center [585, 294] width 150 height 17
click at [567, 292] on input "30X40 CM / Marco Negro / Solo Poster" at bounding box center [585, 294] width 150 height 17
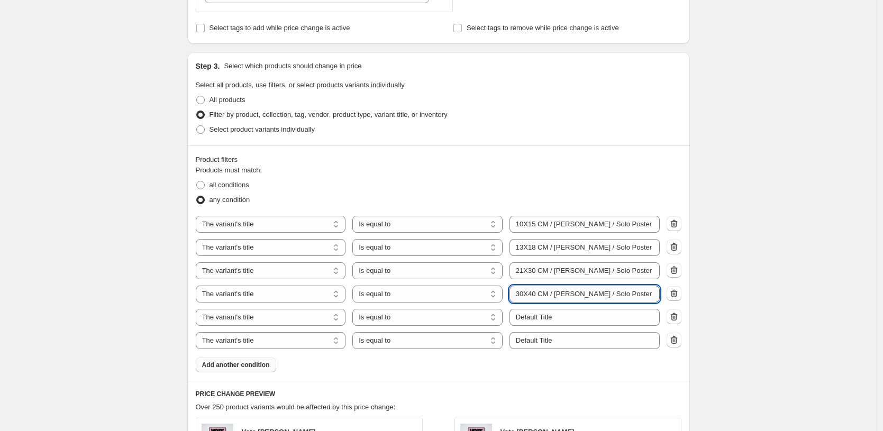
click at [567, 292] on input "30X40 CM / Marco Negro / Solo Poster" at bounding box center [585, 294] width 150 height 17
type input "30X40 CM / Marco Negro / Solo Poster"
click at [557, 297] on input "30X40 CM / Marco Negro / Solo Poster" at bounding box center [585, 294] width 150 height 17
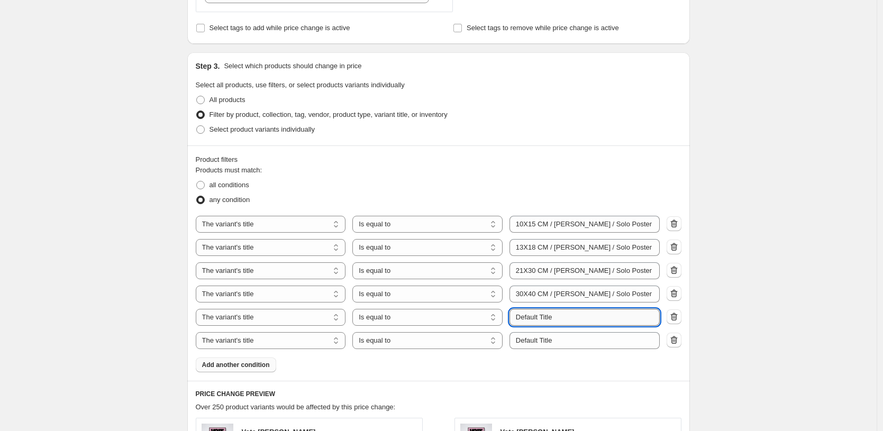
click at [558, 314] on input "Default Title" at bounding box center [585, 317] width 150 height 17
paste input "30X40 CM / Marco Negro / Solo Poster"
click at [538, 319] on input "30X40 CM / Marco Negro / Solo Poster" at bounding box center [585, 317] width 150 height 17
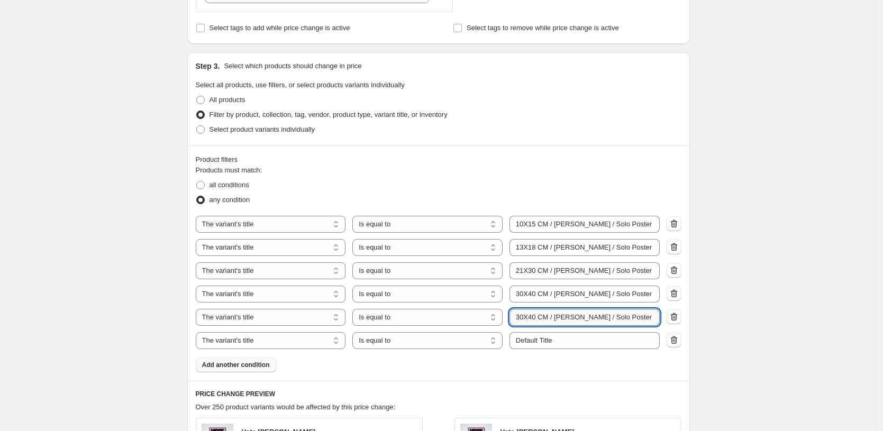
click at [538, 319] on input "30X40 CM / Marco Negro / Solo Poster" at bounding box center [585, 317] width 150 height 17
click at [538, 319] on input "40X50 CM / Marco Negro / Solo Poster" at bounding box center [585, 317] width 150 height 17
type input "40X50 CM / Marco Negro / Solo Poster"
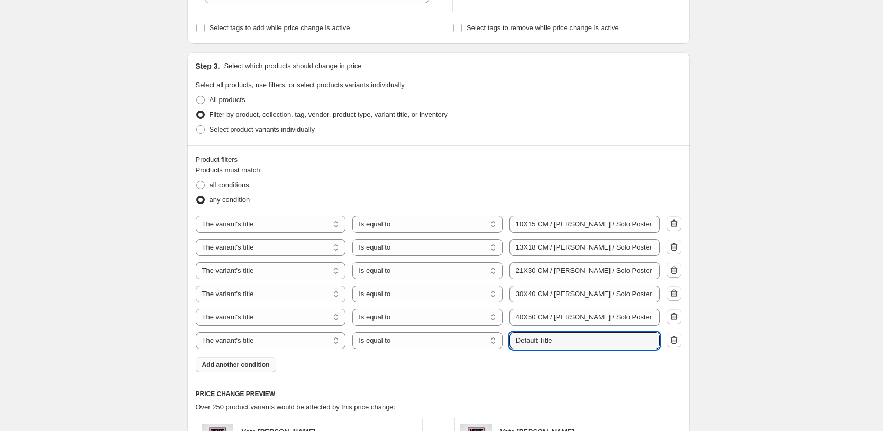
scroll to position [0, 0]
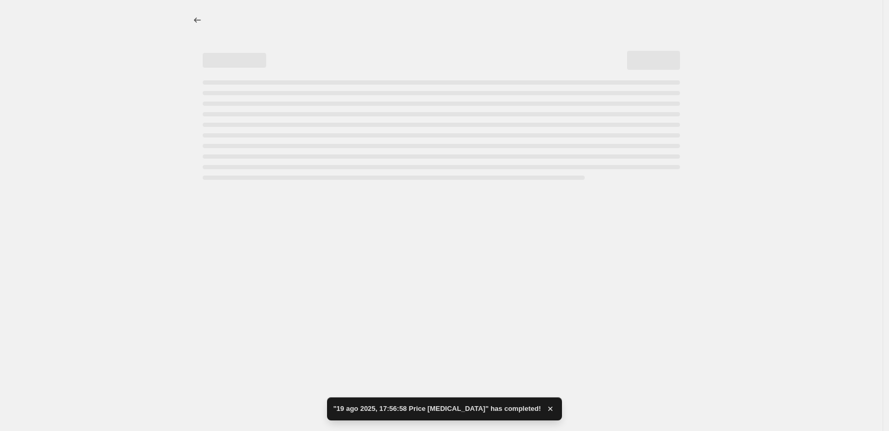
click at [583, 316] on div at bounding box center [441, 215] width 883 height 431
select select "remove"
select select "title"
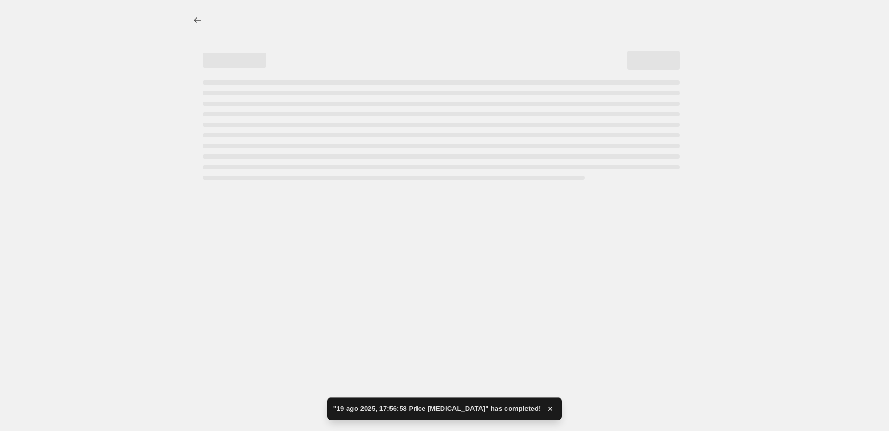
select select "title"
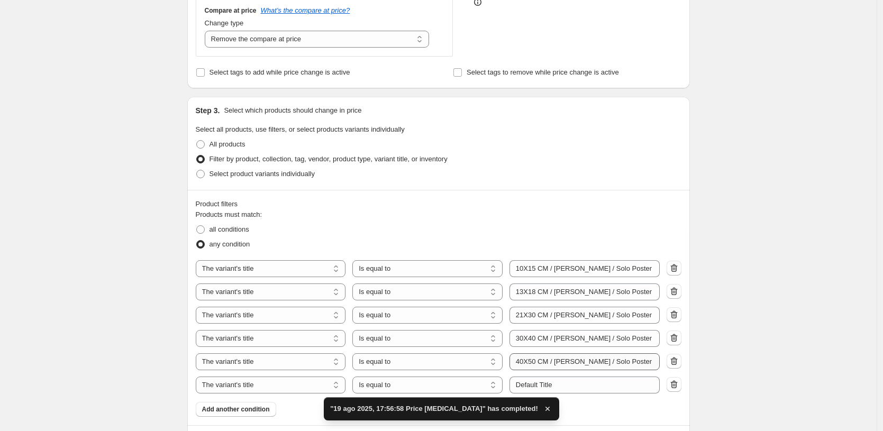
scroll to position [392, 0]
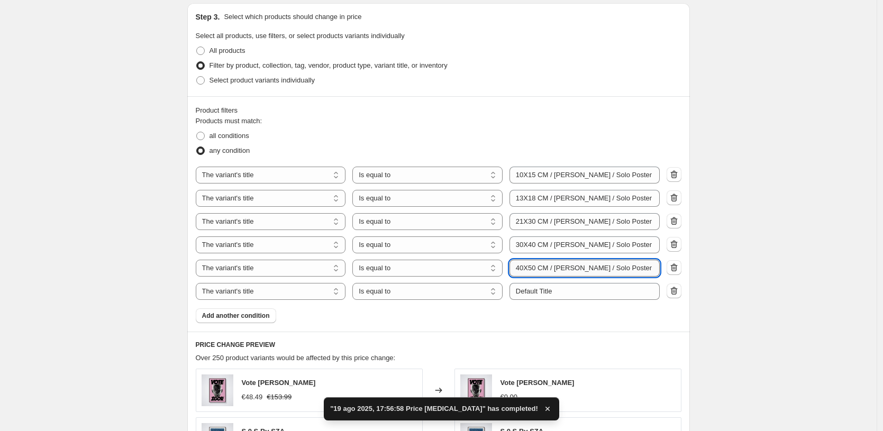
click at [571, 266] on input "40X50 CM / Marco Negro / Solo Poster" at bounding box center [585, 268] width 150 height 17
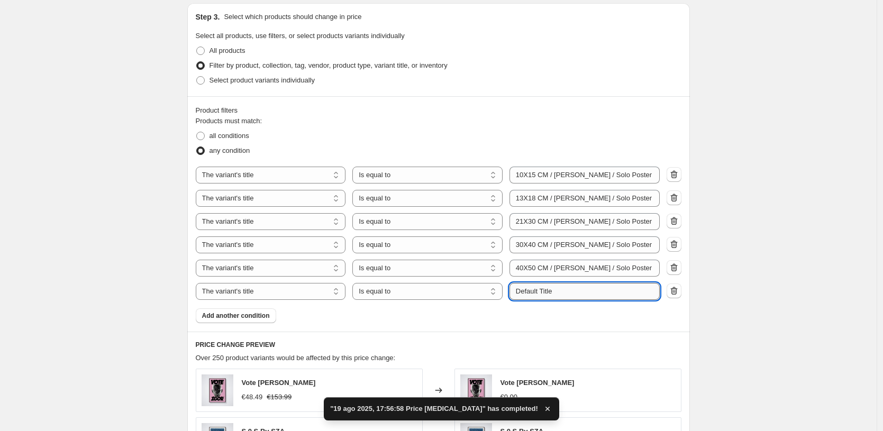
click at [570, 286] on input "Default Title" at bounding box center [585, 291] width 150 height 17
paste input "40X50 CM / Marco Negro / Solo Poster"
click at [524, 290] on input "40X50 CM / Marco Negro / Solo Poster" at bounding box center [585, 291] width 150 height 17
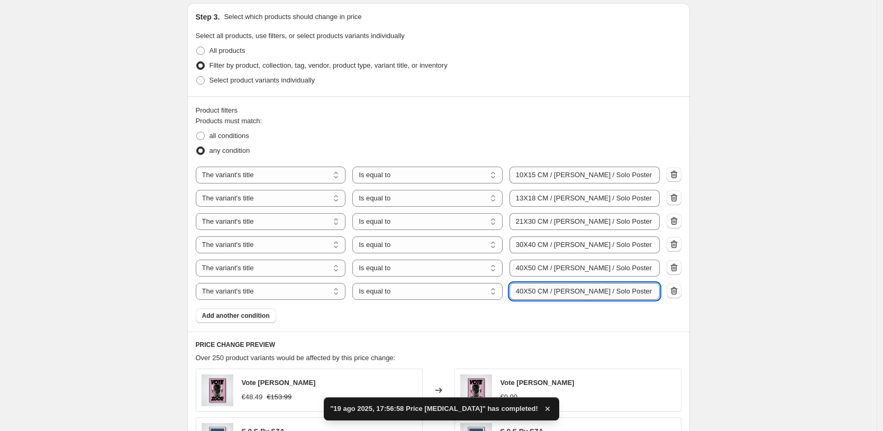
click at [524, 290] on input "40X50 CM / Marco Negro / Solo Poster" at bounding box center [585, 291] width 150 height 17
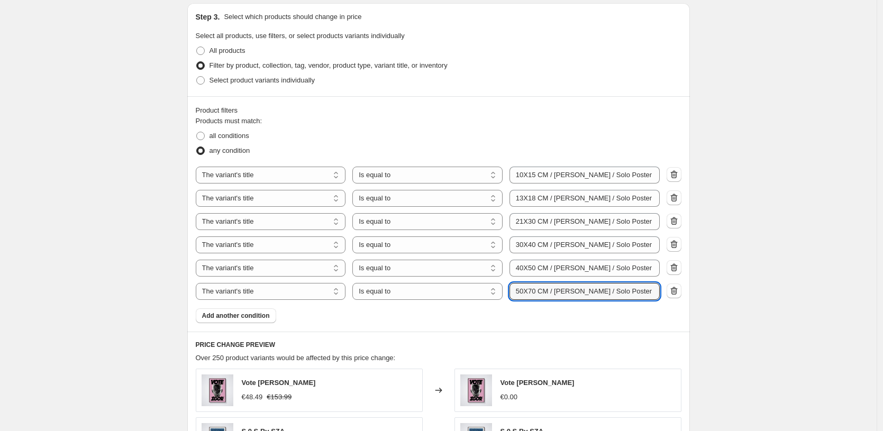
type input "50X70 CM / Marco Negro / Solo Poster"
click at [625, 348] on h6 "PRICE CHANGE PREVIEW" at bounding box center [439, 345] width 486 height 8
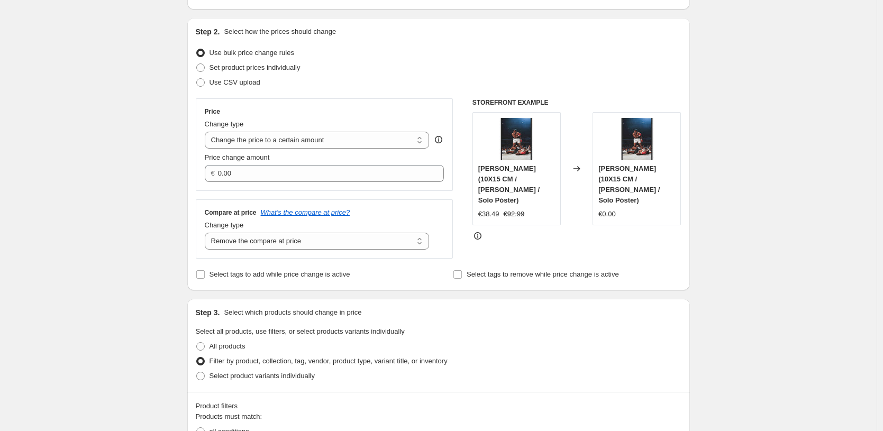
scroll to position [77, 0]
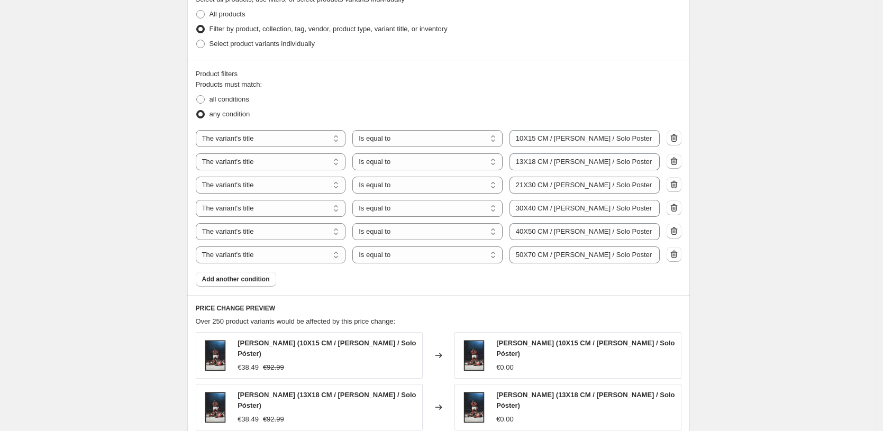
scroll to position [520, 0]
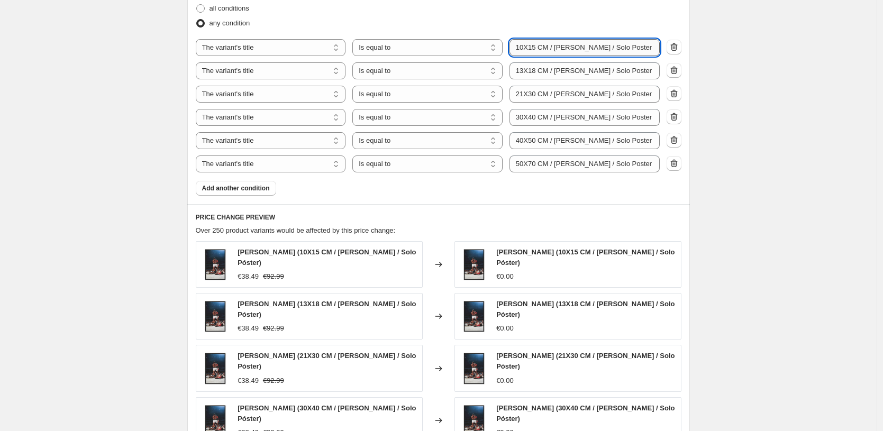
click at [600, 42] on input "10X15 CM / Marco Negro / Solo Poster" at bounding box center [585, 47] width 150 height 17
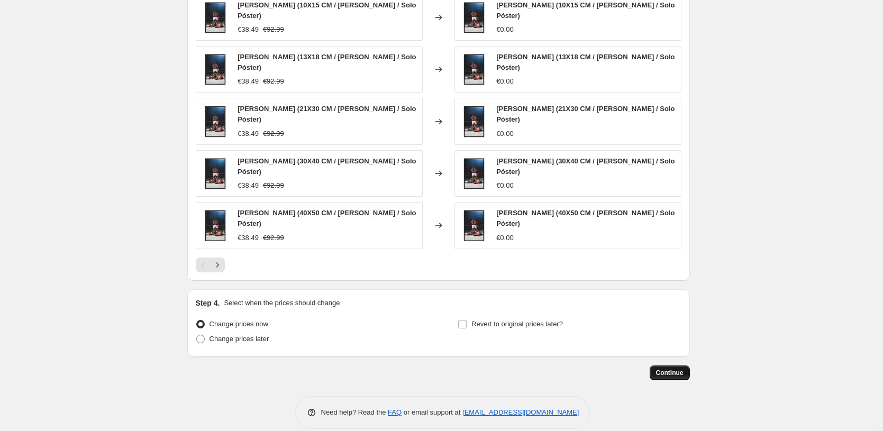
click at [682, 369] on span "Continue" at bounding box center [670, 373] width 28 height 8
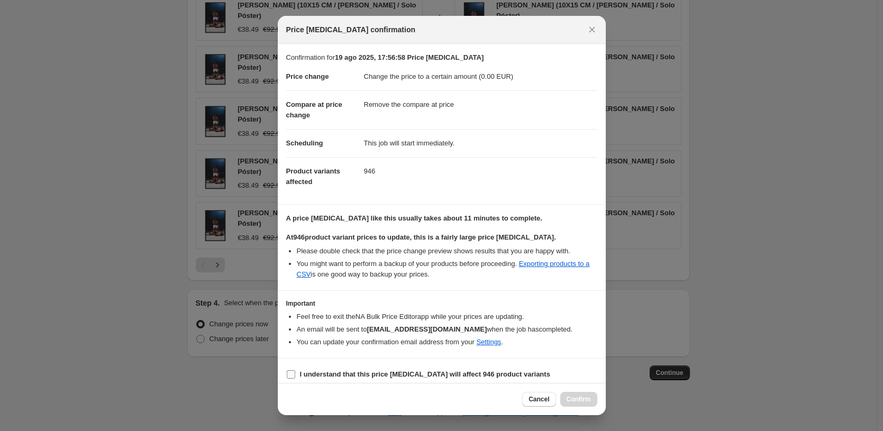
click at [420, 376] on b "I understand that this price change job will affect 946 product variants" at bounding box center [425, 374] width 250 height 8
click at [295, 376] on input "I understand that this price change job will affect 946 product variants" at bounding box center [291, 374] width 8 height 8
checkbox input "true"
click at [584, 395] on button "Confirm" at bounding box center [578, 399] width 37 height 15
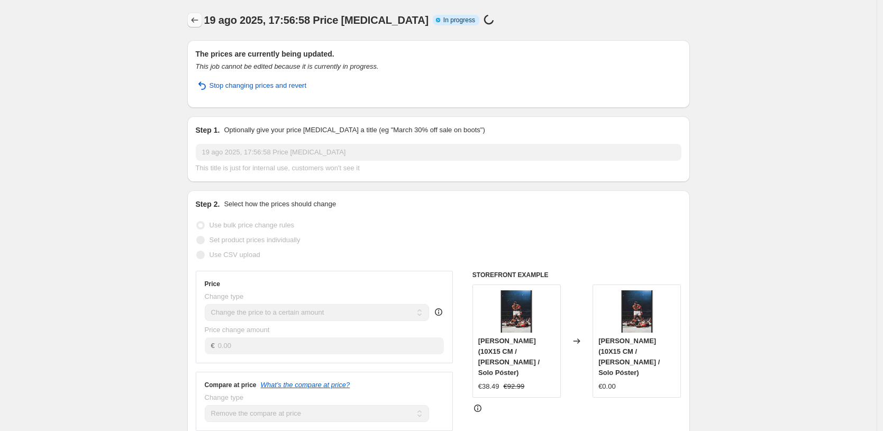
click at [192, 19] on icon "Price change jobs" at bounding box center [194, 20] width 11 height 11
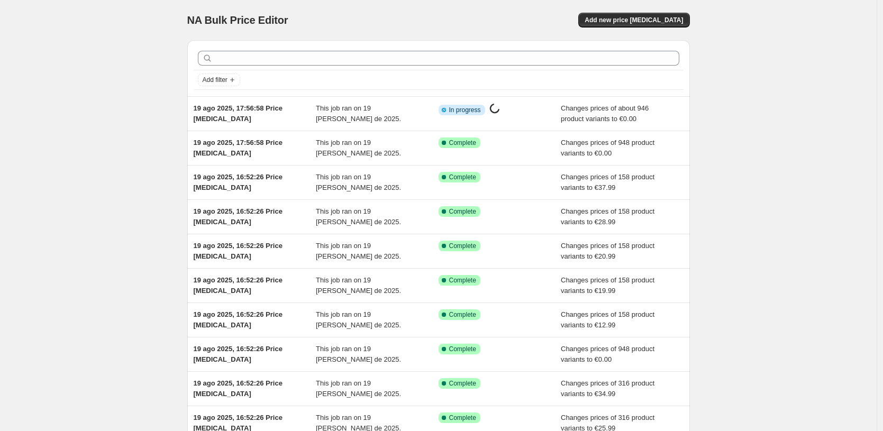
click at [678, 28] on div "NA Bulk Price Editor. This page is ready NA Bulk Price Editor Add new price cha…" at bounding box center [438, 20] width 503 height 40
click at [677, 21] on span "Add new price [MEDICAL_DATA]" at bounding box center [634, 20] width 98 height 8
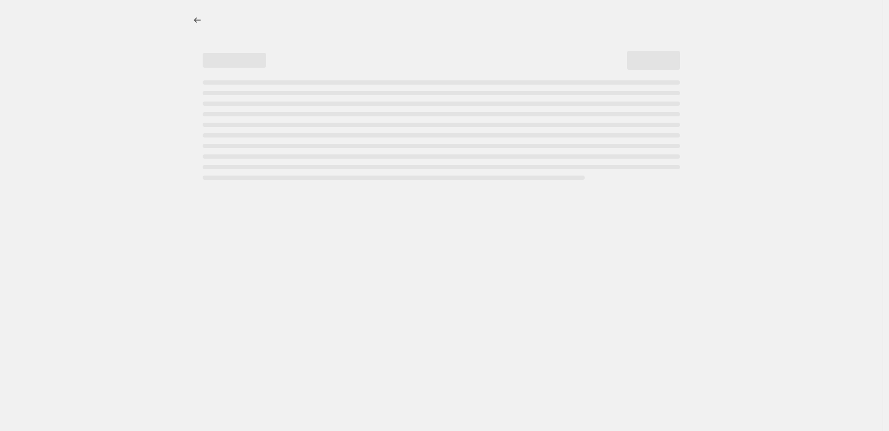
select select "percentage"
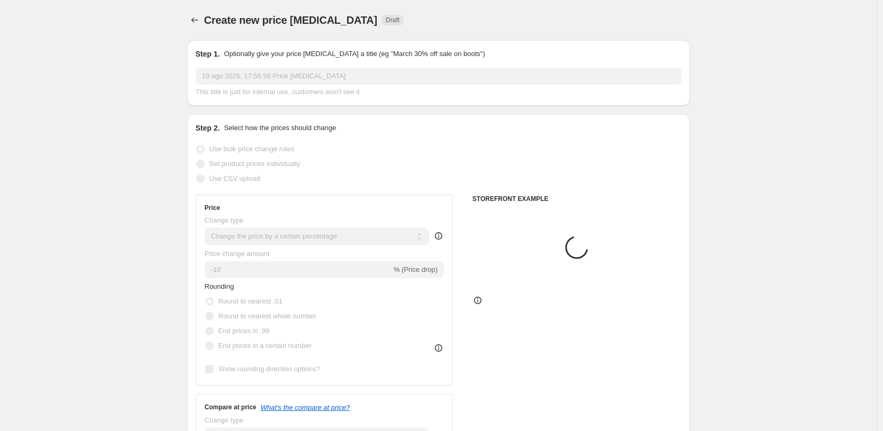
scroll to position [82, 0]
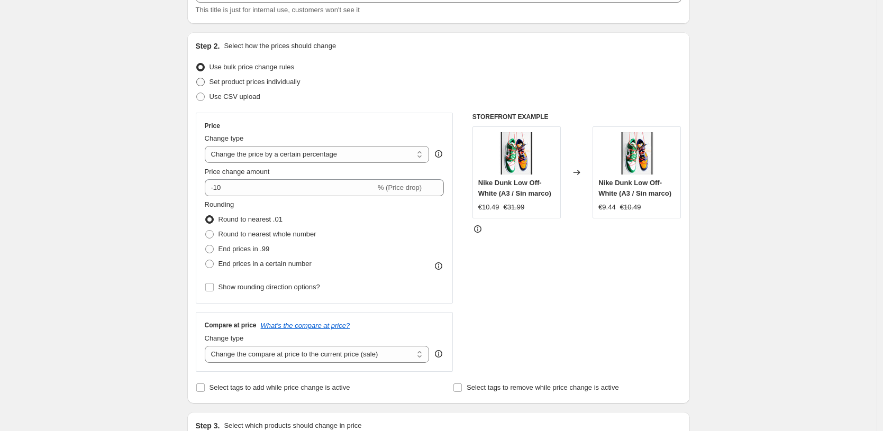
click at [263, 83] on span "Set product prices individually" at bounding box center [255, 82] width 91 height 8
click at [197, 78] on input "Set product prices individually" at bounding box center [196, 78] width 1 height 1
radio input "true"
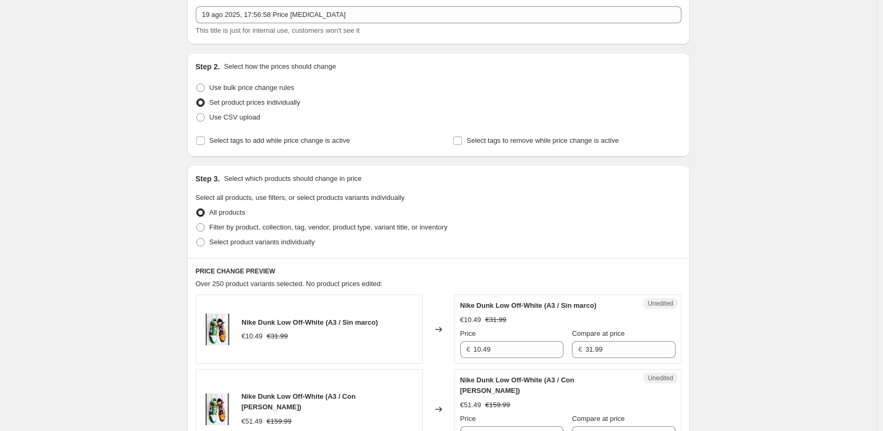
scroll to position [16, 0]
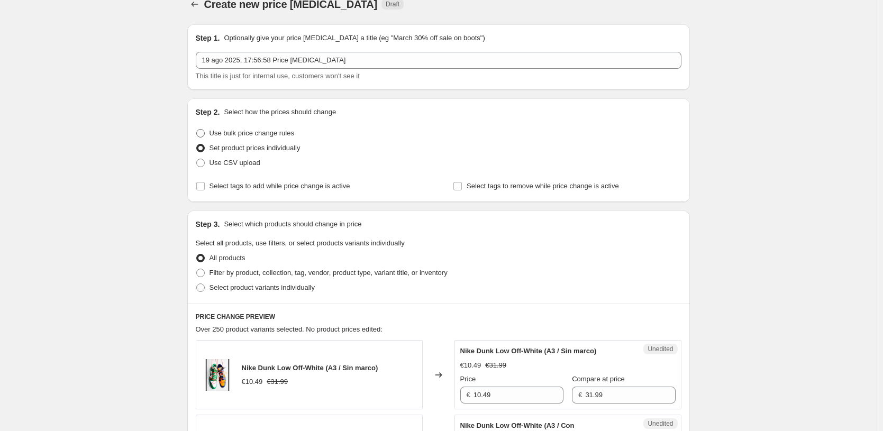
click at [279, 130] on span "Use bulk price change rules" at bounding box center [252, 133] width 85 height 8
click at [197, 130] on input "Use bulk price change rules" at bounding box center [196, 129] width 1 height 1
radio input "true"
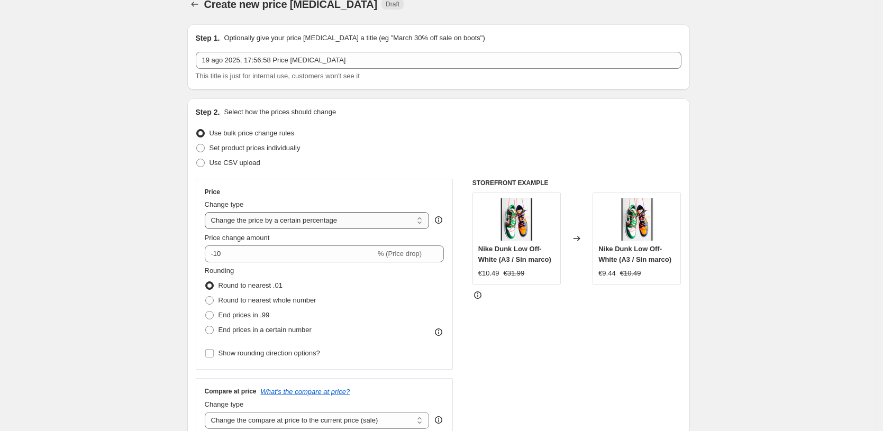
select select "to"
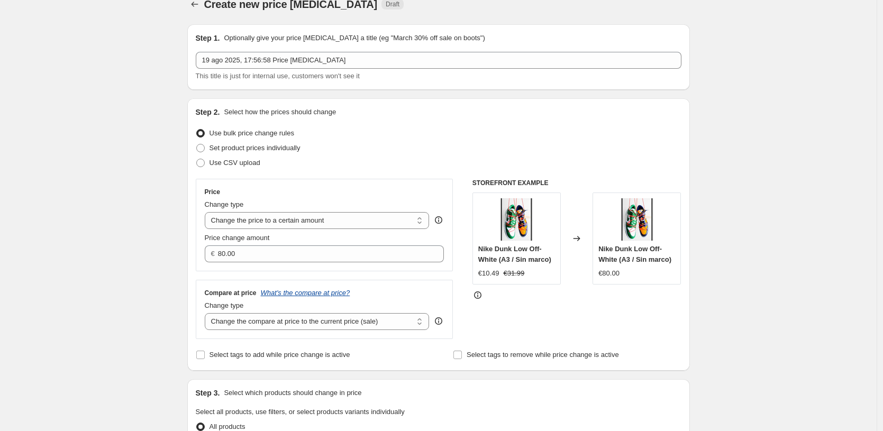
scroll to position [34, 0]
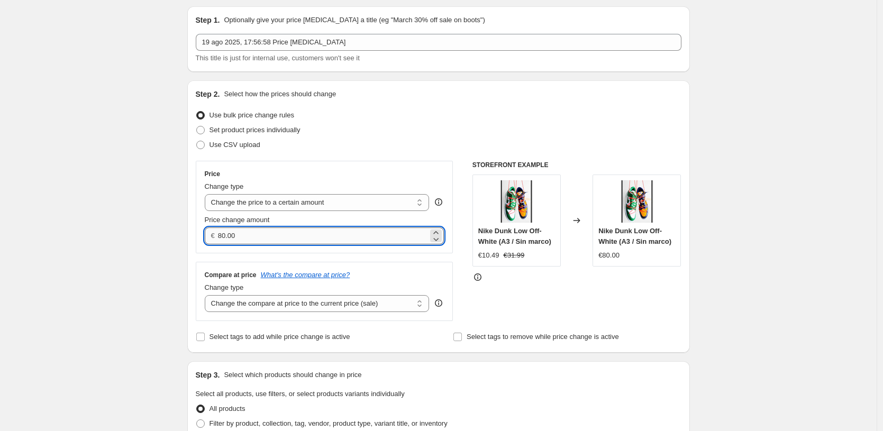
click at [358, 233] on input "80.00" at bounding box center [323, 236] width 210 height 17
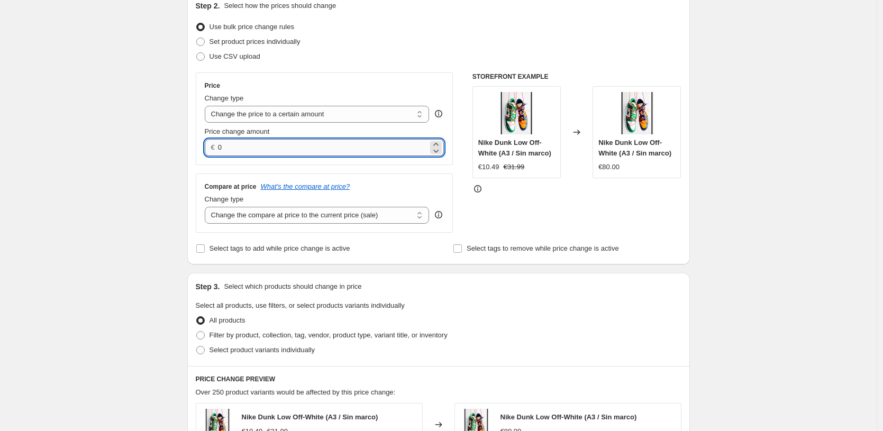
scroll to position [213, 0]
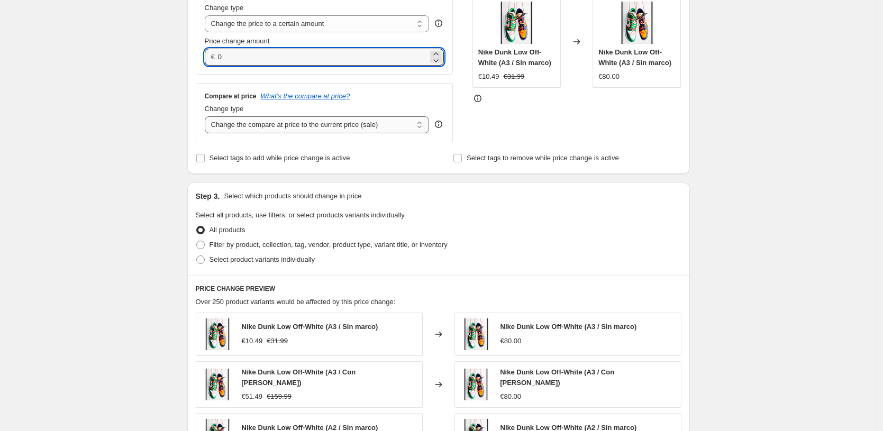
type input "0.00"
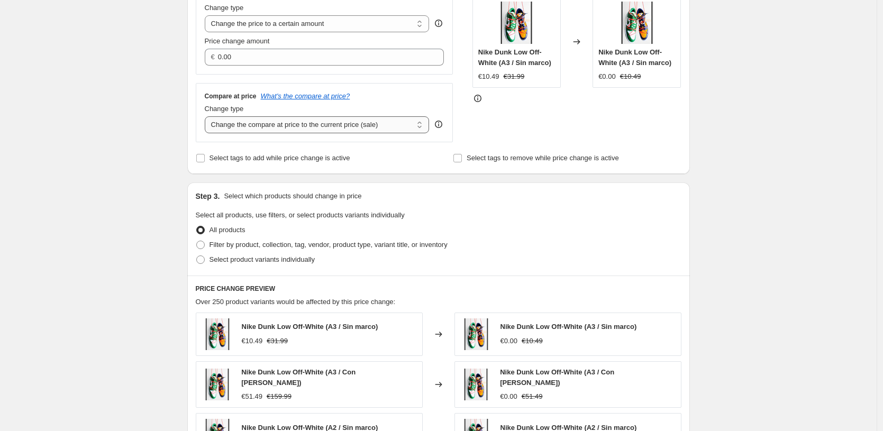
select select "remove"
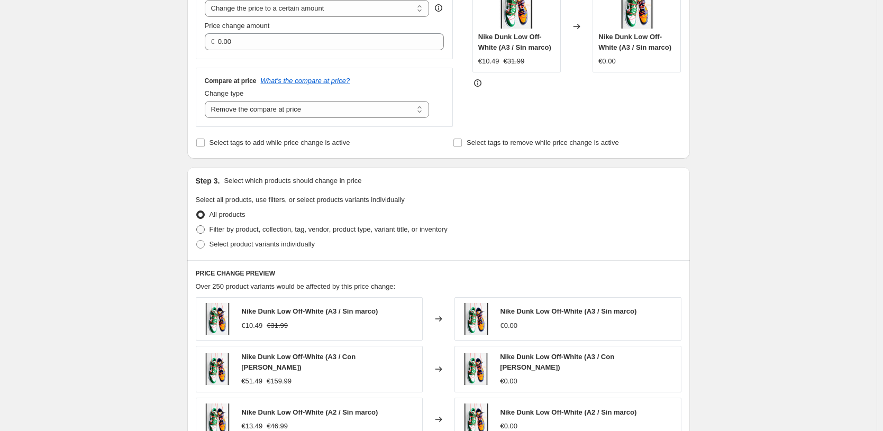
click at [304, 231] on span "Filter by product, collection, tag, vendor, product type, variant title, or inv…" at bounding box center [329, 229] width 238 height 8
click at [197, 226] on input "Filter by product, collection, tag, vendor, product type, variant title, or inv…" at bounding box center [196, 225] width 1 height 1
radio input "true"
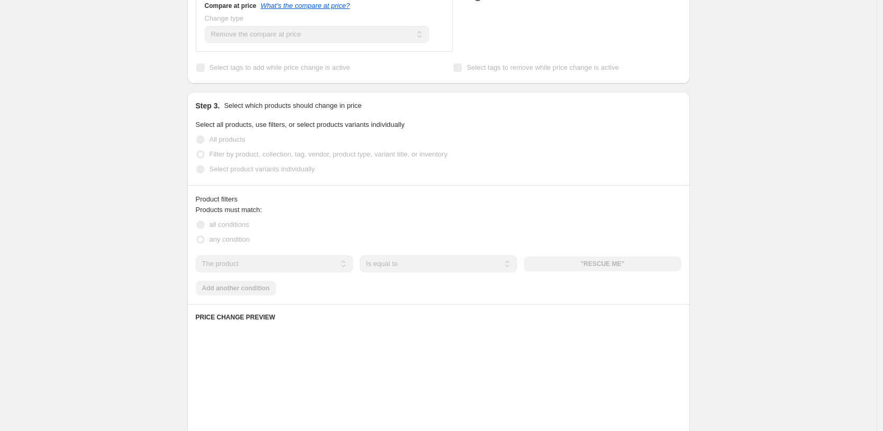
scroll to position [374, 0]
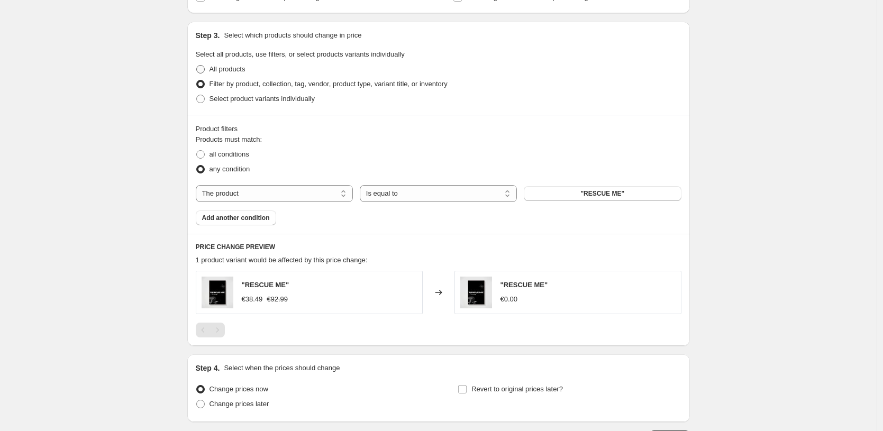
click at [239, 73] on span "All products" at bounding box center [228, 69] width 36 height 8
click at [197, 66] on input "All products" at bounding box center [196, 65] width 1 height 1
radio input "true"
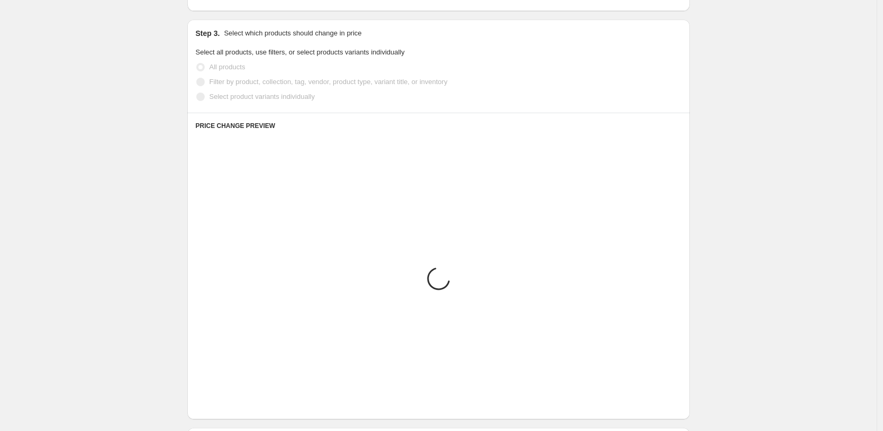
scroll to position [442, 0]
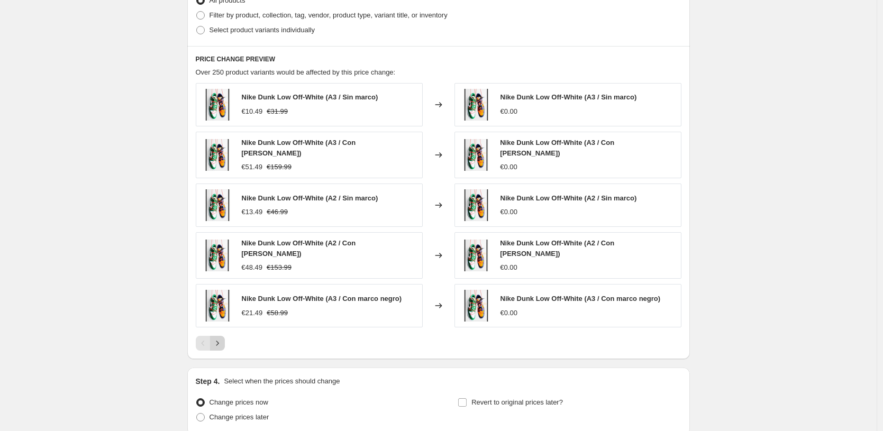
click at [214, 341] on button "Next" at bounding box center [217, 343] width 15 height 15
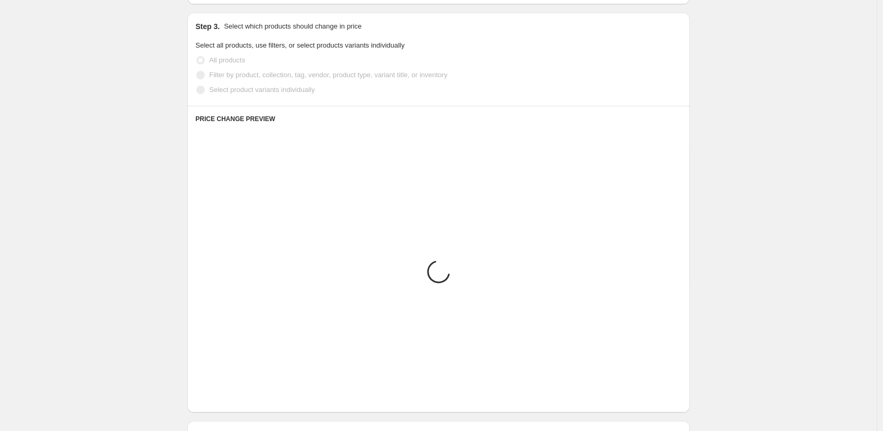
scroll to position [367, 0]
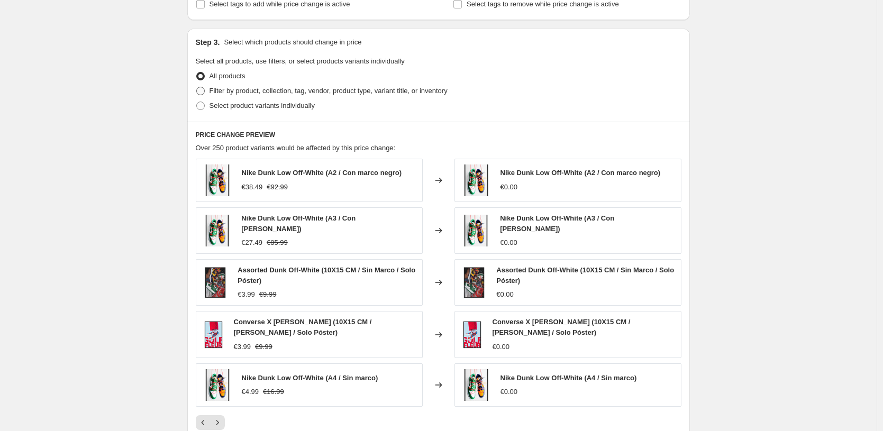
click at [307, 84] on label "Filter by product, collection, tag, vendor, product type, variant title, or inv…" at bounding box center [322, 91] width 252 height 15
click at [197, 87] on input "Filter by product, collection, tag, vendor, product type, variant title, or inv…" at bounding box center [196, 87] width 1 height 1
radio input "true"
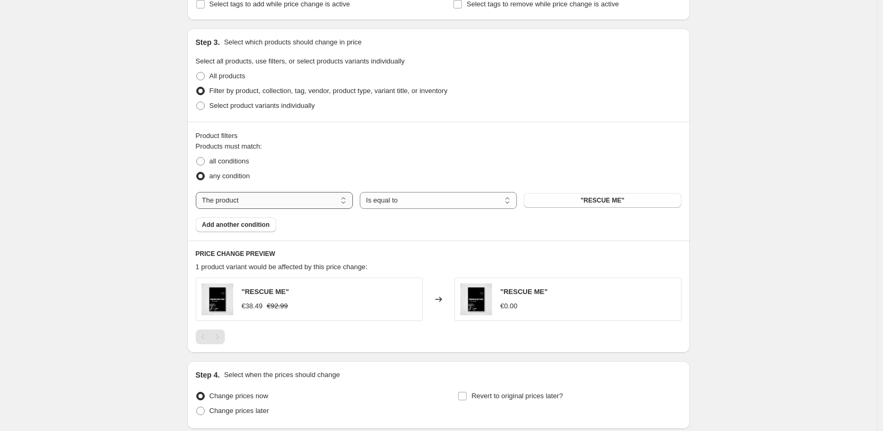
select select "title"
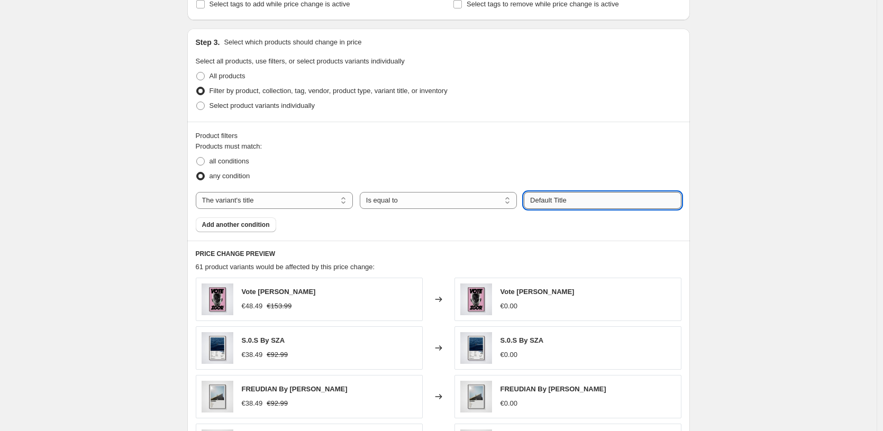
click at [597, 199] on input "Default Title" at bounding box center [602, 200] width 157 height 17
paste input "10X15 CM / Marco Negro / Solo Poster"
click at [599, 201] on input "10X15 CM / Marco Negro / Solo Poster" at bounding box center [602, 200] width 157 height 17
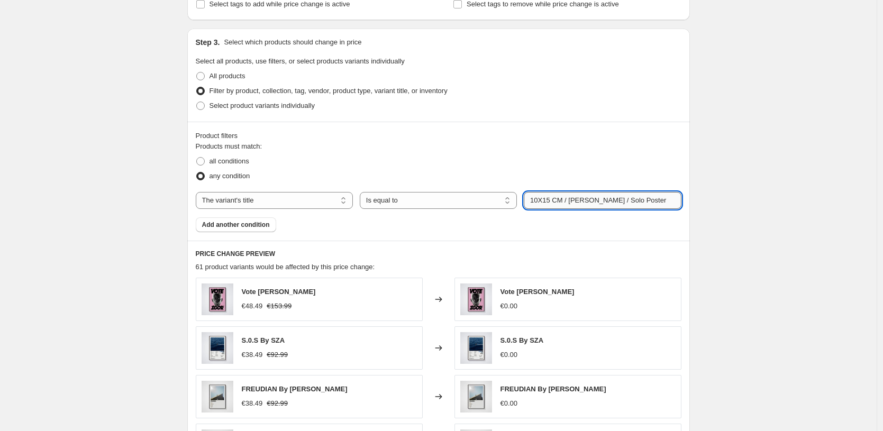
click at [599, 201] on input "10X15 CM / Marco Negro / Solo Poster" at bounding box center [602, 200] width 157 height 17
click at [549, 199] on input "10X15 CM / Marco Blanco / Solo Poster" at bounding box center [602, 200] width 157 height 17
type input "10X15 CM / Marco Blanco / Solo Poster"
click at [690, 234] on div "Product filters Products must match: all conditions any condition The product T…" at bounding box center [438, 181] width 503 height 119
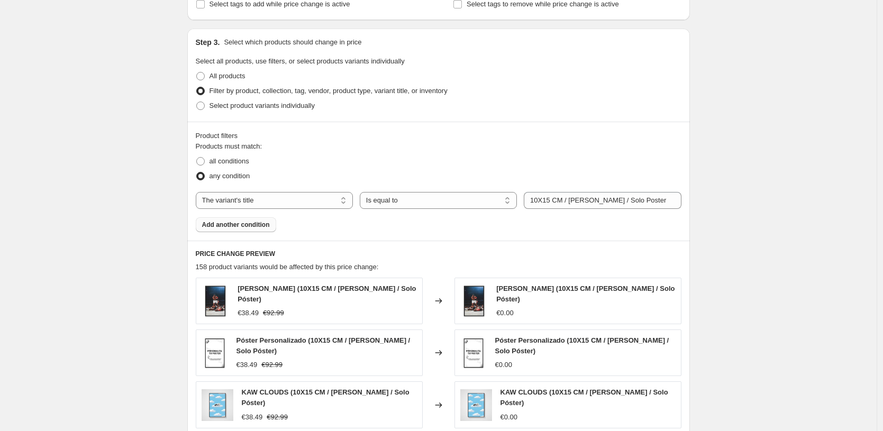
click at [260, 226] on span "Add another condition" at bounding box center [236, 225] width 68 height 8
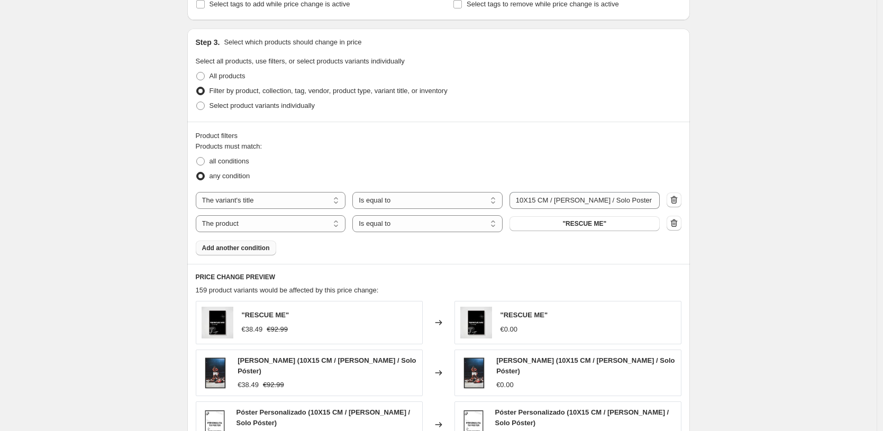
click at [257, 252] on span "Add another condition" at bounding box center [236, 248] width 68 height 8
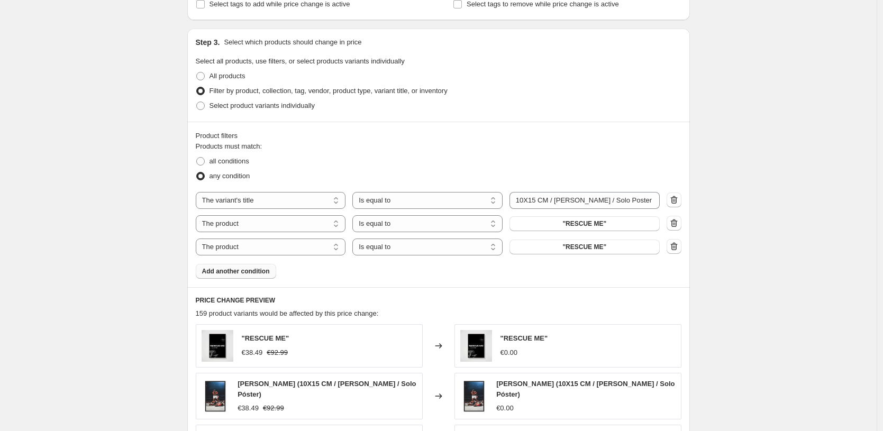
click at [255, 274] on span "Add another condition" at bounding box center [236, 271] width 68 height 8
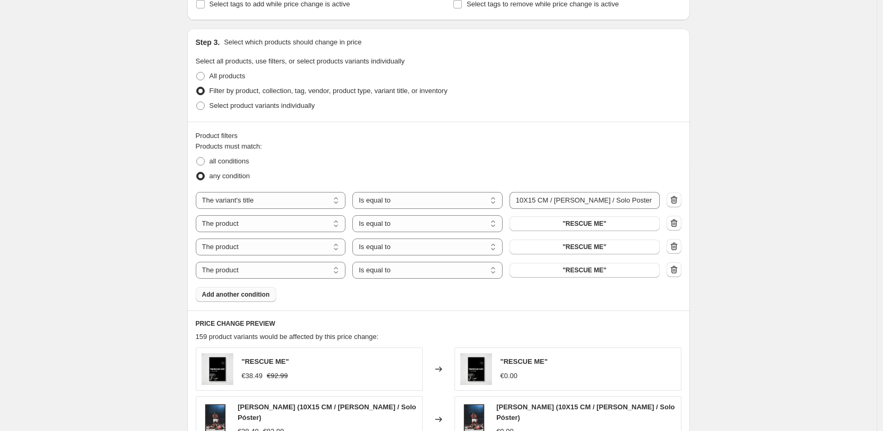
click at [255, 299] on button "Add another condition" at bounding box center [236, 294] width 80 height 15
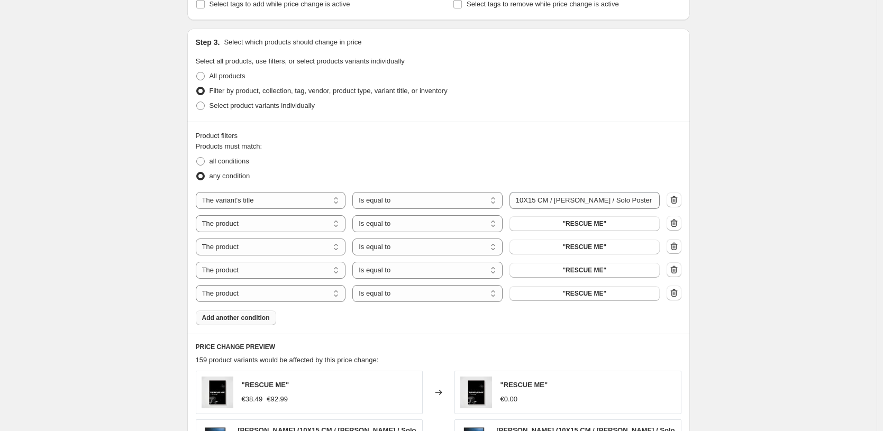
click at [254, 321] on span "Add another condition" at bounding box center [236, 318] width 68 height 8
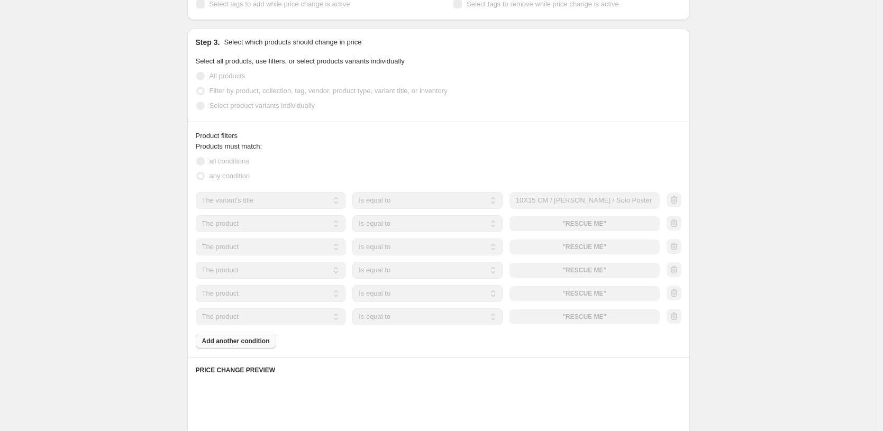
click at [263, 225] on select "The product The product's collection The product's tag The product's vendor The…" at bounding box center [271, 223] width 150 height 17
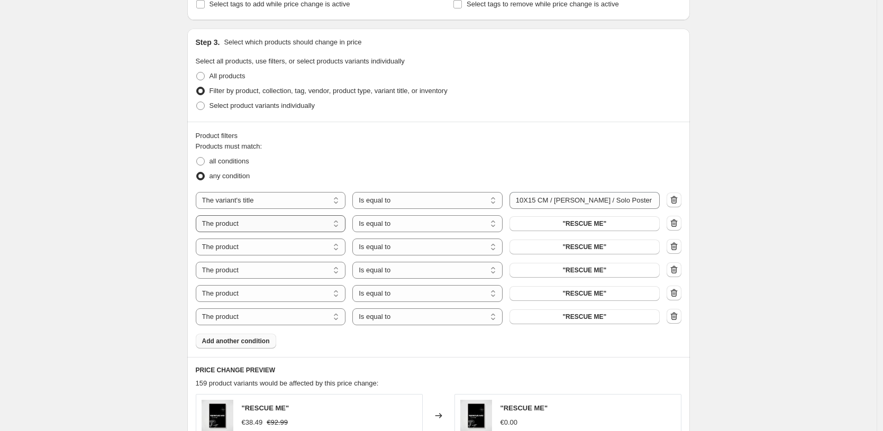
select select "title"
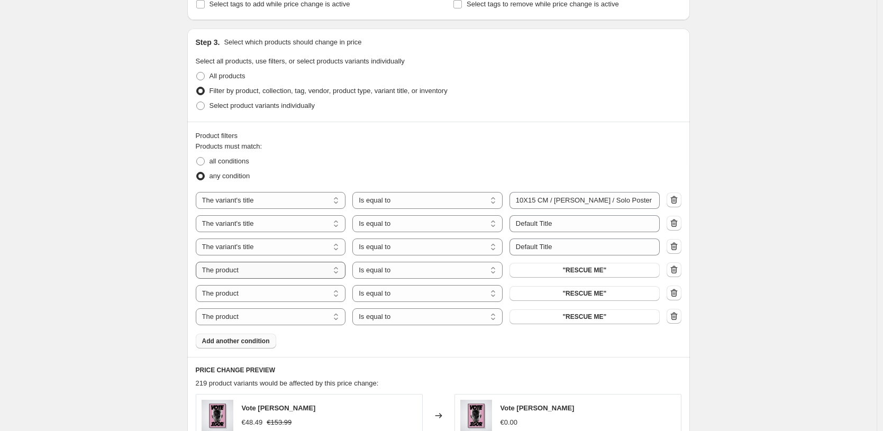
select select "title"
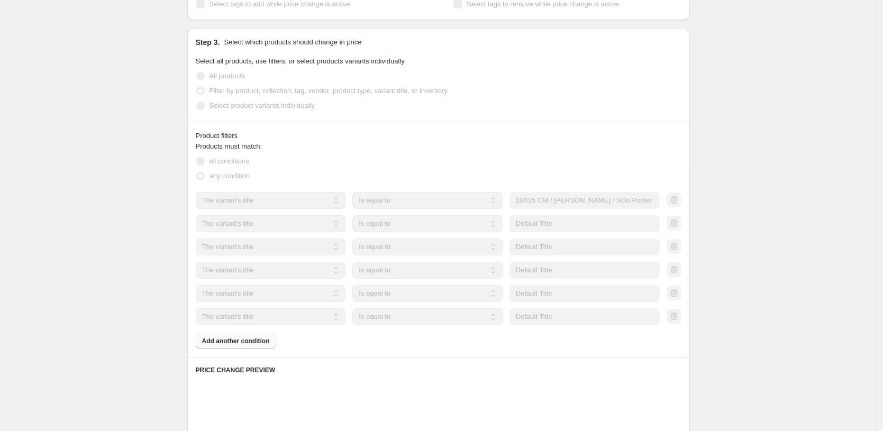
drag, startPoint x: 270, startPoint y: 313, endPoint x: 561, endPoint y: 224, distance: 303.8
click at [561, 224] on input "Default Title" at bounding box center [585, 223] width 150 height 17
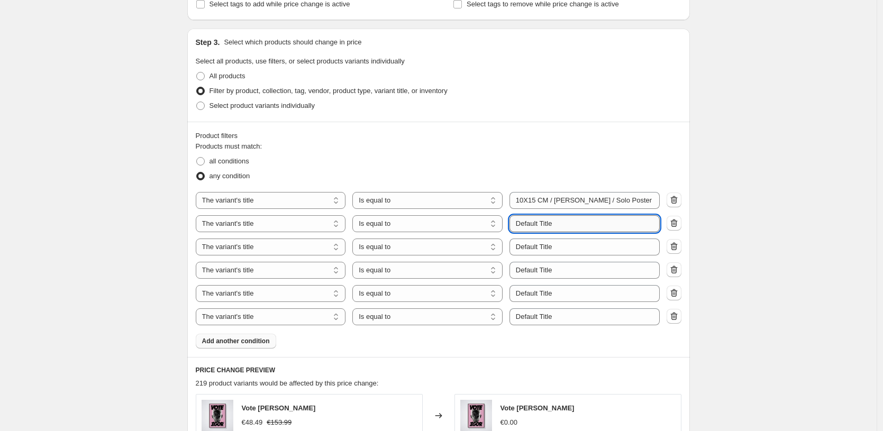
click at [561, 224] on input "Default Title" at bounding box center [585, 223] width 150 height 17
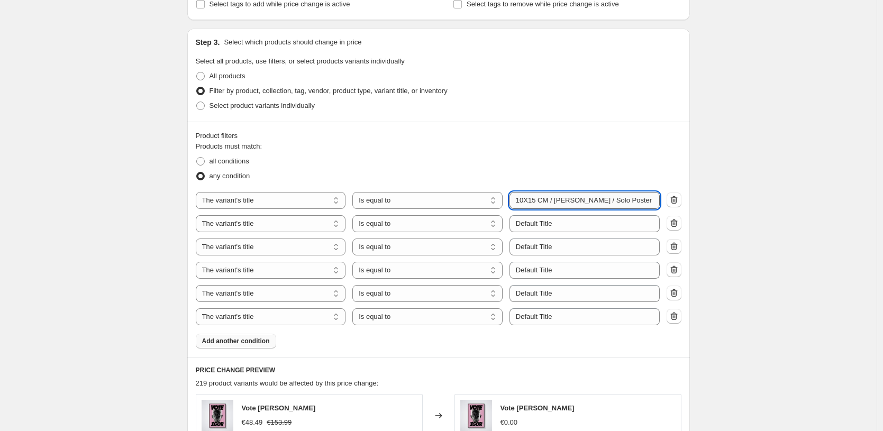
click at [581, 202] on input "10X15 CM / Marco Blanco / Solo Poster" at bounding box center [585, 200] width 150 height 17
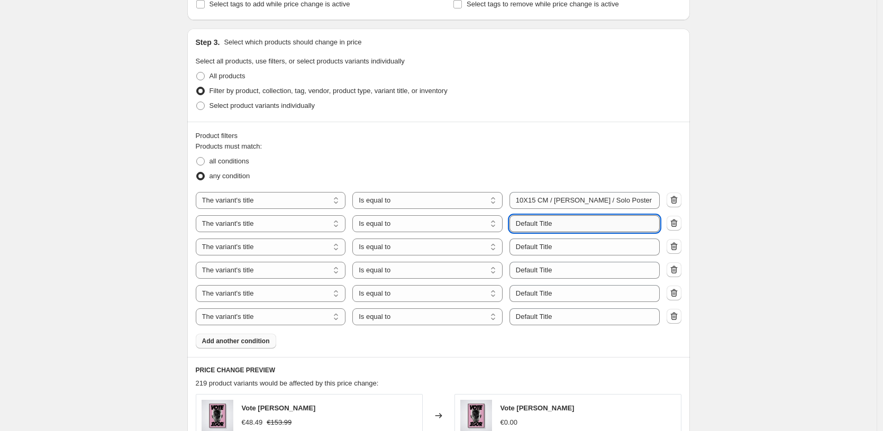
click at [584, 221] on input "Default Title" at bounding box center [585, 223] width 150 height 17
paste input "10X15 CM / Marco Blanco / Solo Poster"
click at [531, 224] on input "10X15 CM / Marco Blanco / Solo Poster" at bounding box center [585, 223] width 150 height 17
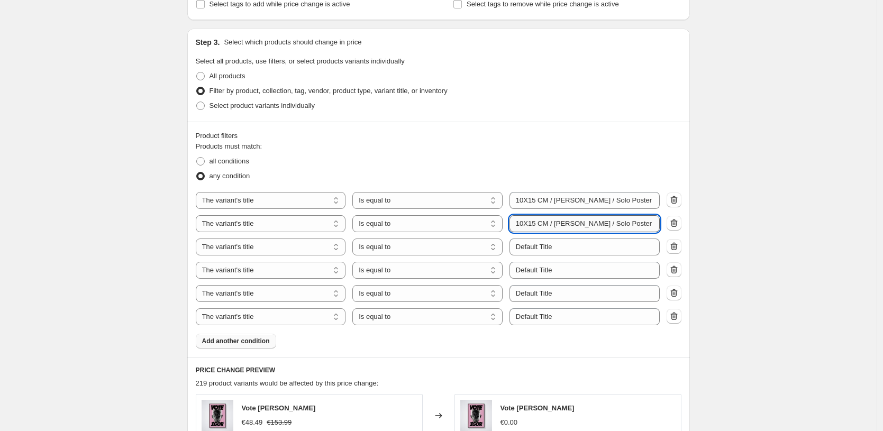
click at [531, 224] on input "10X15 CM / Marco Blanco / Solo Poster" at bounding box center [585, 223] width 150 height 17
click at [539, 225] on input "13x18 CM / Marco Blanco / Solo Poster" at bounding box center [585, 223] width 150 height 17
type input "13x18 CM / Marco Blanco / Solo Poster"
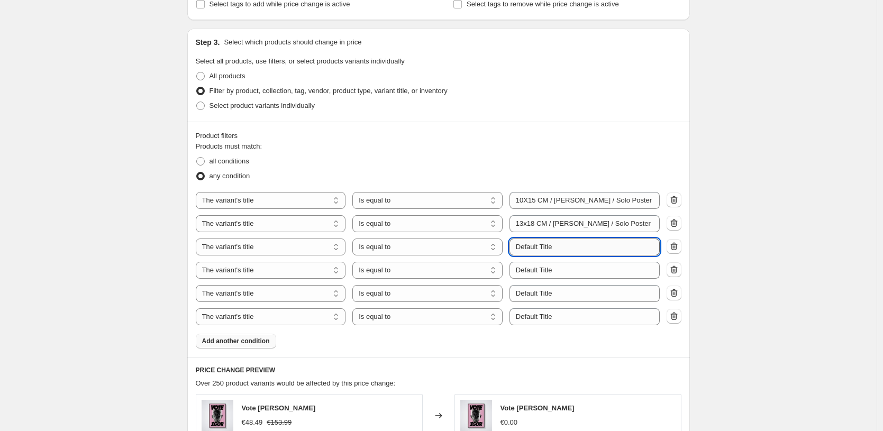
click at [532, 250] on input "Default Title" at bounding box center [585, 247] width 150 height 17
click at [567, 222] on input "13x18 CM / Marco Blanco / Solo Poster" at bounding box center [585, 223] width 150 height 17
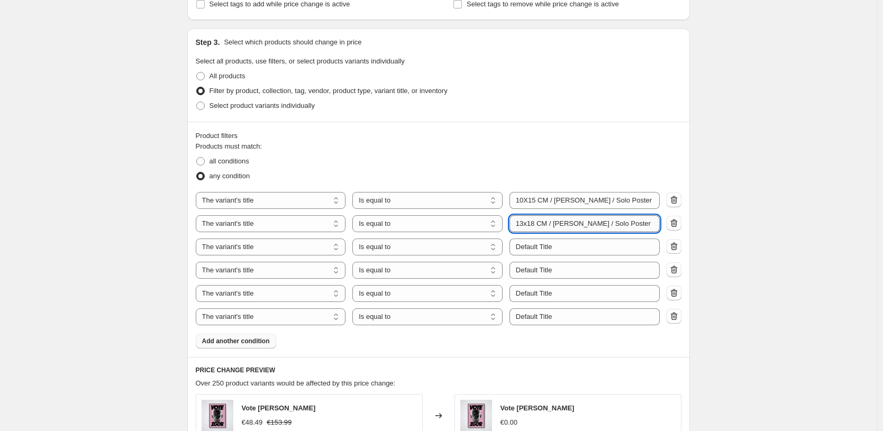
click at [567, 222] on input "13x18 CM / Marco Blanco / Solo Poster" at bounding box center [585, 223] width 150 height 17
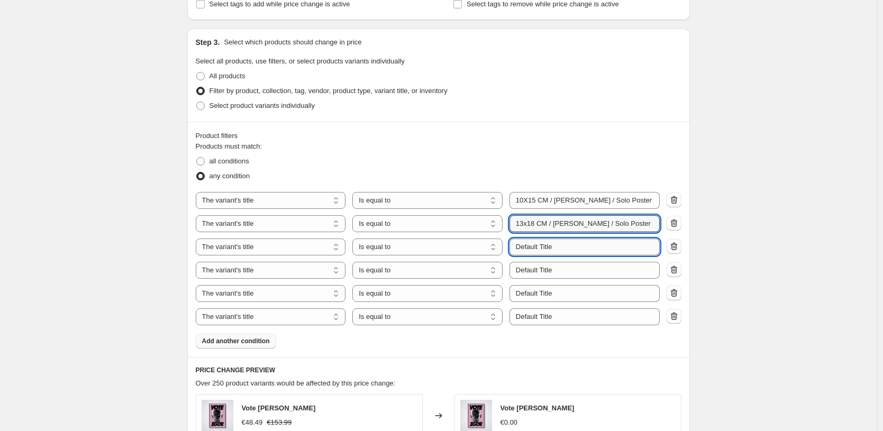
click at [571, 240] on input "Default Title" at bounding box center [585, 247] width 150 height 17
click at [568, 247] on input "Default Title" at bounding box center [585, 247] width 150 height 17
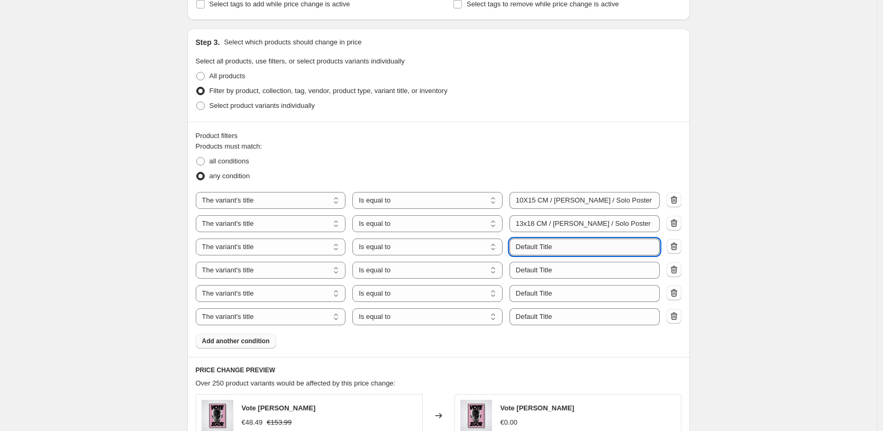
click at [568, 247] on input "Default Title" at bounding box center [585, 247] width 150 height 17
paste input "13x18 CM / Marco Blanco / Solo Poster"
click at [529, 248] on input "13x18 CM / Marco Blanco / Solo Poster" at bounding box center [585, 247] width 150 height 17
click at [530, 248] on input "13x18 CM / Marco Blanco / Solo Poster" at bounding box center [585, 247] width 150 height 17
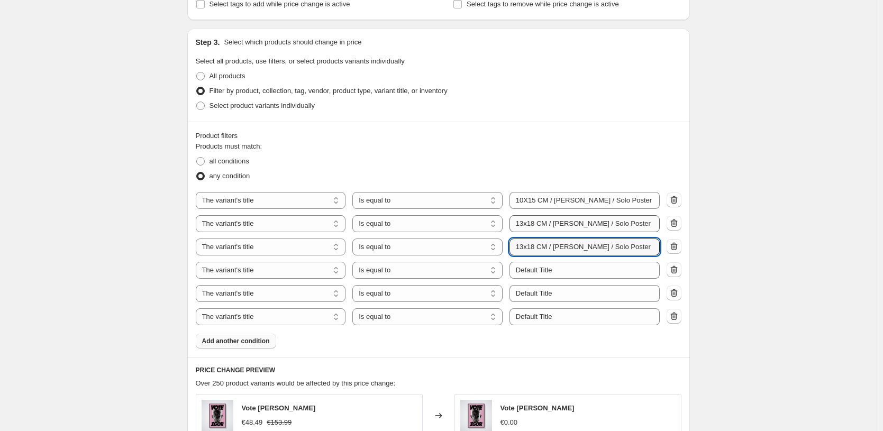
type input "13x18 CM / Marco Blanco / Solo Poster"
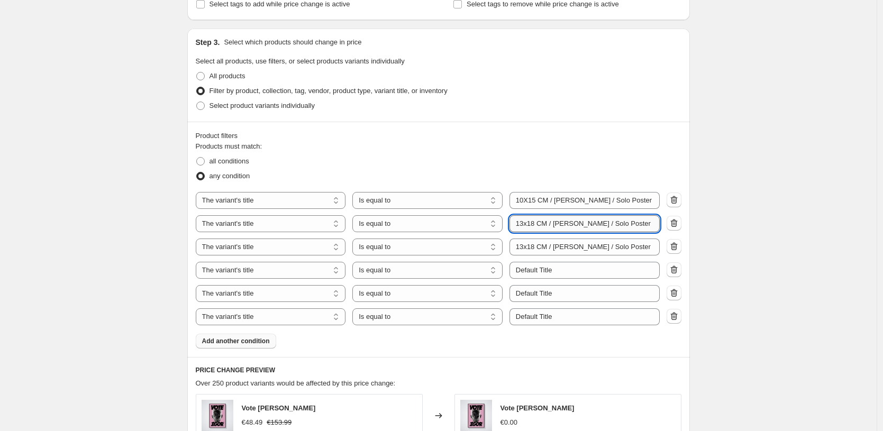
click at [532, 222] on input "13x18 CM / Marco Blanco / Solo Poster" at bounding box center [585, 223] width 150 height 17
click at [529, 222] on input "13x18 CM / Marco Blanco / Solo Poster" at bounding box center [585, 223] width 150 height 17
type input "13X18 CM / Marco Blanco / Solo Poster"
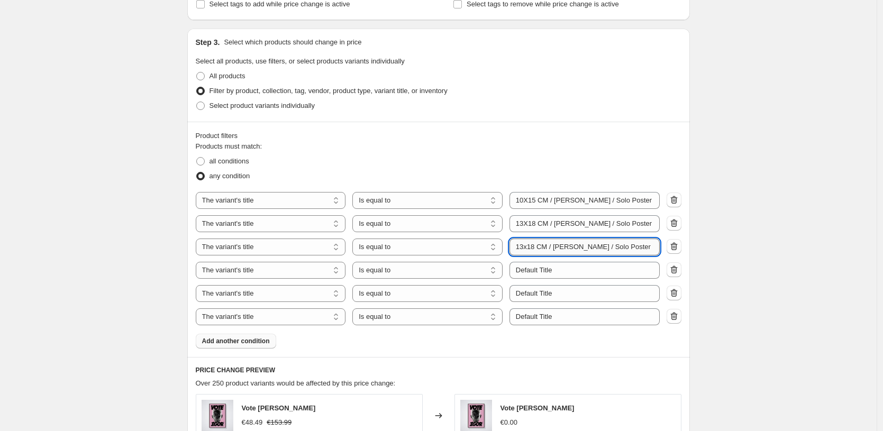
click at [538, 244] on input "13x18 CM / Marco Blanco / Solo Poster" at bounding box center [585, 247] width 150 height 17
click at [532, 246] on input "13x18 CM / Marco Blanco / Solo Poster" at bounding box center [585, 247] width 150 height 17
click at [582, 253] on input "21X30 CM / Marco Blanco / Solo Poster" at bounding box center [585, 247] width 150 height 17
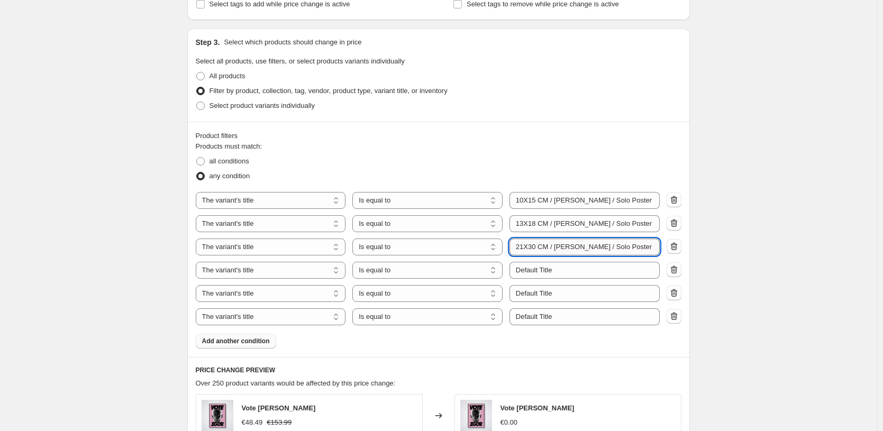
click at [582, 253] on input "21X30 CM / Marco Blanco / Solo Poster" at bounding box center [585, 247] width 150 height 17
type input "21X30 CM / Marco Blanco / Solo Poster"
click at [570, 253] on input "21X30 CM / Marco Blanco / Solo Poster" at bounding box center [585, 247] width 150 height 17
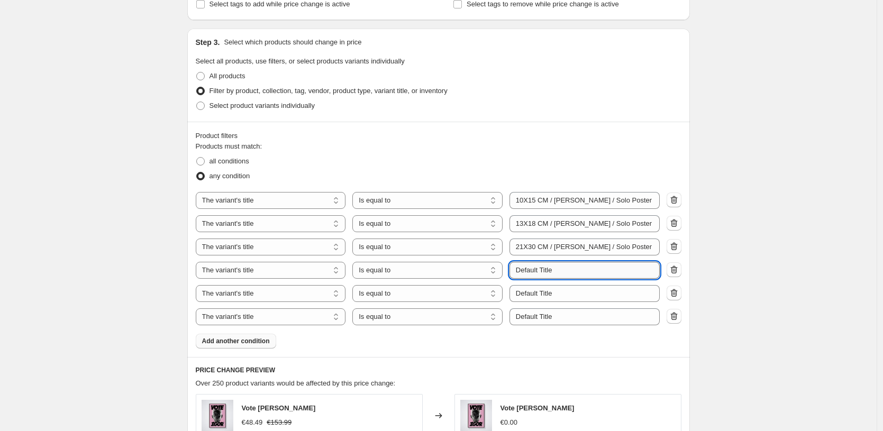
click at [573, 269] on input "Default Title" at bounding box center [585, 270] width 150 height 17
paste input "21X30 CM / Marco Blanco / Solo Poster"
click at [531, 270] on input "21X30 CM / Marco Blanco / Solo Poster" at bounding box center [585, 270] width 150 height 17
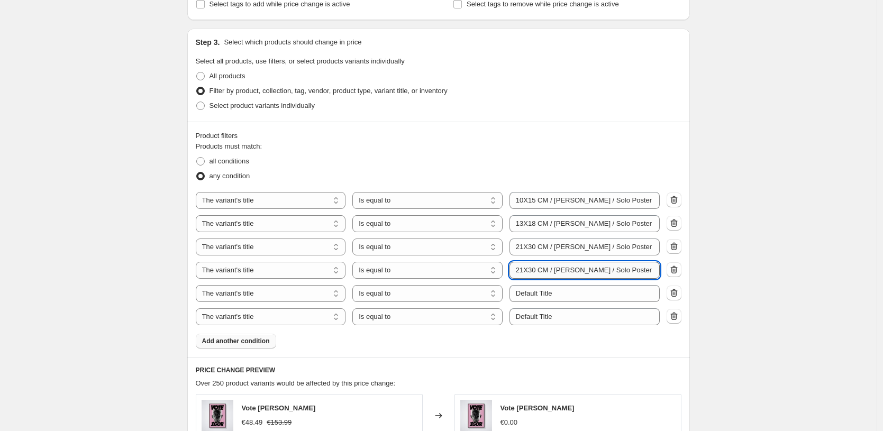
click at [531, 270] on input "21X30 CM / Marco Blanco / Solo Poster" at bounding box center [585, 270] width 150 height 17
click at [556, 270] on input "30X40 CM / Marco Blanco / Solo Poster" at bounding box center [585, 270] width 150 height 17
type input "30X40 CM / Marco Blanco / Solo Poster"
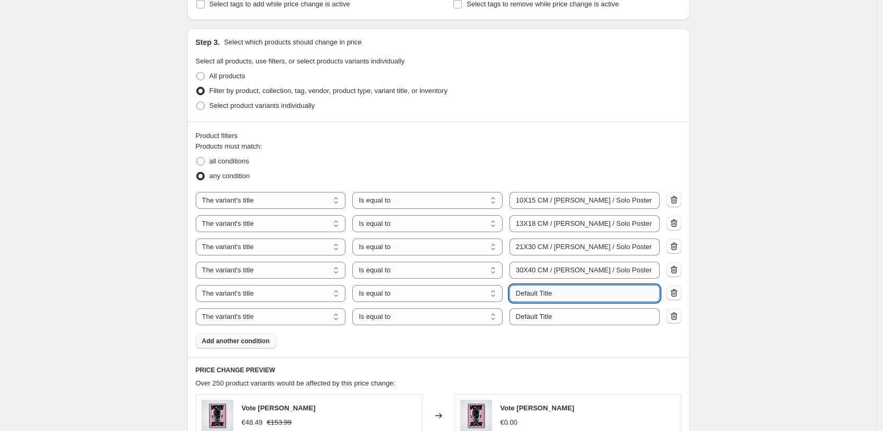
click at [543, 298] on input "Default Title" at bounding box center [585, 293] width 150 height 17
paste input "30X40 CM / Marco Blanco / Solo Poster"
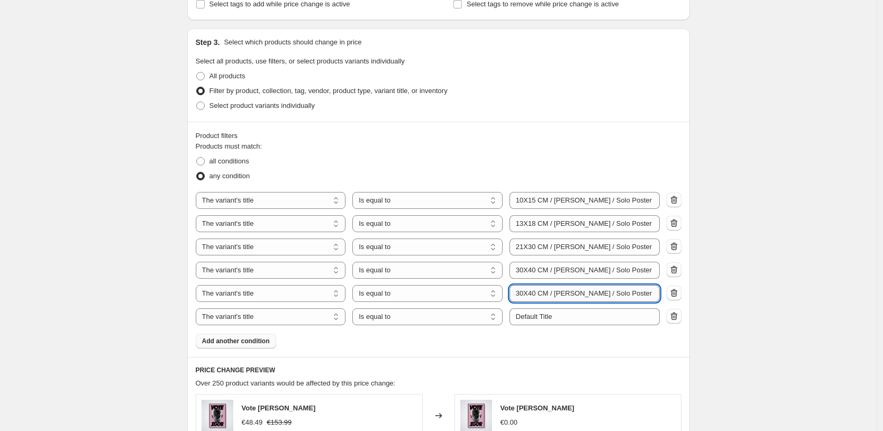
click at [533, 296] on input "30X40 CM / Marco Blanco / Solo Poster" at bounding box center [585, 293] width 150 height 17
type input "40X5 CM / Marco Blanco / Solo Poster"
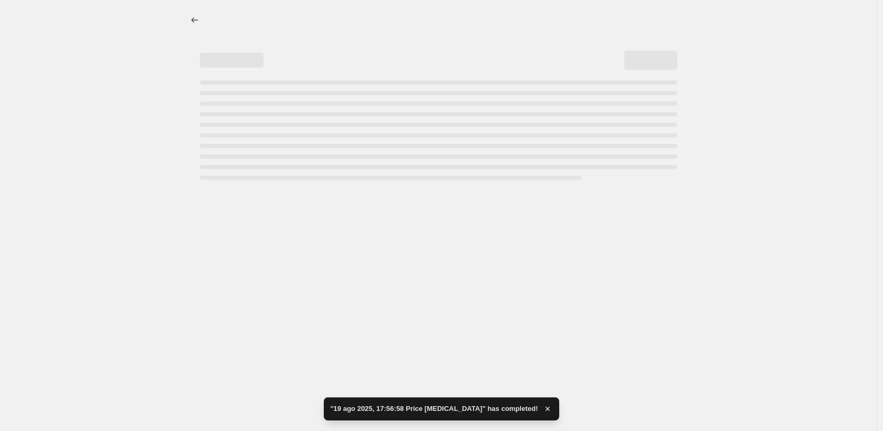
scroll to position [0, 0]
select select "remove"
select select "title"
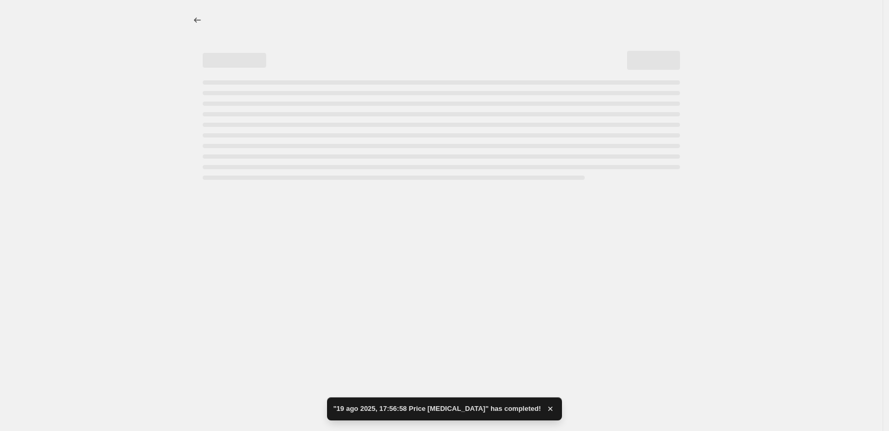
select select "title"
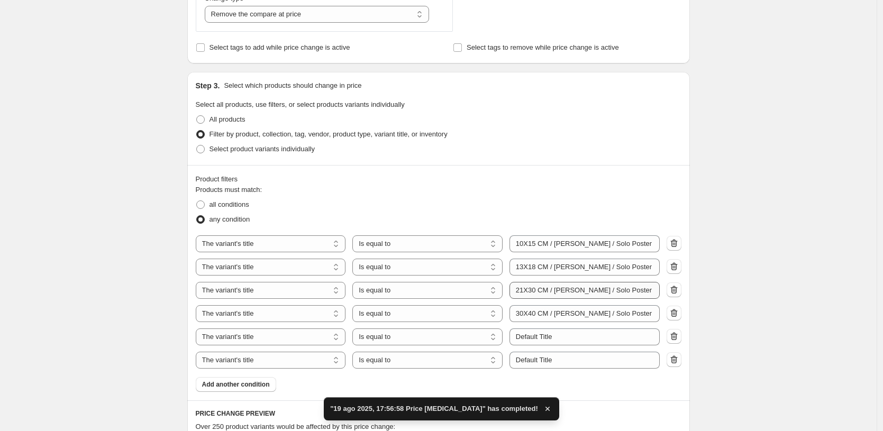
scroll to position [401, 0]
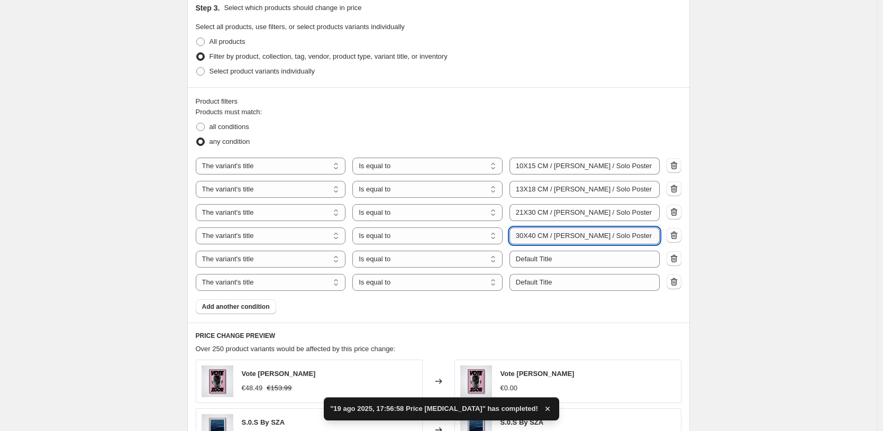
click at [548, 242] on input "30X40 CM / Marco Blanco / Solo Poster" at bounding box center [585, 236] width 150 height 17
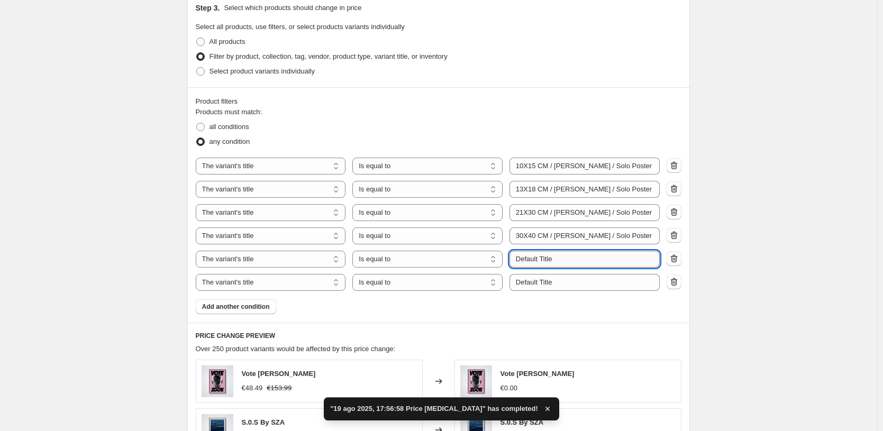
click at [561, 255] on input "Default Title" at bounding box center [585, 259] width 150 height 17
paste input "30X40 CM / Marco Blanco / Solo Poster"
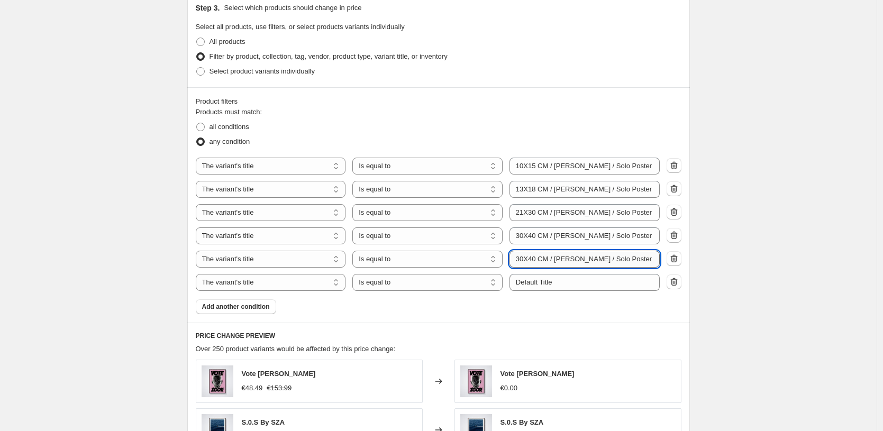
click at [535, 258] on input "30X40 CM / Marco Blanco / Solo Poster" at bounding box center [585, 259] width 150 height 17
click at [535, 258] on input "40X50 CM / Marco Blanco / Solo Poster" at bounding box center [585, 259] width 150 height 17
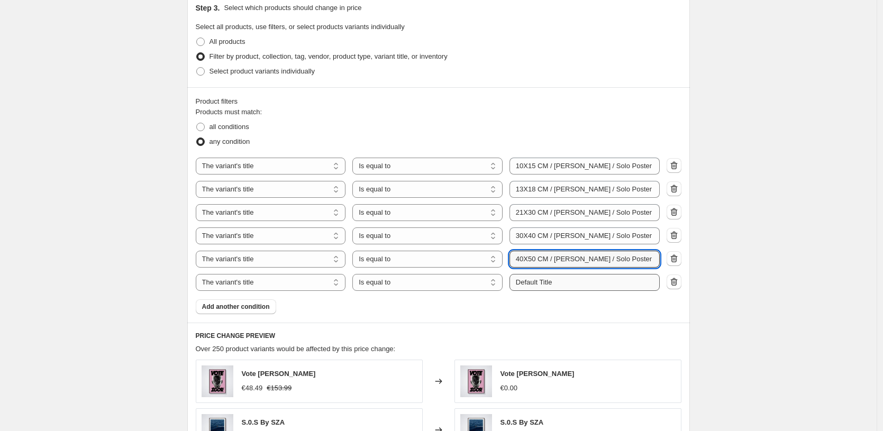
type input "40X50 CM / Marco Blanco / Solo Poster"
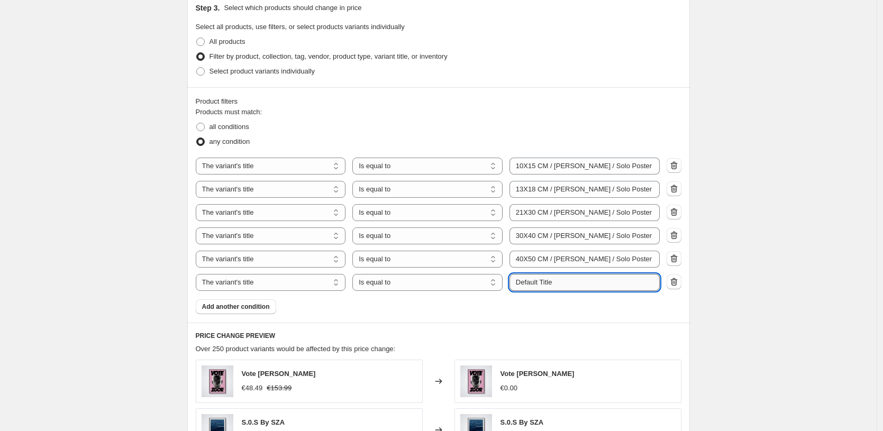
click at [552, 281] on input "Default Title" at bounding box center [585, 282] width 150 height 17
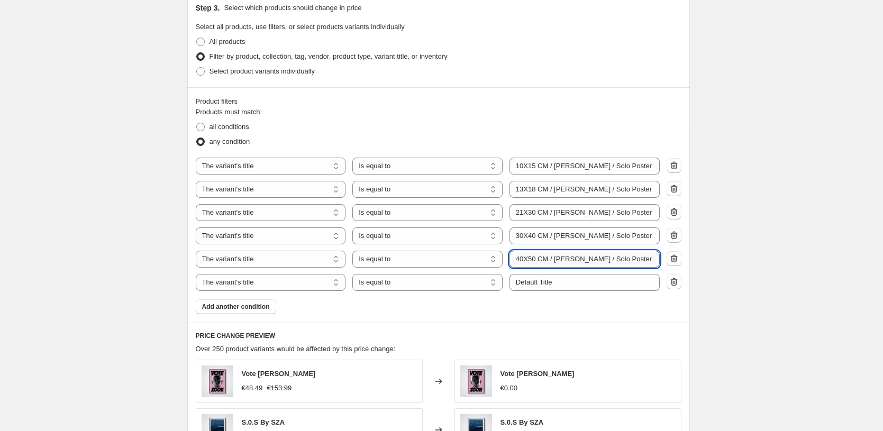
click at [575, 251] on input "40X50 CM / Marco Blanco / Solo Poster" at bounding box center [585, 259] width 150 height 17
click at [576, 268] on input "40X50 CM / Marco Blanco / Solo Poster" at bounding box center [585, 259] width 150 height 17
click at [583, 261] on input "40X50 CM / Marco Blanco / Solo Poster" at bounding box center [585, 259] width 150 height 17
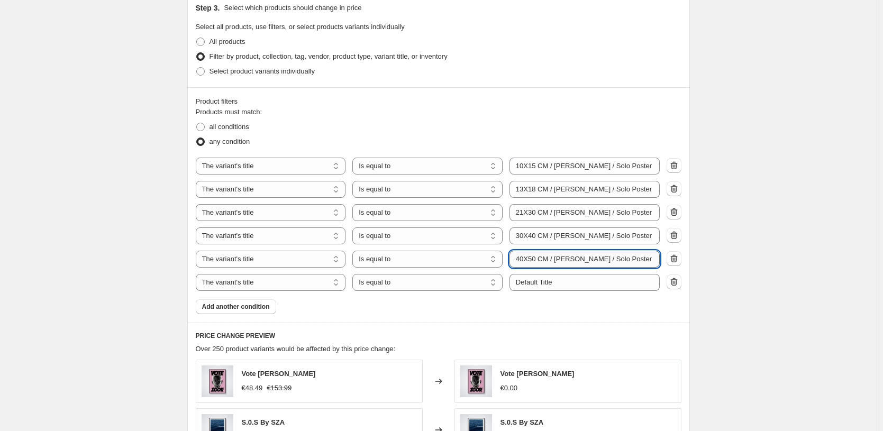
click at [583, 261] on input "40X50 CM / Marco Blanco / Solo Poster" at bounding box center [585, 259] width 150 height 17
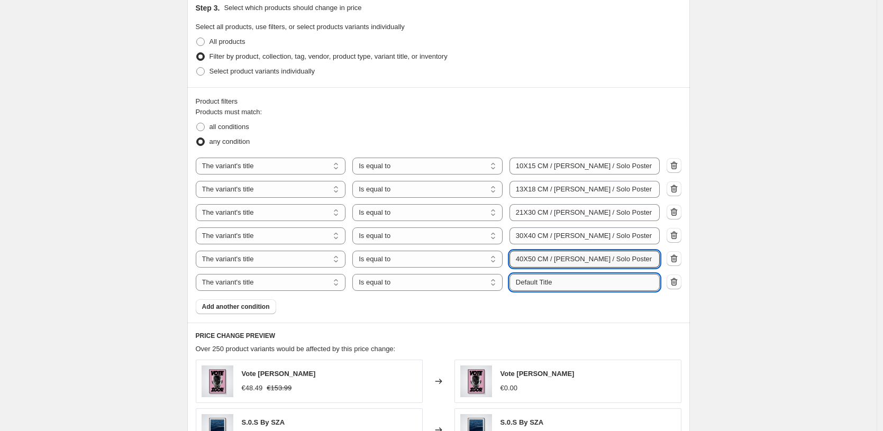
click at [577, 284] on input "Default Title" at bounding box center [585, 282] width 150 height 17
paste input "40X50 CM / Marco Blanco / Solo Poster"
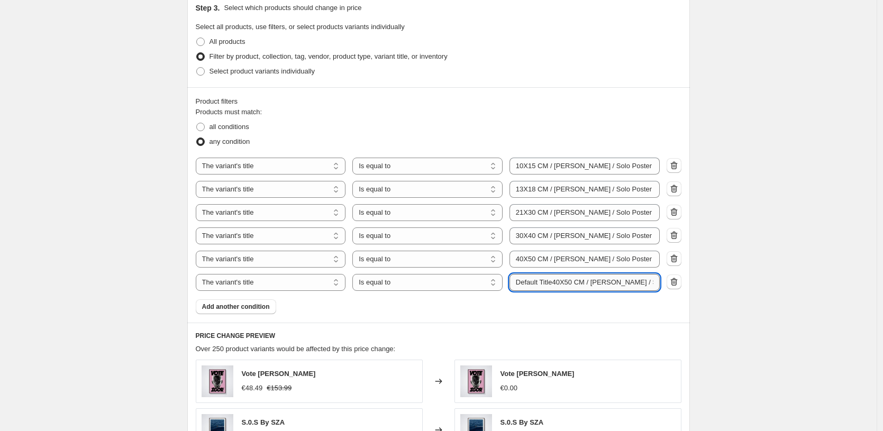
click at [565, 285] on input "Default Title40X50 CM / Marco Blanco / Solo Poster" at bounding box center [585, 282] width 150 height 17
paste input "text"
click at [525, 281] on input "40X50 CM / Marco Blanco / Solo Poster" at bounding box center [585, 282] width 150 height 17
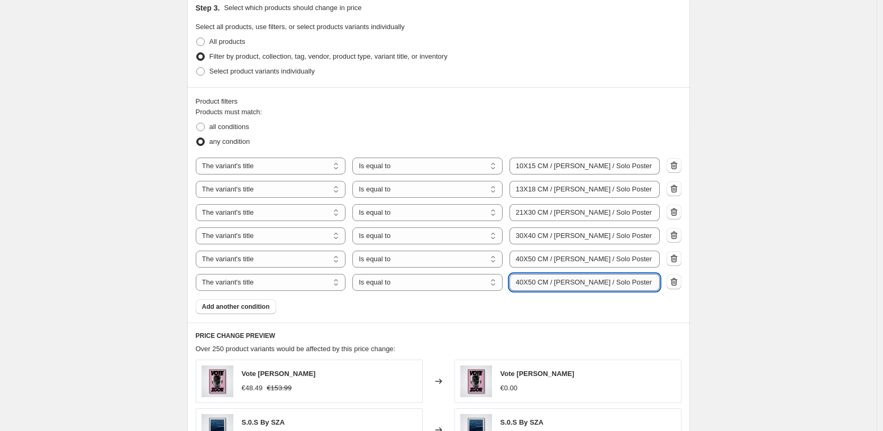
click at [525, 281] on input "40X50 CM / Marco Blanco / Solo Poster" at bounding box center [585, 282] width 150 height 17
type input "50X70 CM / Marco Blanco / Solo Poster"
click at [782, 318] on div "Create new price change job. This page is ready Create new price change job Dra…" at bounding box center [438, 196] width 877 height 1195
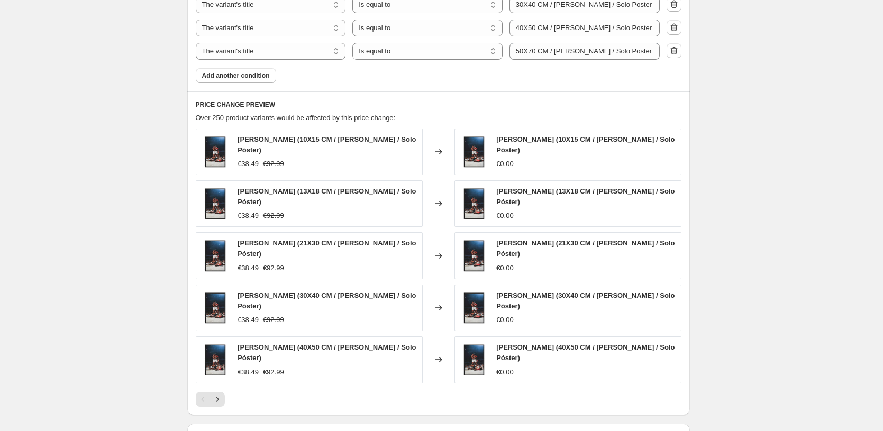
scroll to position [724, 0]
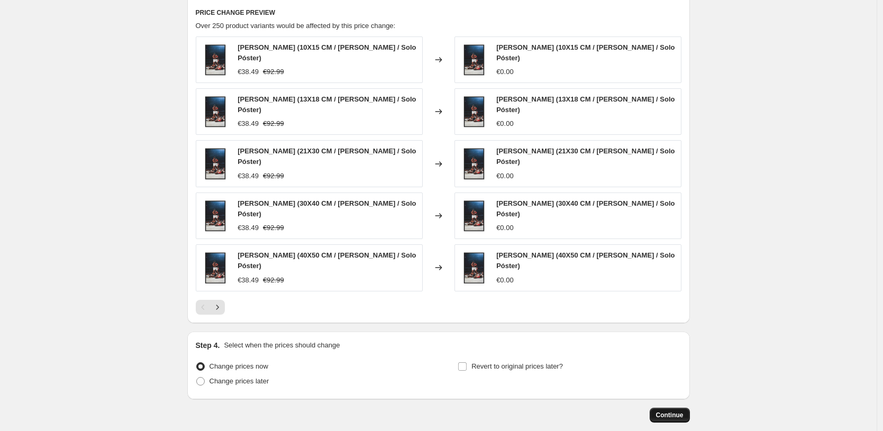
click at [684, 412] on span "Continue" at bounding box center [670, 415] width 28 height 8
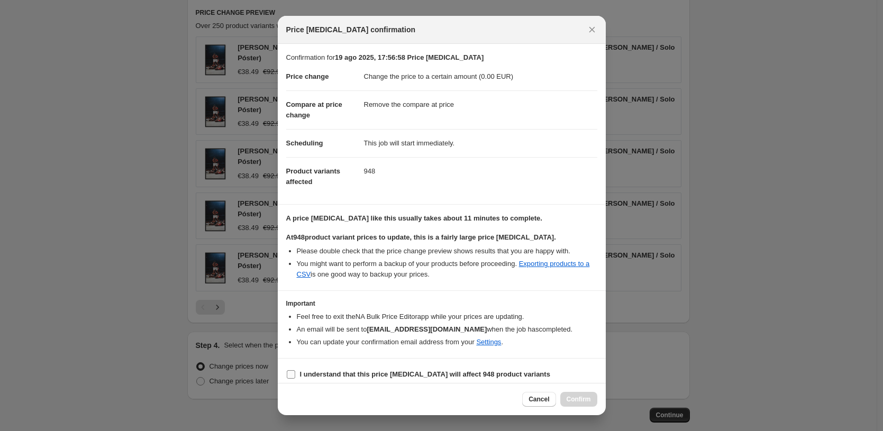
click at [413, 380] on label "I understand that this price change job will affect 948 product variants" at bounding box center [418, 374] width 264 height 15
click at [295, 379] on input "I understand that this price change job will affect 948 product variants" at bounding box center [291, 374] width 8 height 8
checkbox input "true"
click at [577, 392] on button "Confirm" at bounding box center [578, 399] width 37 height 15
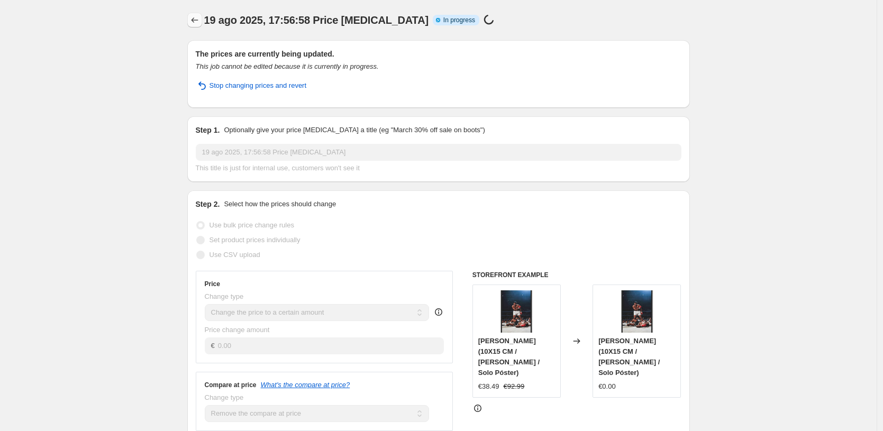
click at [195, 20] on icon "Price change jobs" at bounding box center [194, 19] width 7 height 5
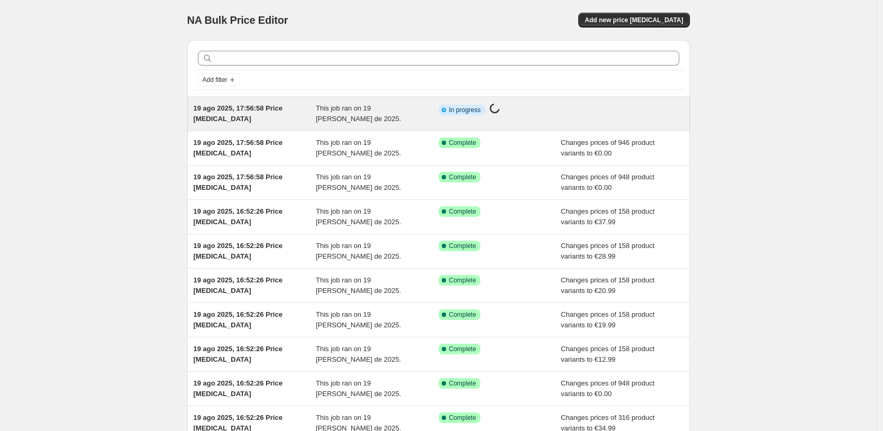
click at [363, 99] on div "19 ago 2025, 17:56:58 Price change job This job ran on 19 de agosto de 2025. In…" at bounding box center [438, 114] width 503 height 34
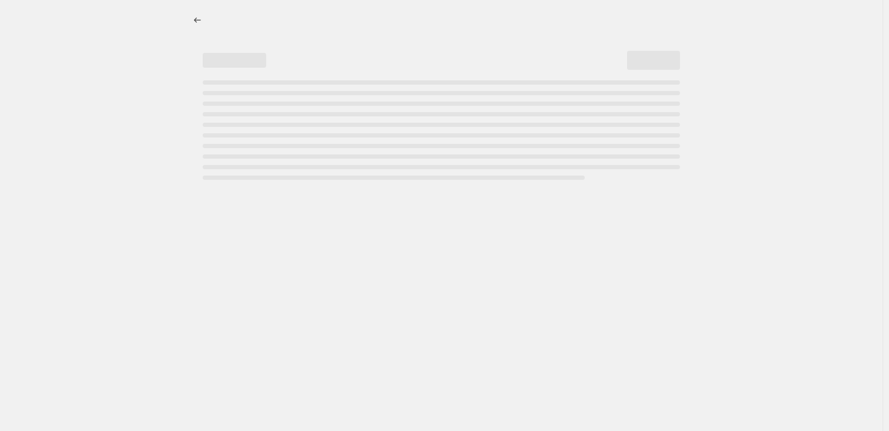
select select "remove"
select select "title"
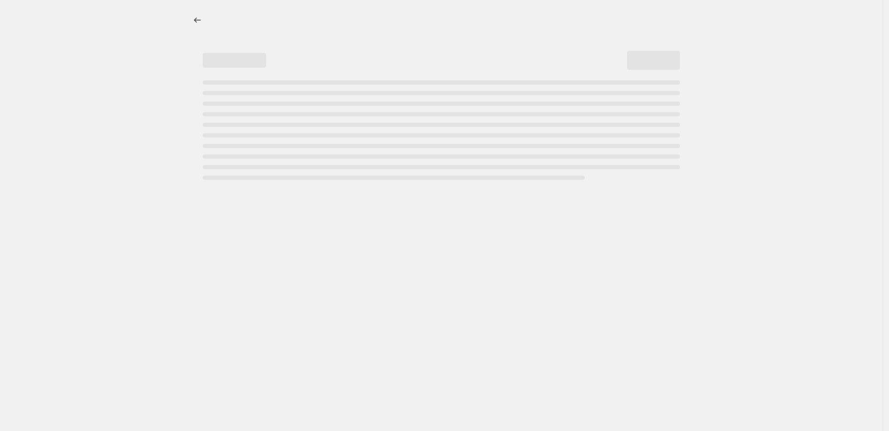
select select "title"
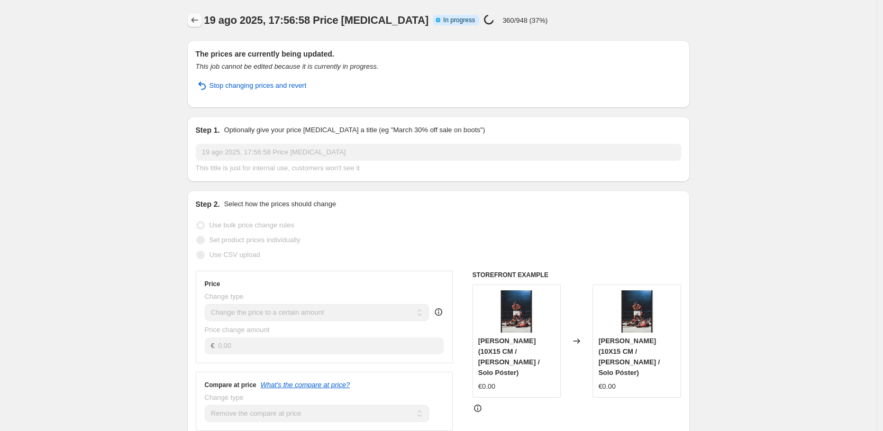
click at [197, 16] on icon "Price change jobs" at bounding box center [194, 20] width 11 height 11
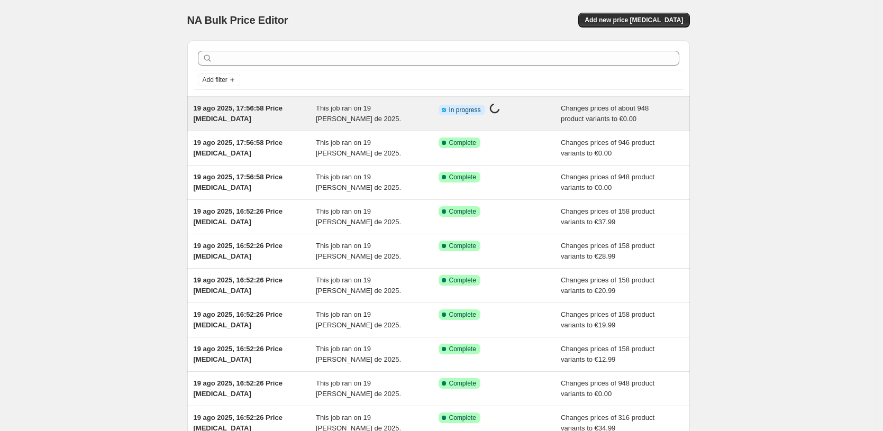
click at [246, 120] on div "19 ago 2025, 17:56:58 Price change job" at bounding box center [255, 113] width 123 height 21
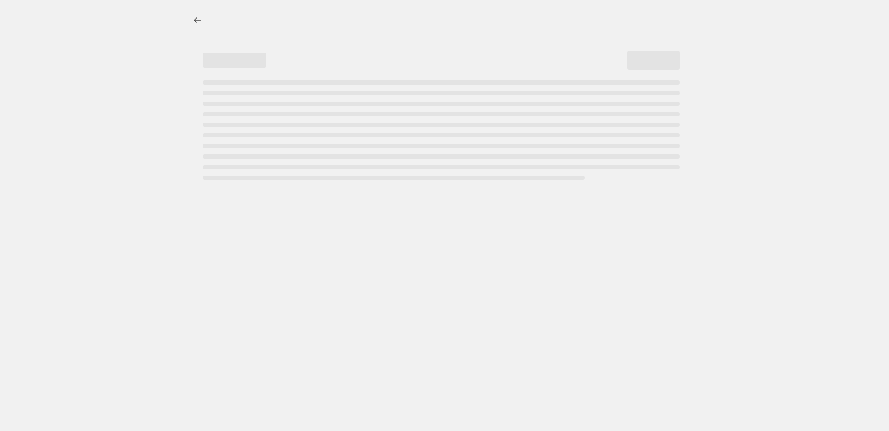
select select "remove"
select select "title"
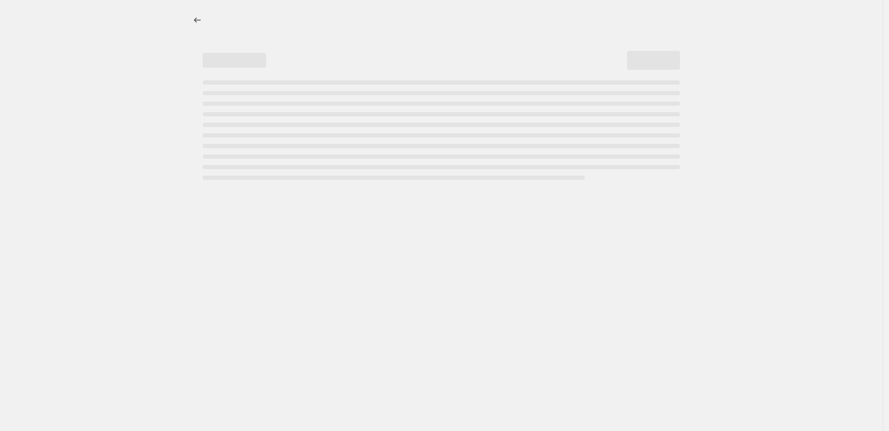
select select "title"
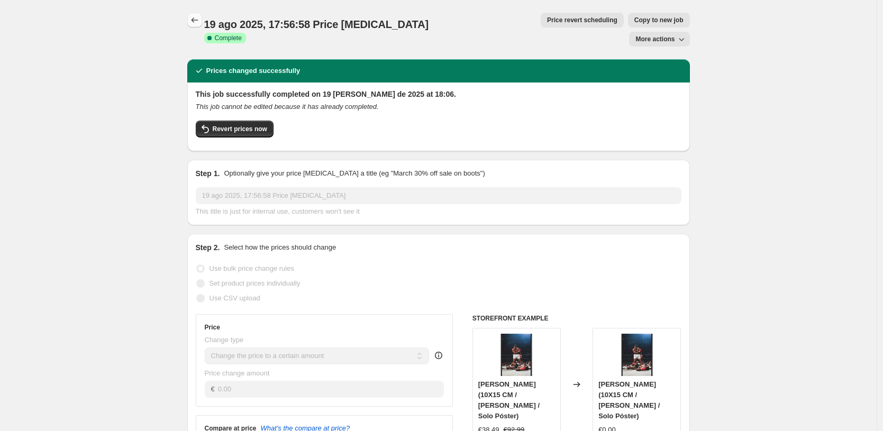
click at [199, 18] on icon "Price change jobs" at bounding box center [194, 20] width 11 height 11
